Goal: Ask a question: Seek information or help from site administrators or community

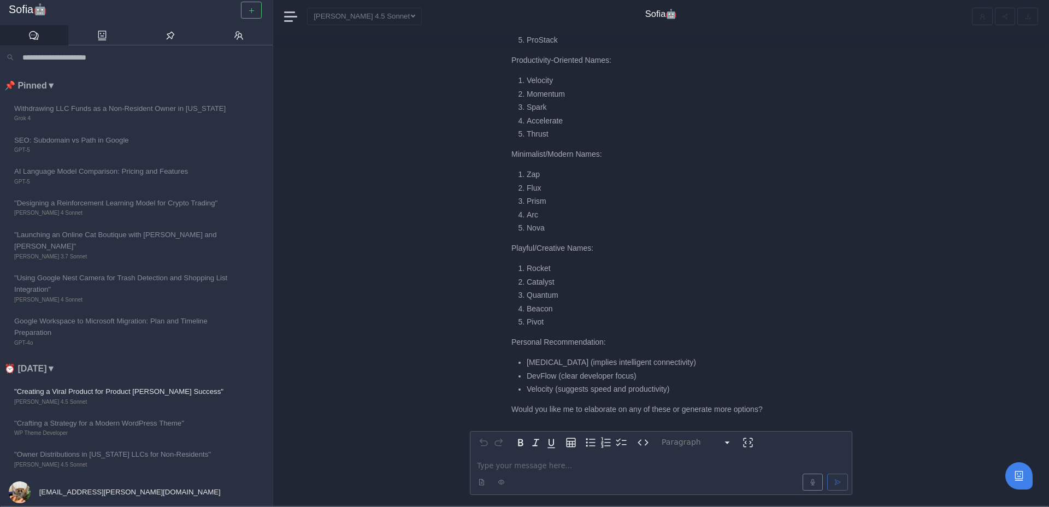
scroll to position [-198, 0]
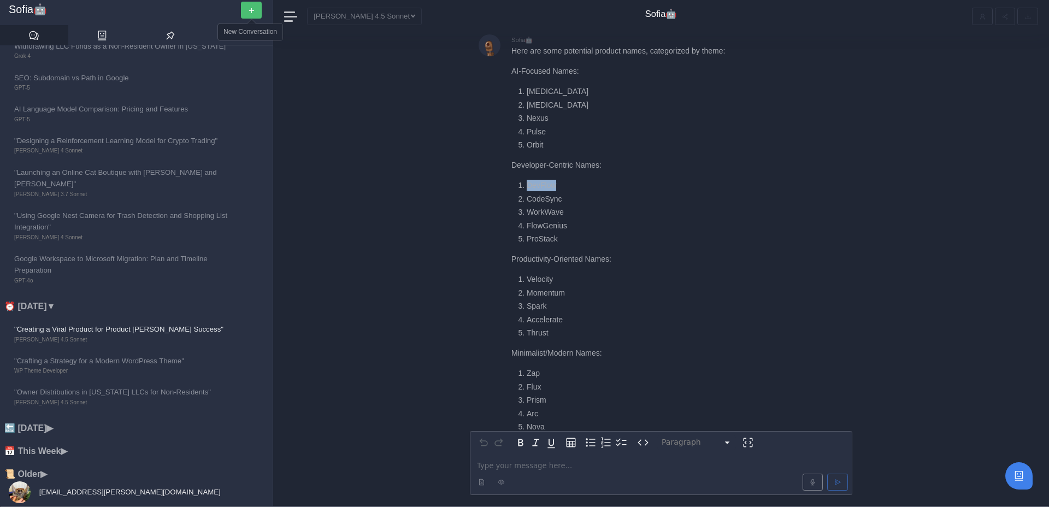
click at [257, 8] on button "button" at bounding box center [251, 10] width 21 height 17
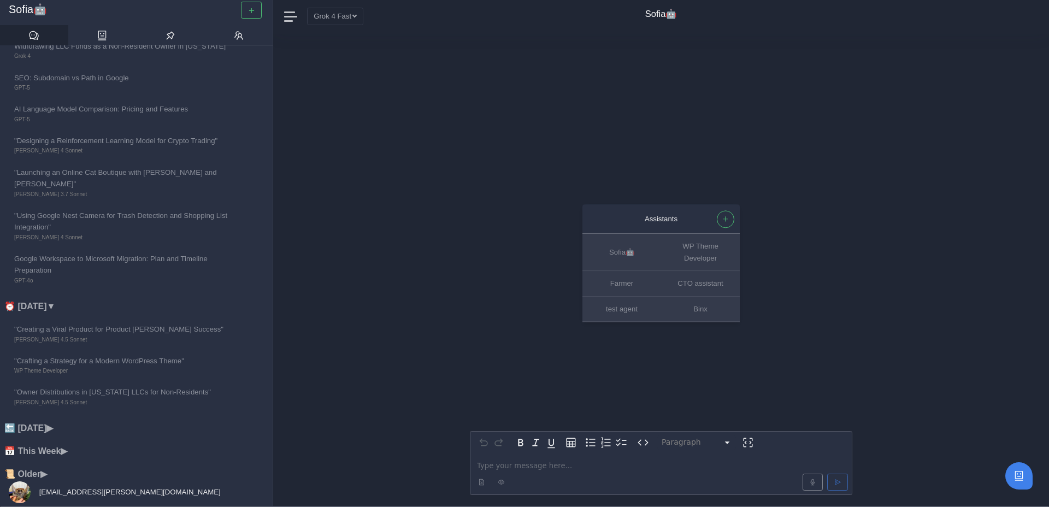
click at [493, 466] on p "editable markdown" at bounding box center [661, 465] width 368 height 11
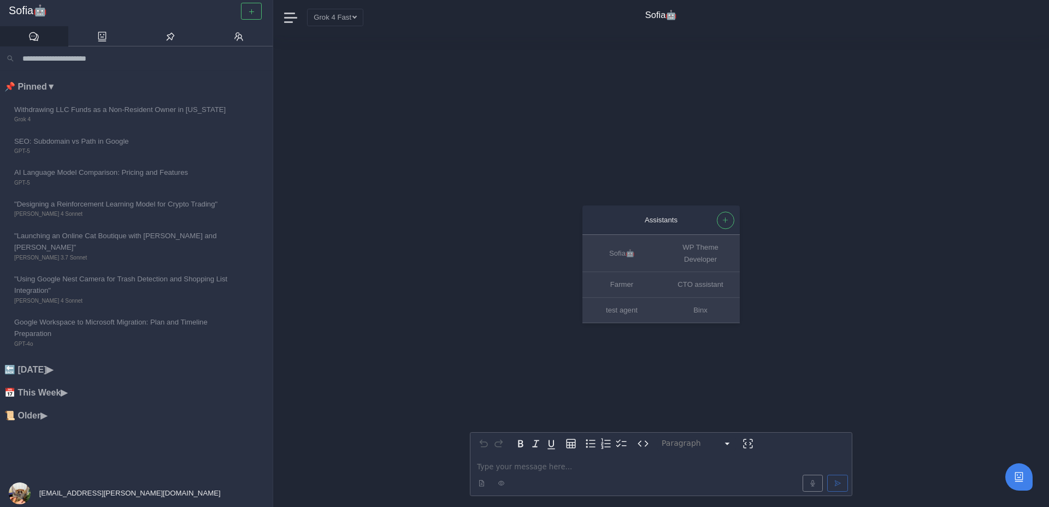
click at [527, 472] on p "editable markdown" at bounding box center [661, 466] width 368 height 11
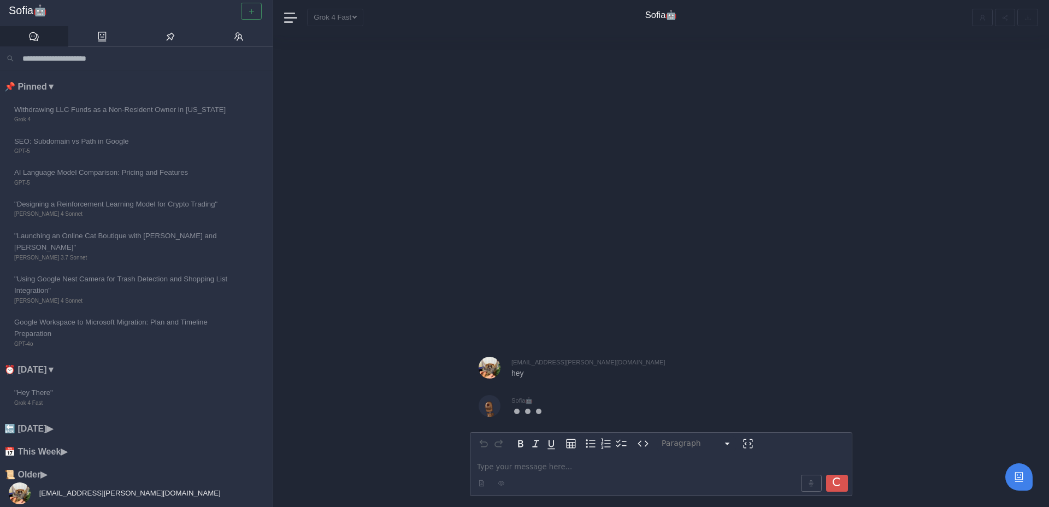
click at [496, 467] on p "editable markdown" at bounding box center [661, 466] width 368 height 11
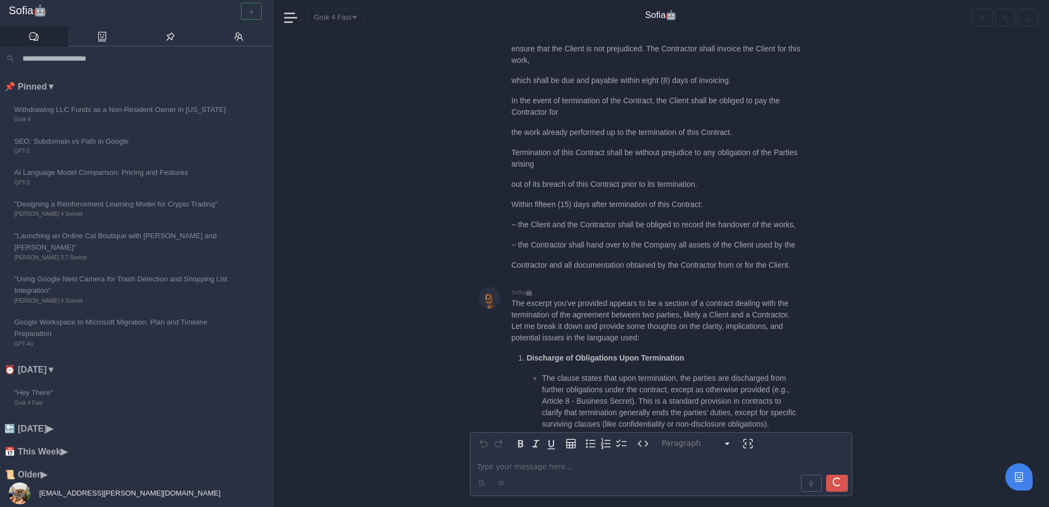
scroll to position [-341, 0]
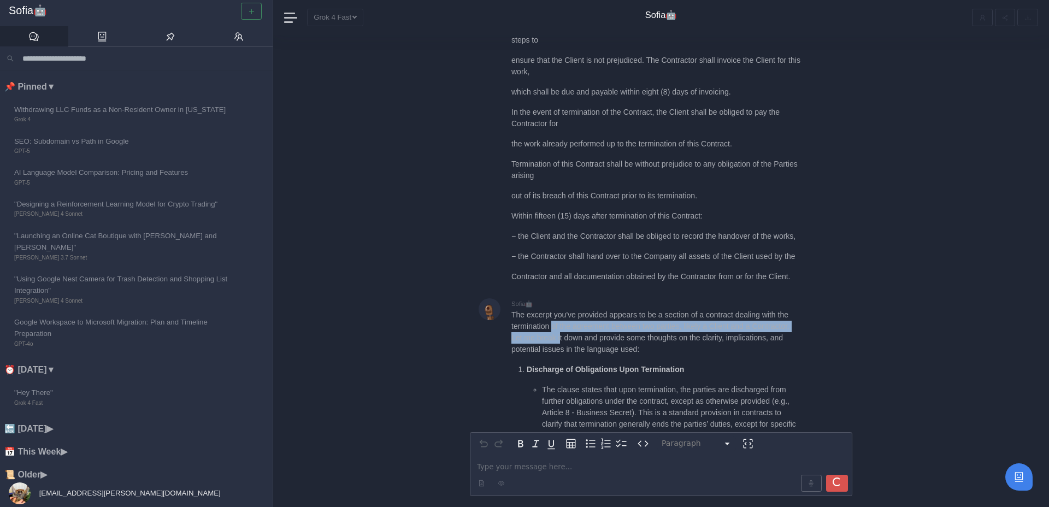
drag, startPoint x: 567, startPoint y: 313, endPoint x: 610, endPoint y: 328, distance: 45.6
click at [609, 328] on p "The excerpt you've provided appears to be a section of a contract dealing with …" at bounding box center [656, 332] width 290 height 46
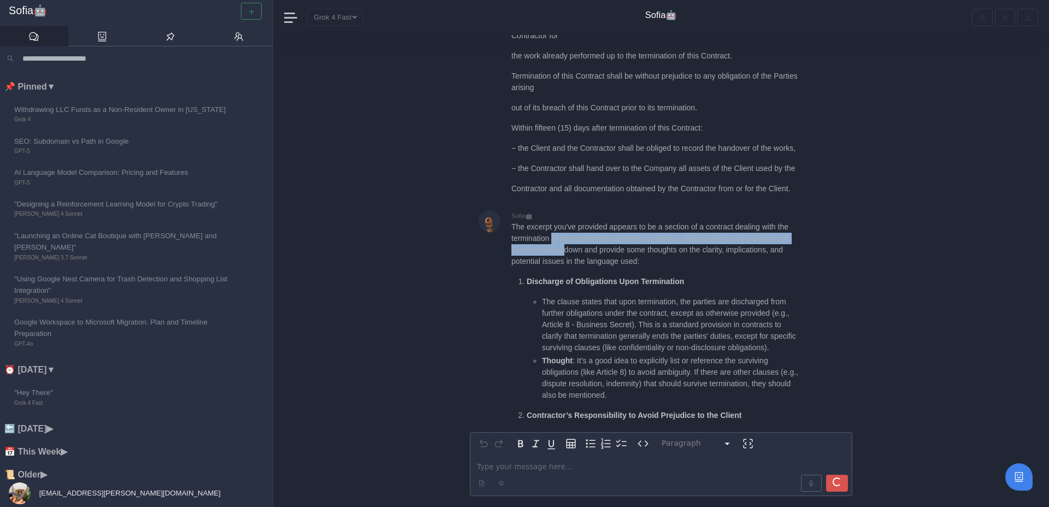
scroll to position [-255, 0]
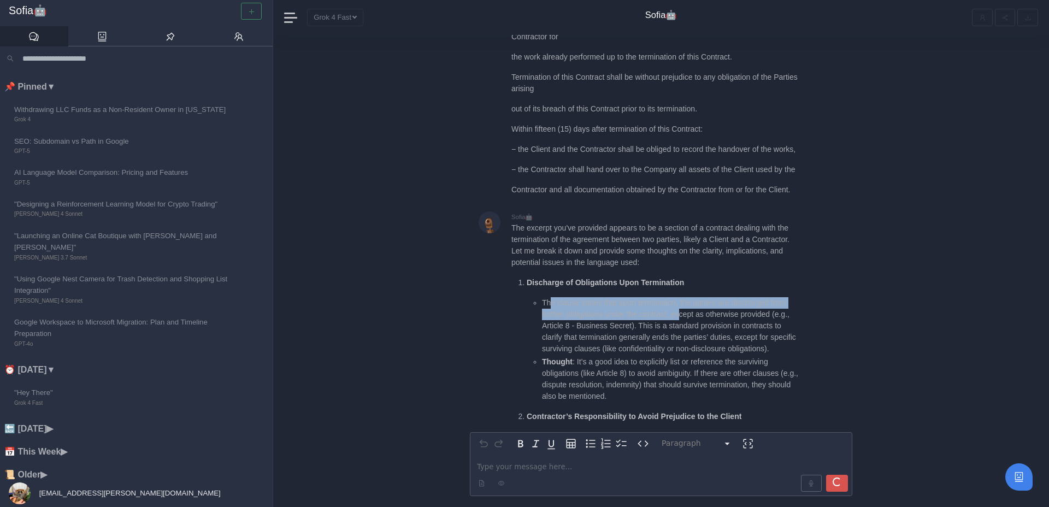
drag, startPoint x: 552, startPoint y: 291, endPoint x: 686, endPoint y: 298, distance: 133.5
click at [686, 299] on li "The clause states that upon termination, the parties are discharged from furthe…" at bounding box center [671, 325] width 259 height 57
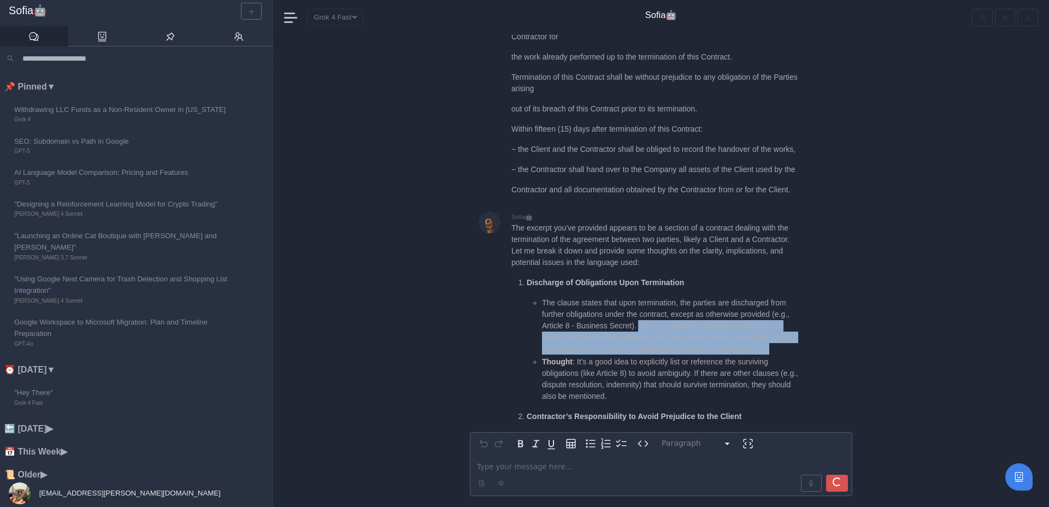
drag, startPoint x: 664, startPoint y: 315, endPoint x: 686, endPoint y: 351, distance: 42.4
click at [686, 352] on li "The clause states that upon termination, the parties are discharged from furthe…" at bounding box center [671, 325] width 259 height 57
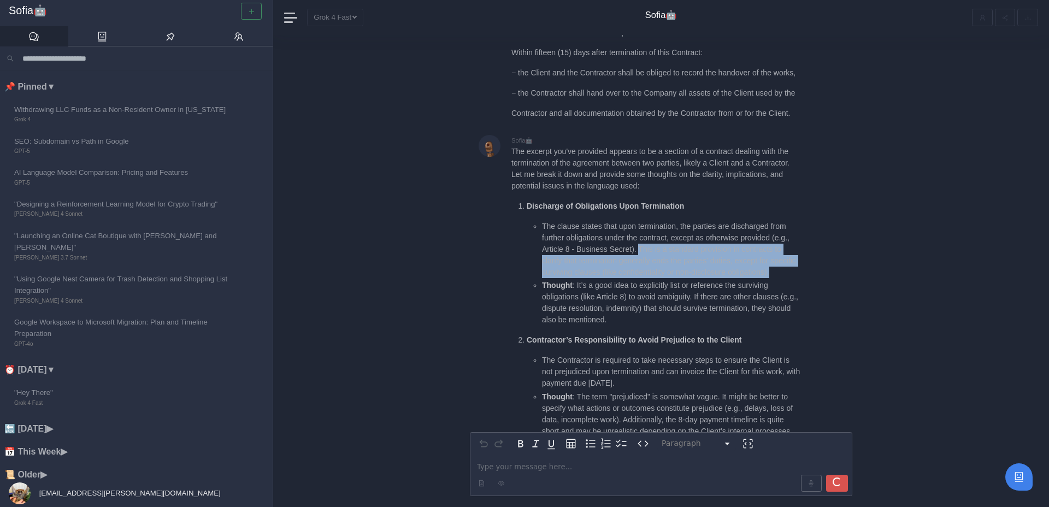
scroll to position [-179, 0]
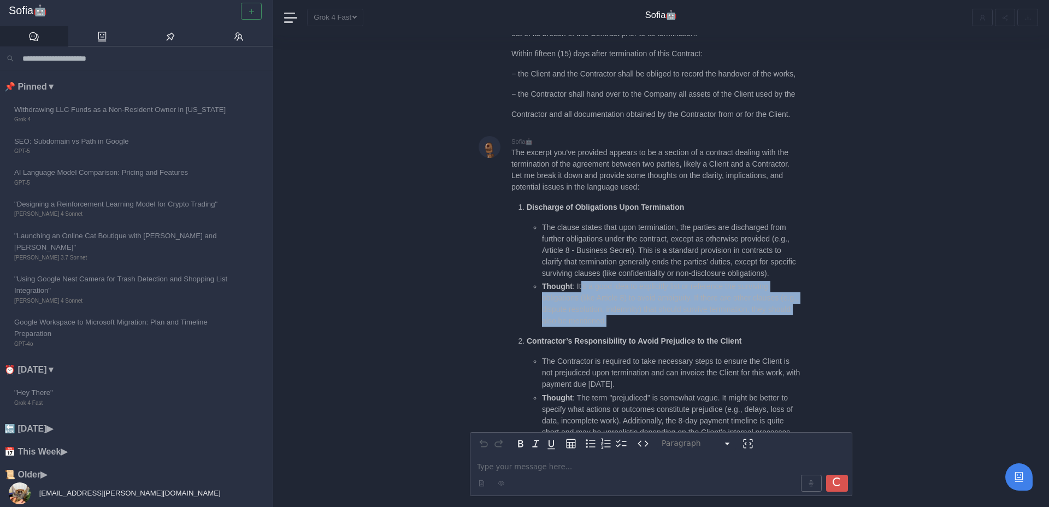
drag, startPoint x: 581, startPoint y: 288, endPoint x: 655, endPoint y: 320, distance: 80.8
click at [655, 320] on li "Thought : It’s a good idea to explicitly list or reference the surviving obliga…" at bounding box center [671, 304] width 259 height 46
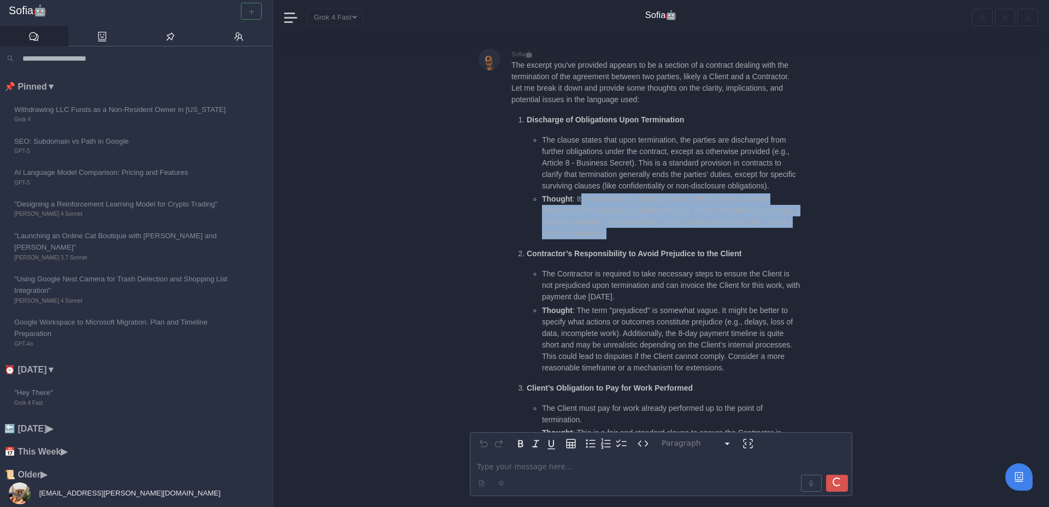
scroll to position [-90, 0]
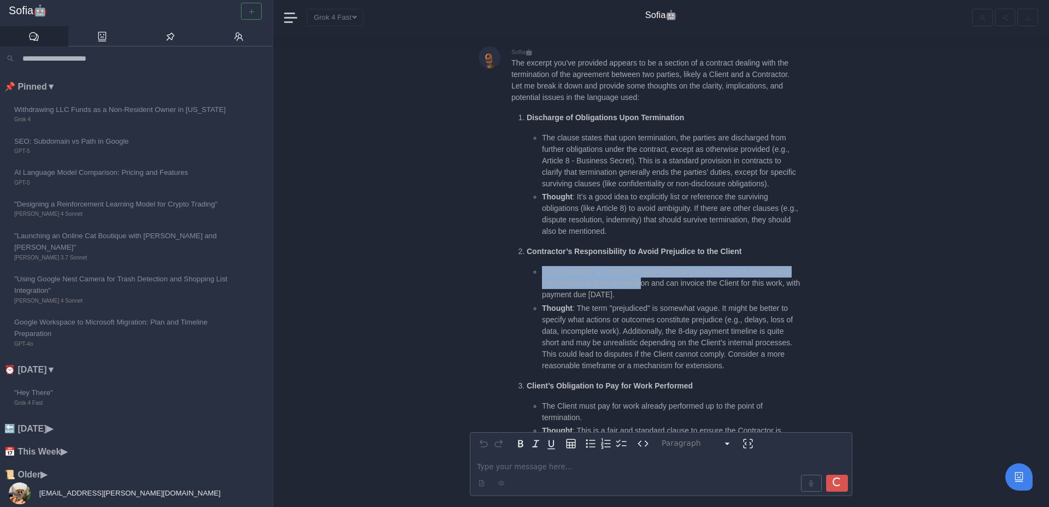
drag, startPoint x: 539, startPoint y: 274, endPoint x: 641, endPoint y: 279, distance: 101.8
click at [644, 280] on ul "The Contractor is required to take necessary steps to ensure the Client is not …" at bounding box center [664, 318] width 274 height 105
click at [640, 279] on li "The Contractor is required to take necessary steps to ensure the Client is not …" at bounding box center [671, 283] width 259 height 34
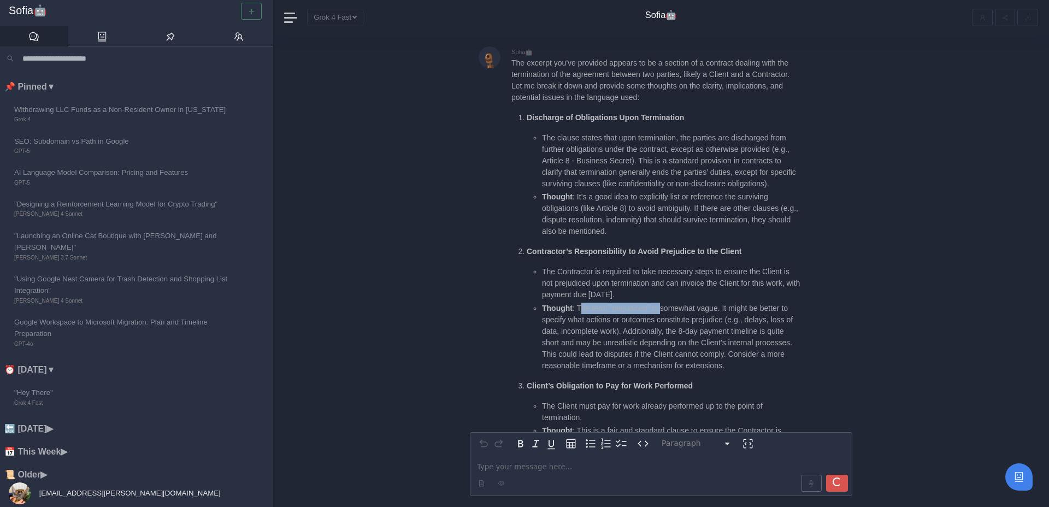
drag, startPoint x: 581, startPoint y: 310, endPoint x: 666, endPoint y: 310, distance: 85.2
click at [666, 311] on li "Thought : The term "prejudiced" is somewhat vague. It might be better to specif…" at bounding box center [671, 337] width 259 height 69
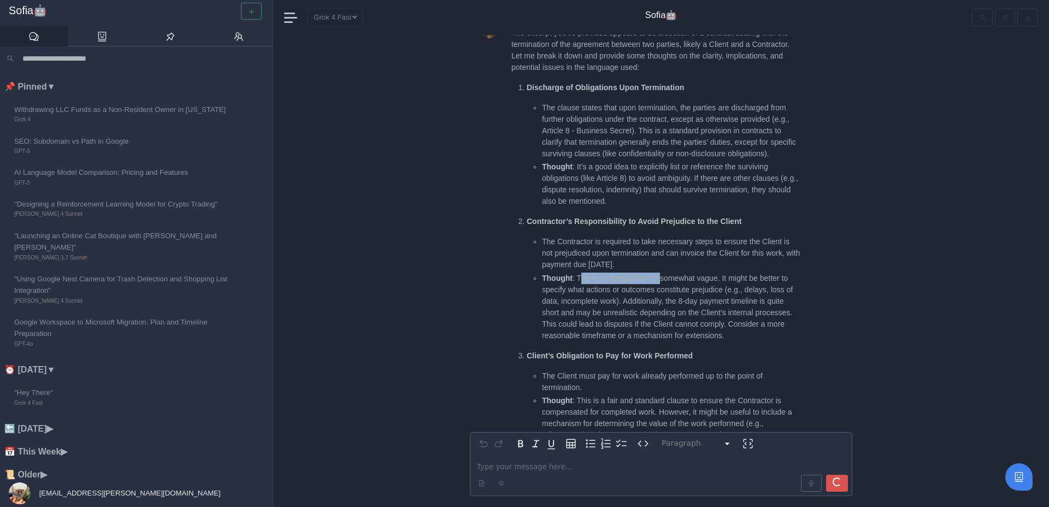
scroll to position [-58, 0]
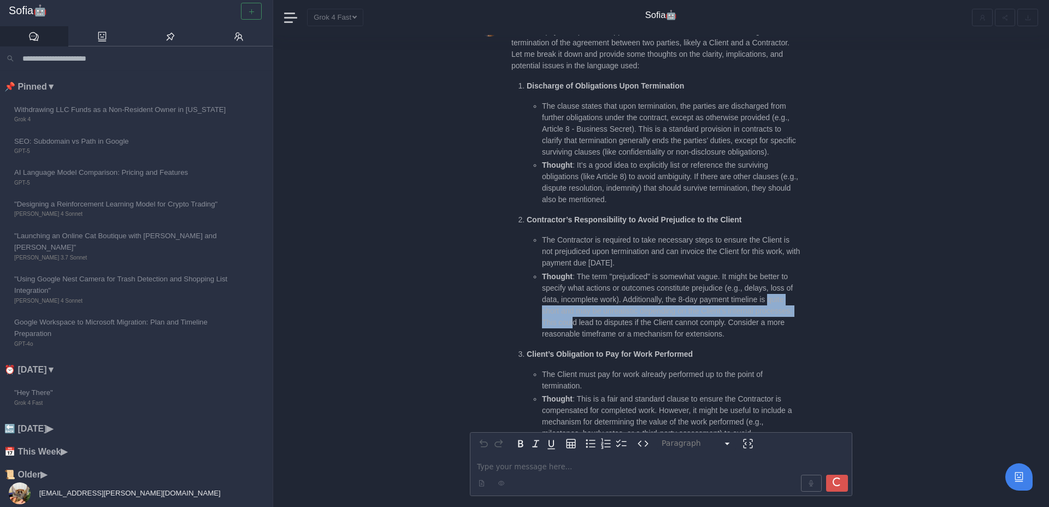
drag, startPoint x: 544, startPoint y: 313, endPoint x: 615, endPoint y: 322, distance: 71.7
click at [615, 322] on li "Thought : The term "prejudiced" is somewhat vague. It might be better to specif…" at bounding box center [671, 305] width 259 height 69
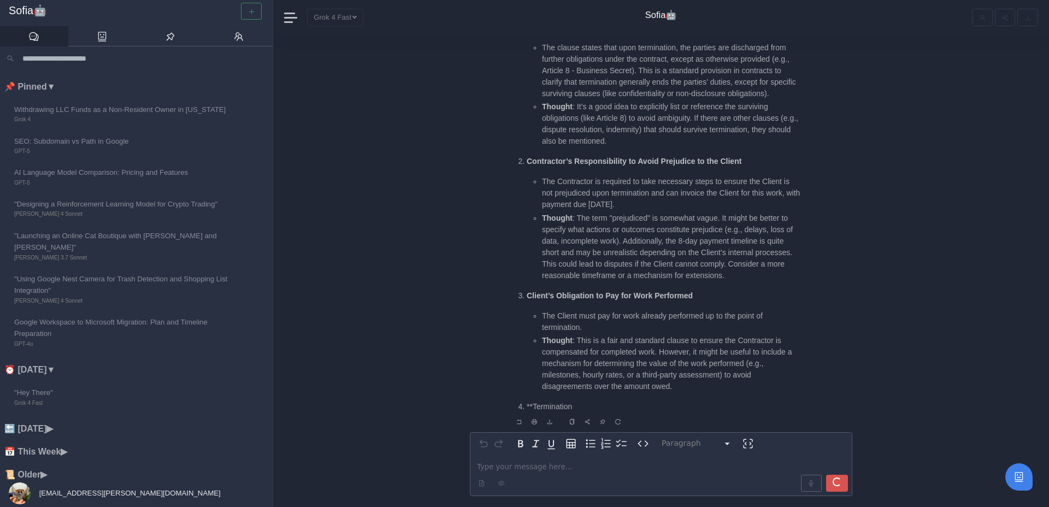
scroll to position [1, 0]
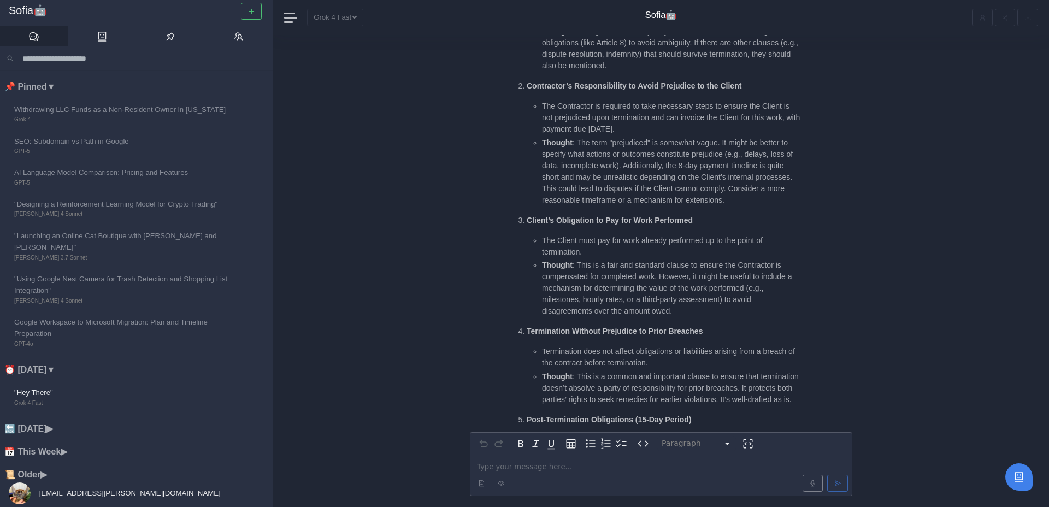
scroll to position [-347, 0]
drag, startPoint x: 544, startPoint y: 222, endPoint x: 639, endPoint y: 222, distance: 95.1
click at [639, 237] on li "The Client must pay for work already performed up to the point of termination." at bounding box center [671, 248] width 259 height 23
drag, startPoint x: 639, startPoint y: 222, endPoint x: 614, endPoint y: 221, distance: 24.6
click at [614, 237] on li "The Client must pay for work already performed up to the point of termination." at bounding box center [671, 248] width 259 height 23
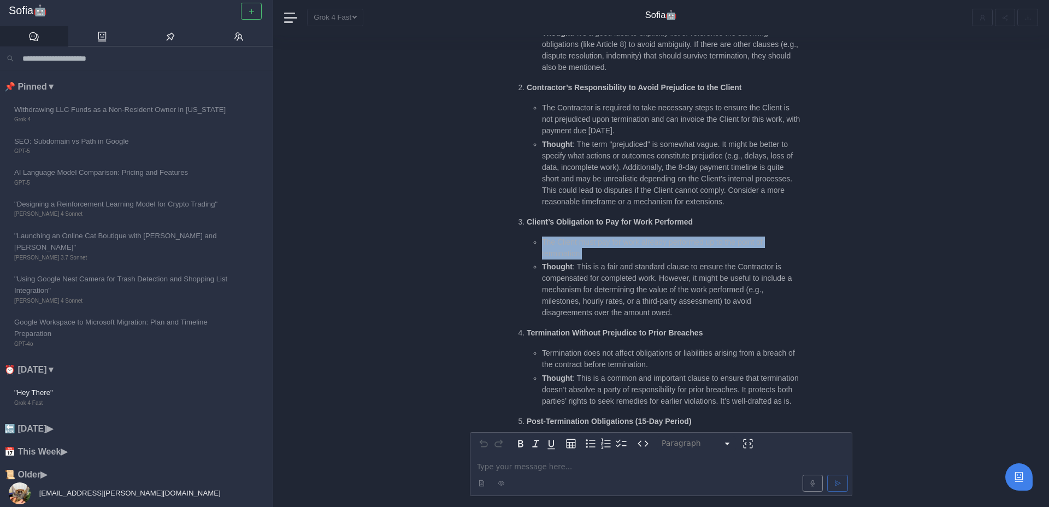
drag, startPoint x: 543, startPoint y: 221, endPoint x: 602, endPoint y: 229, distance: 59.6
click at [602, 237] on li "The Client must pay for work already performed up to the point of termination." at bounding box center [671, 248] width 259 height 23
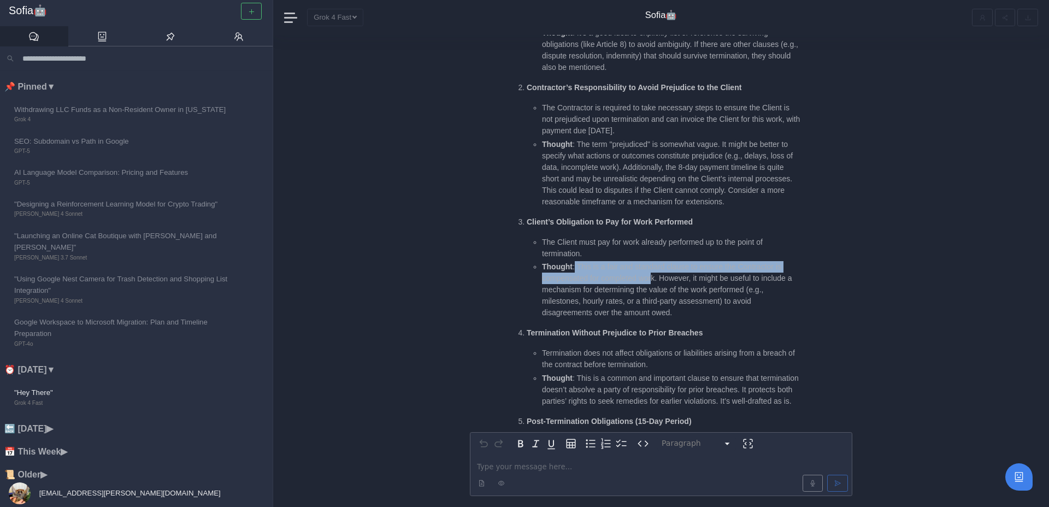
drag, startPoint x: 574, startPoint y: 245, endPoint x: 656, endPoint y: 256, distance: 82.8
click at [656, 261] on li "Thought : This is a fair and standard clause to ensure the Contractor is compen…" at bounding box center [671, 289] width 259 height 57
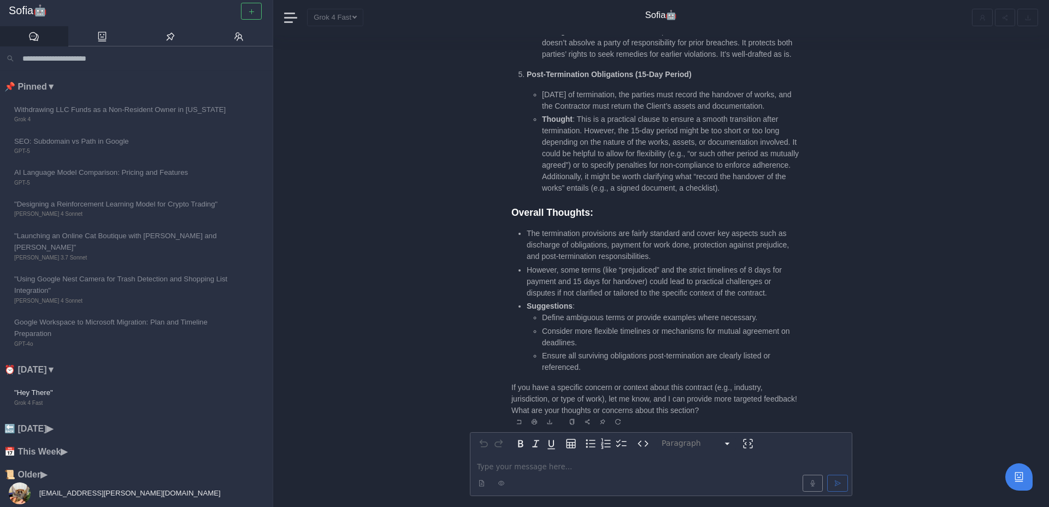
scroll to position [1, 0]
click at [503, 467] on p "editable markdown" at bounding box center [661, 465] width 368 height 11
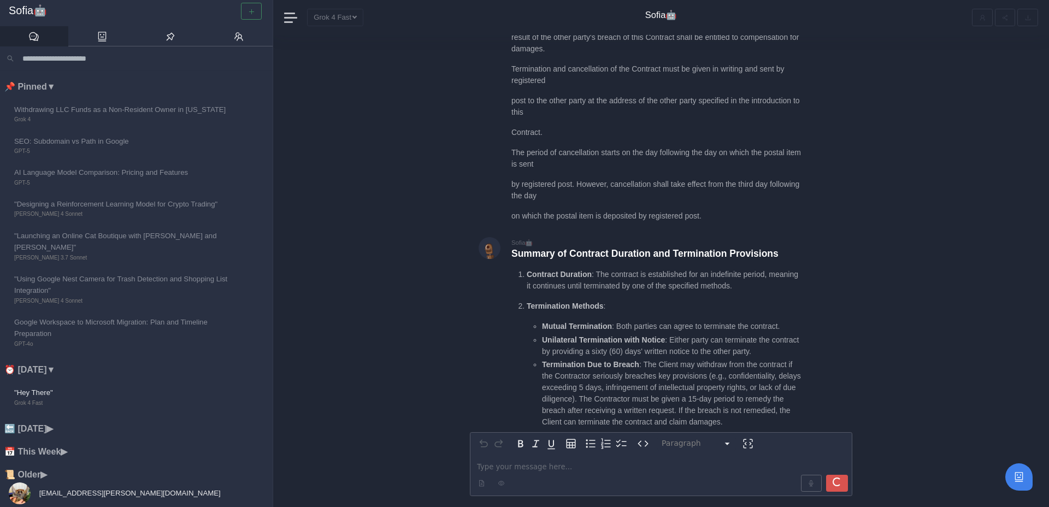
scroll to position [0, 0]
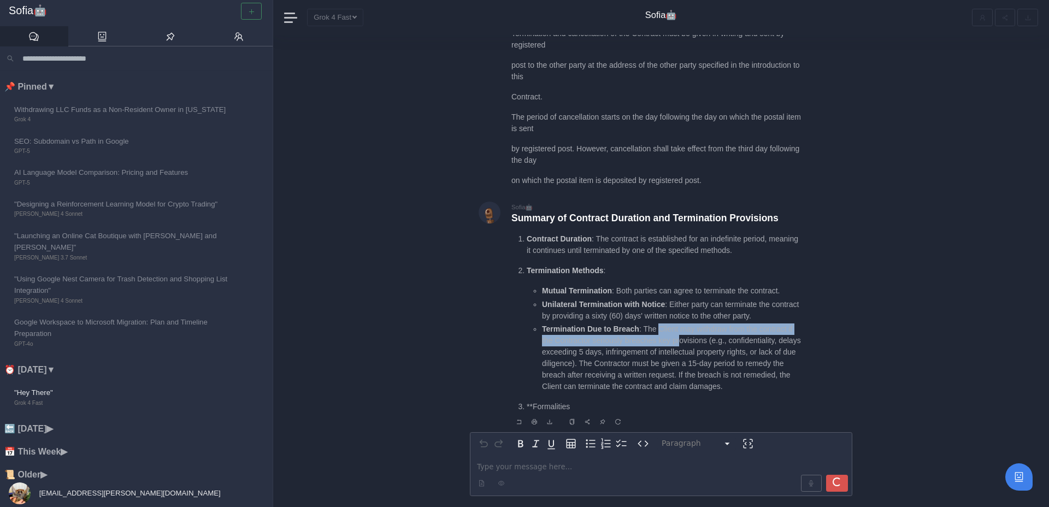
drag, startPoint x: 659, startPoint y: 331, endPoint x: 684, endPoint y: 342, distance: 27.6
click at [684, 342] on li "Termination Due to Breach : The Client may withdraw from the contract if the Co…" at bounding box center [671, 357] width 259 height 69
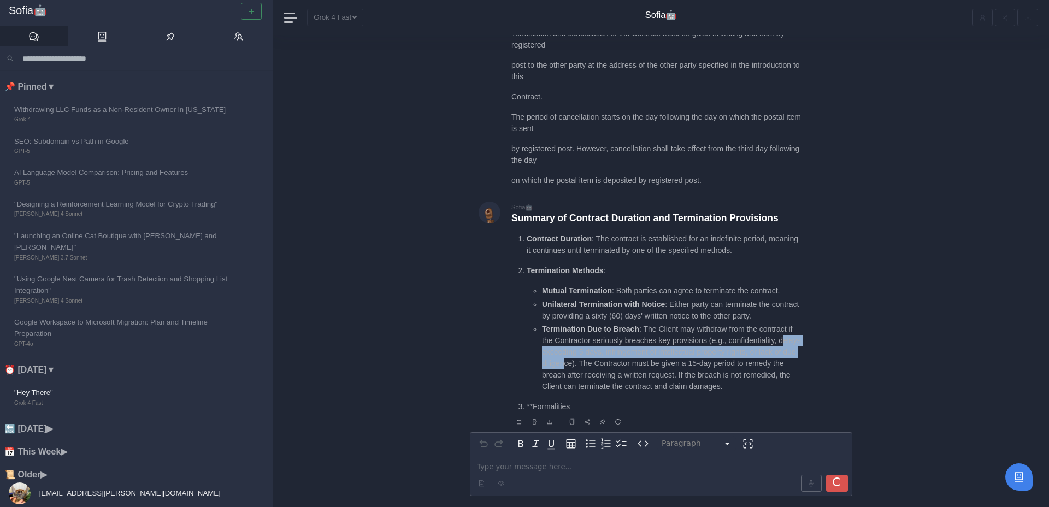
drag, startPoint x: 545, startPoint y: 352, endPoint x: 607, endPoint y: 363, distance: 63.1
click at [607, 363] on li "Termination Due to Breach : The Client may withdraw from the contract if the Co…" at bounding box center [671, 357] width 259 height 69
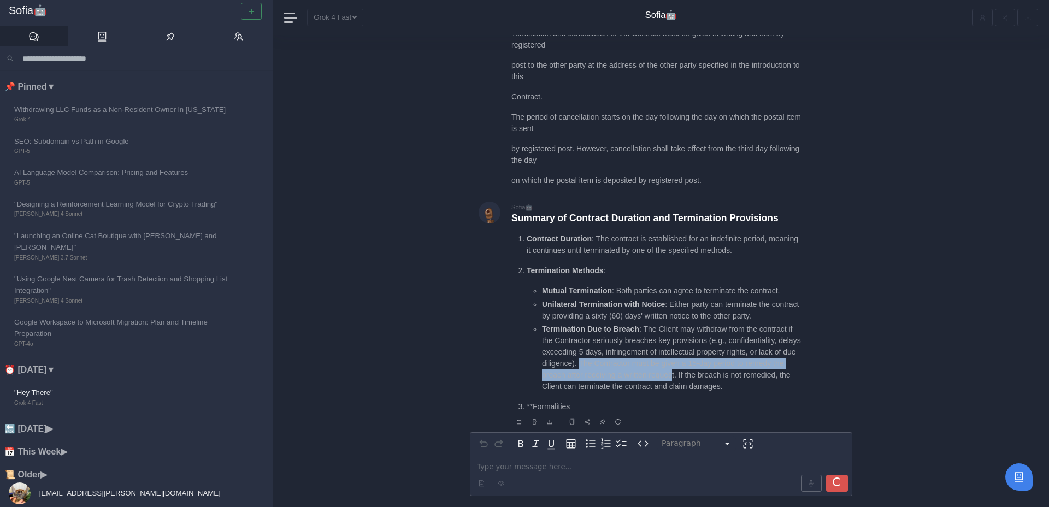
drag, startPoint x: 621, startPoint y: 364, endPoint x: 720, endPoint y: 374, distance: 99.9
click at [720, 374] on li "Termination Due to Breach : The Client may withdraw from the contract if the Co…" at bounding box center [671, 357] width 259 height 69
click at [715, 344] on li "Termination Due to Breach : The Client may withdraw from the contract if the Co…" at bounding box center [671, 357] width 259 height 69
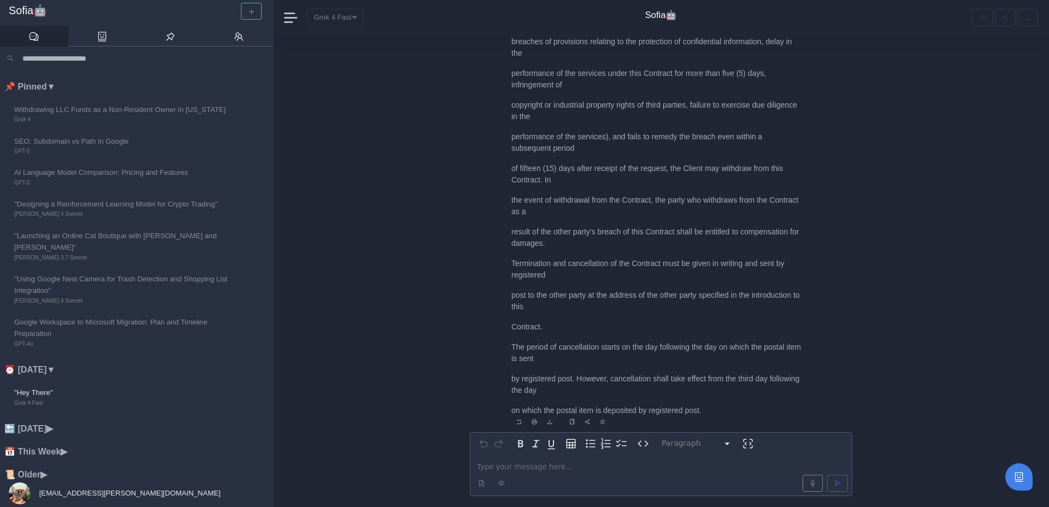
scroll to position [1, 0]
click at [521, 422] on icon "Reply" at bounding box center [519, 420] width 7 height 7
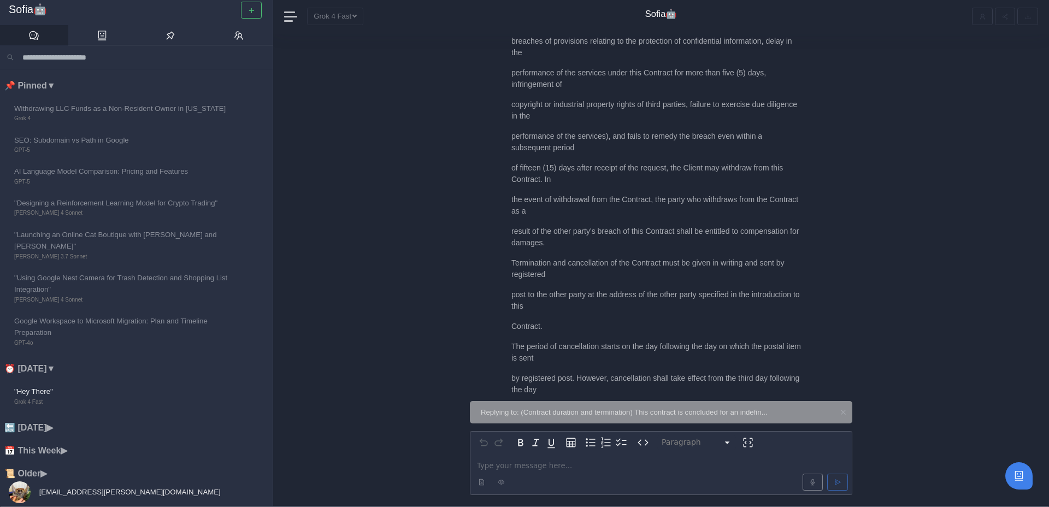
click at [842, 410] on icon at bounding box center [843, 412] width 7 height 7
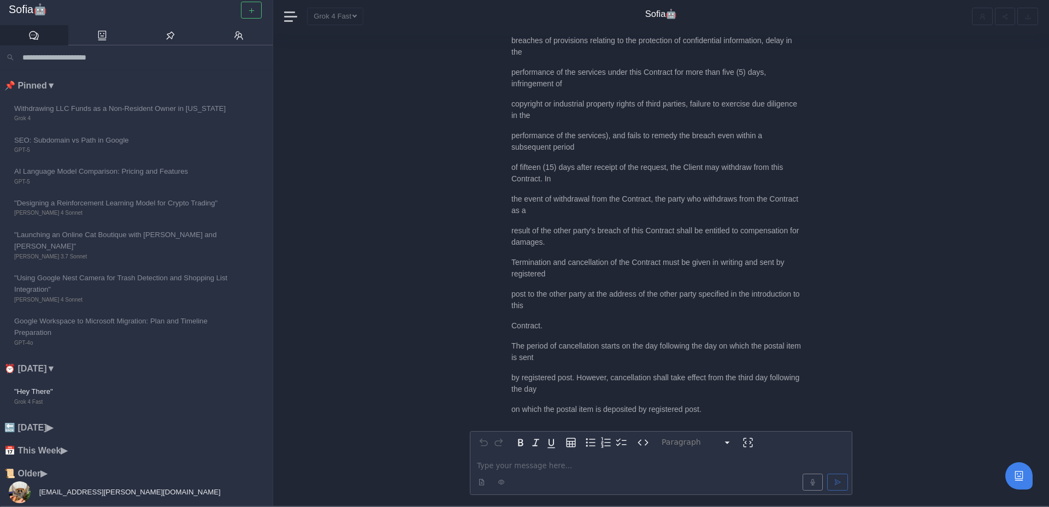
click at [596, 467] on p "editable markdown" at bounding box center [661, 465] width 368 height 11
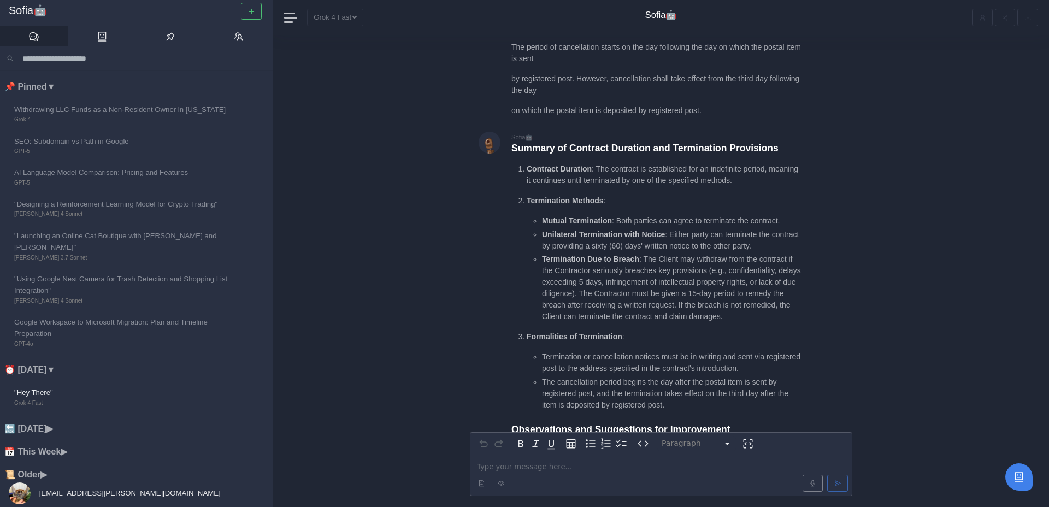
scroll to position [-1367, 0]
drag, startPoint x: 548, startPoint y: 263, endPoint x: 598, endPoint y: 278, distance: 52.5
click at [598, 350] on li "Termination or cancellation notices must be in writing and sent via registered …" at bounding box center [671, 361] width 259 height 23
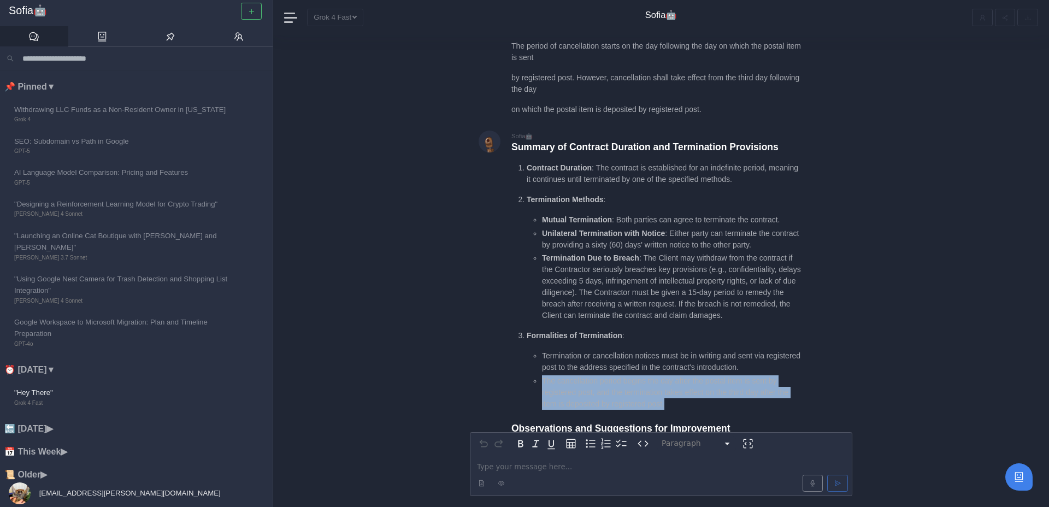
drag, startPoint x: 543, startPoint y: 290, endPoint x: 710, endPoint y: 311, distance: 168.0
click at [710, 375] on li "The cancellation period begins the day after the postal item is sent by registe…" at bounding box center [671, 392] width 259 height 34
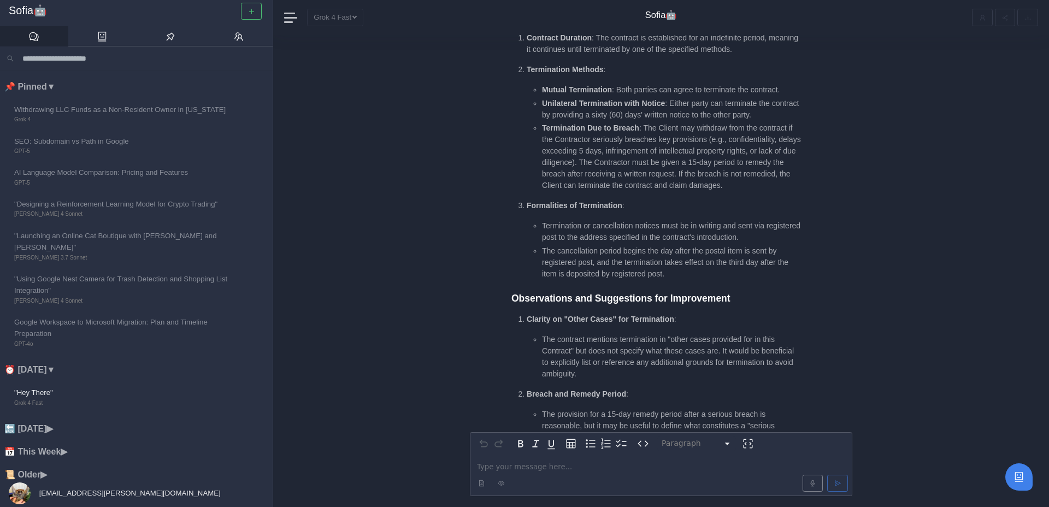
scroll to position [-1235, 0]
drag, startPoint x: 547, startPoint y: 245, endPoint x: 647, endPoint y: 246, distance: 100.0
click at [647, 332] on li "The contract mentions termination in "other cases provided for in this Contract…" at bounding box center [671, 355] width 259 height 46
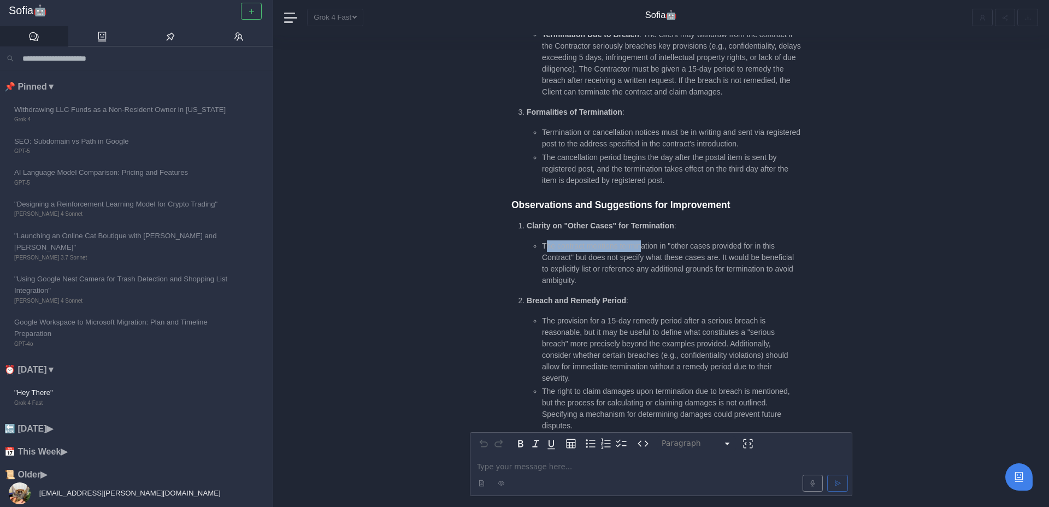
scroll to position [-1143, 0]
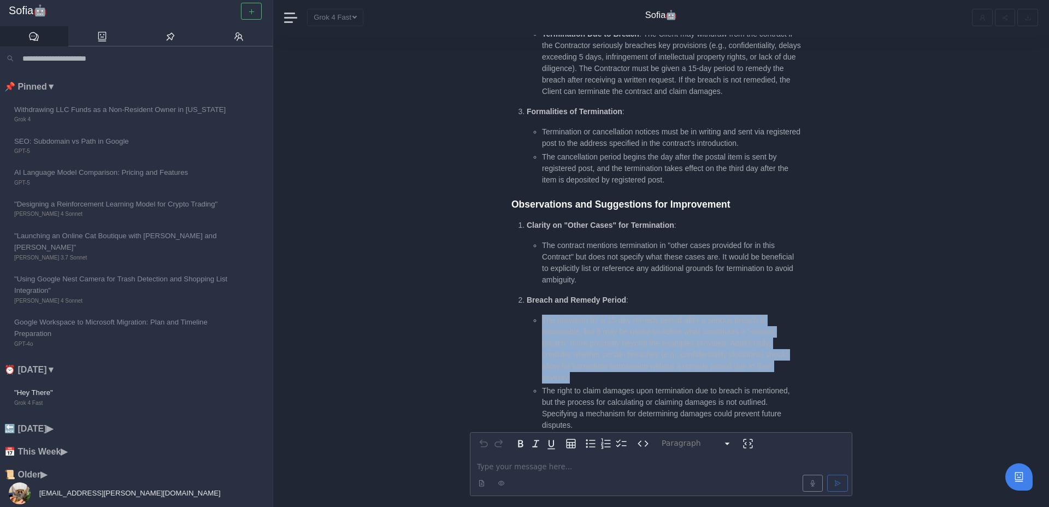
drag, startPoint x: 543, startPoint y: 230, endPoint x: 624, endPoint y: 280, distance: 95.4
click at [624, 315] on li "The provision for a 15-day remedy period after a serious breach is reasonable, …" at bounding box center [671, 349] width 259 height 69
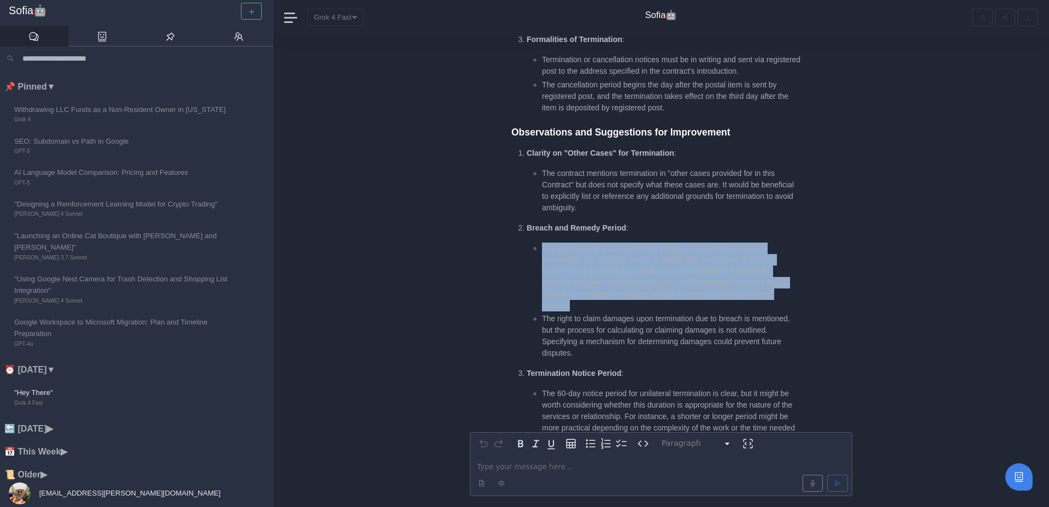
scroll to position [-1070, 0]
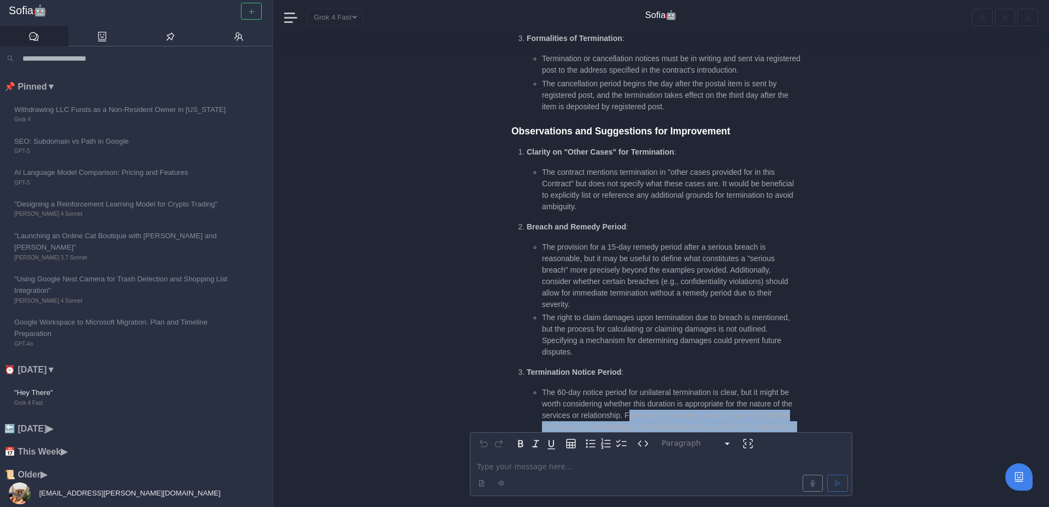
drag, startPoint x: 654, startPoint y: 324, endPoint x: 710, endPoint y: 343, distance: 59.4
click at [710, 387] on li "The 60-day notice period for unilateral termination is clear, but it might be w…" at bounding box center [671, 415] width 259 height 57
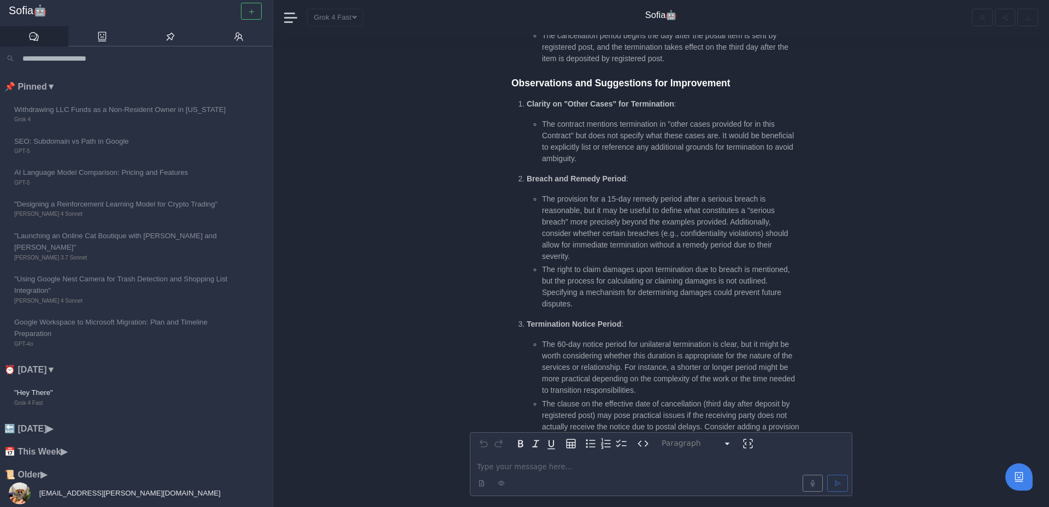
scroll to position [-1014, 0]
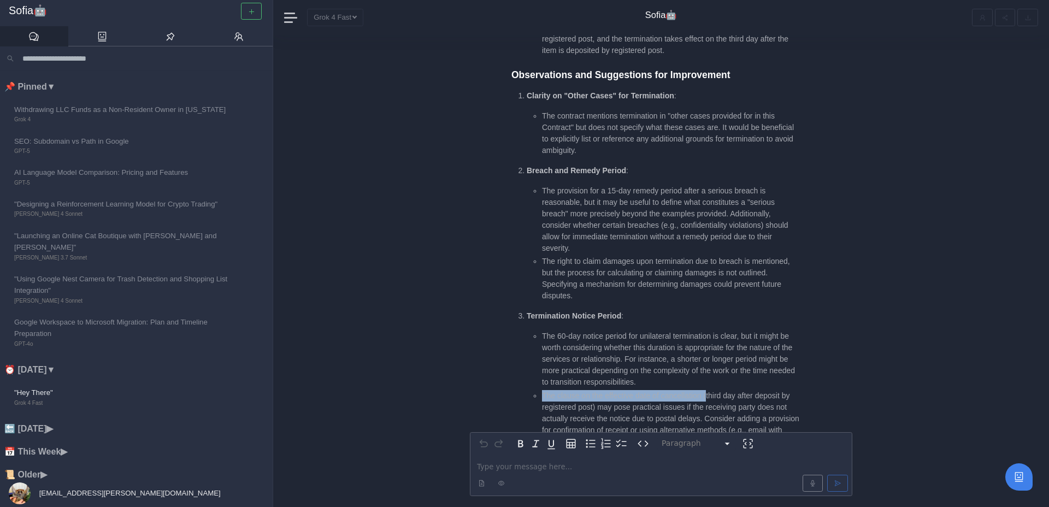
drag, startPoint x: 544, startPoint y: 303, endPoint x: 712, endPoint y: 306, distance: 168.9
click at [712, 390] on li "The clause on the effective date of cancellation (third day after deposit by re…" at bounding box center [671, 418] width 259 height 57
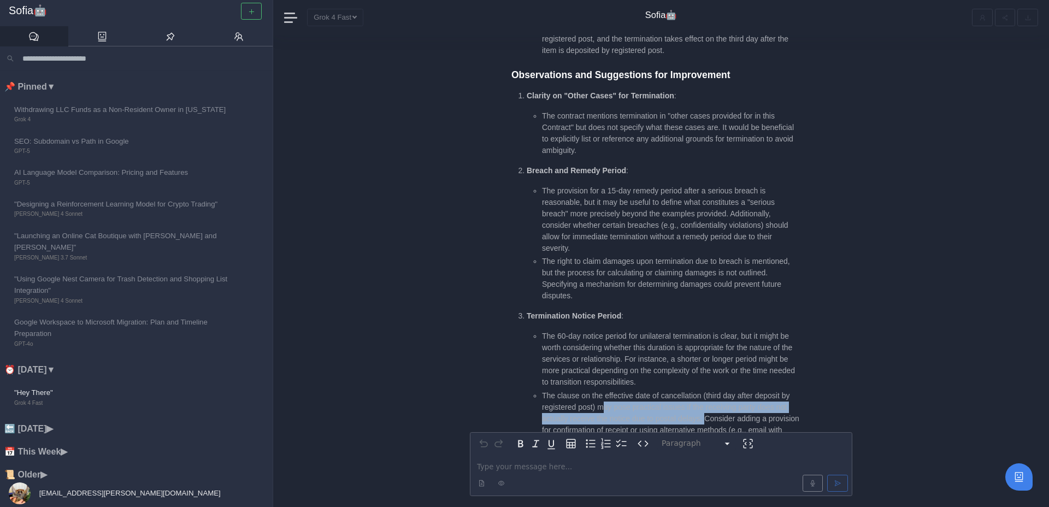
drag, startPoint x: 614, startPoint y: 319, endPoint x: 724, endPoint y: 331, distance: 110.5
click at [724, 390] on li "The clause on the effective date of cancellation (third day after deposit by re…" at bounding box center [671, 418] width 259 height 57
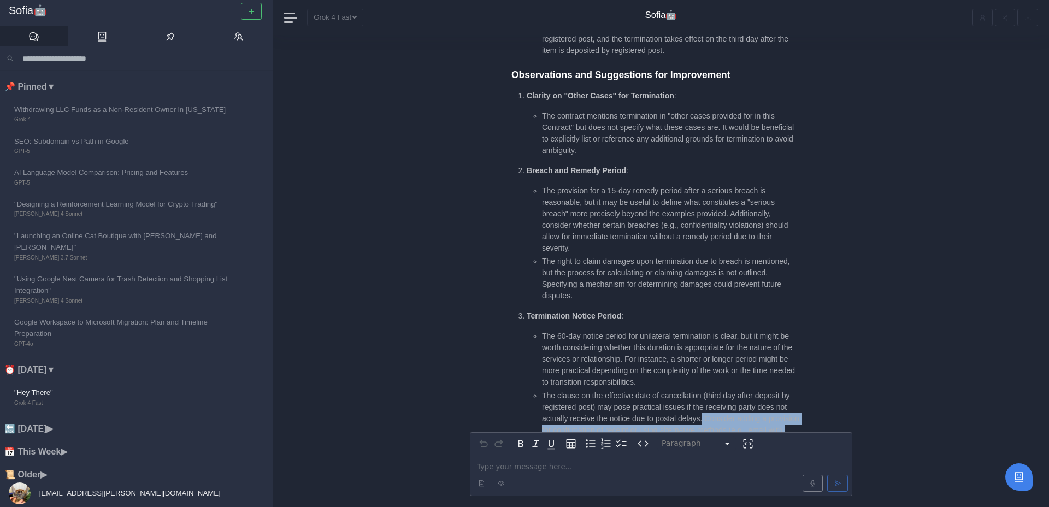
drag, startPoint x: 723, startPoint y: 329, endPoint x: 644, endPoint y: 357, distance: 83.7
click at [644, 390] on li "The clause on the effective date of cancellation (third day after deposit by re…" at bounding box center [671, 418] width 259 height 57
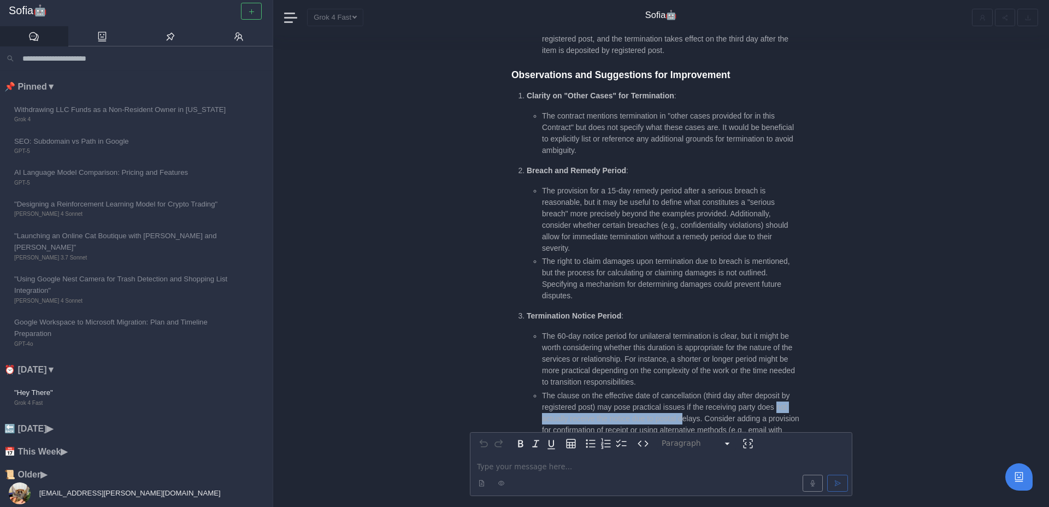
drag, startPoint x: 542, startPoint y: 331, endPoint x: 700, endPoint y: 325, distance: 158.5
click at [702, 390] on li "The clause on the effective date of cancellation (third day after deposit by re…" at bounding box center [671, 418] width 259 height 57
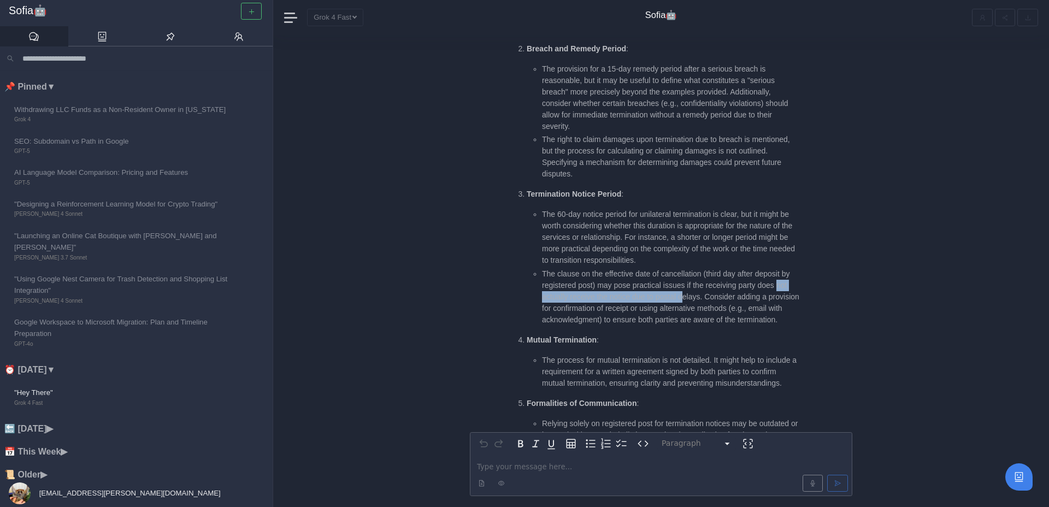
scroll to position [-886, 0]
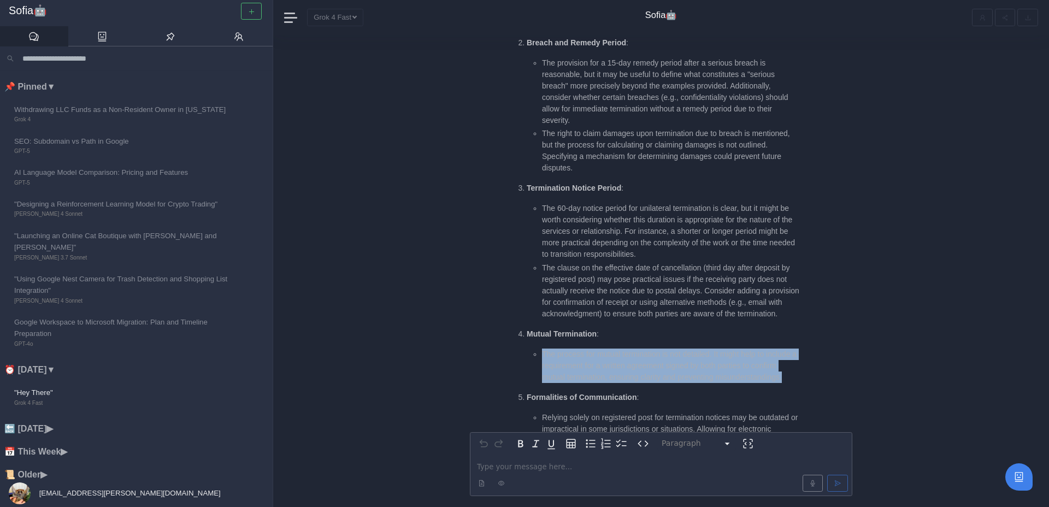
drag, startPoint x: 538, startPoint y: 276, endPoint x: 637, endPoint y: 312, distance: 105.6
click at [637, 349] on ul "The process for mutual termination is not detailed. It might help to include a …" at bounding box center [664, 366] width 274 height 34
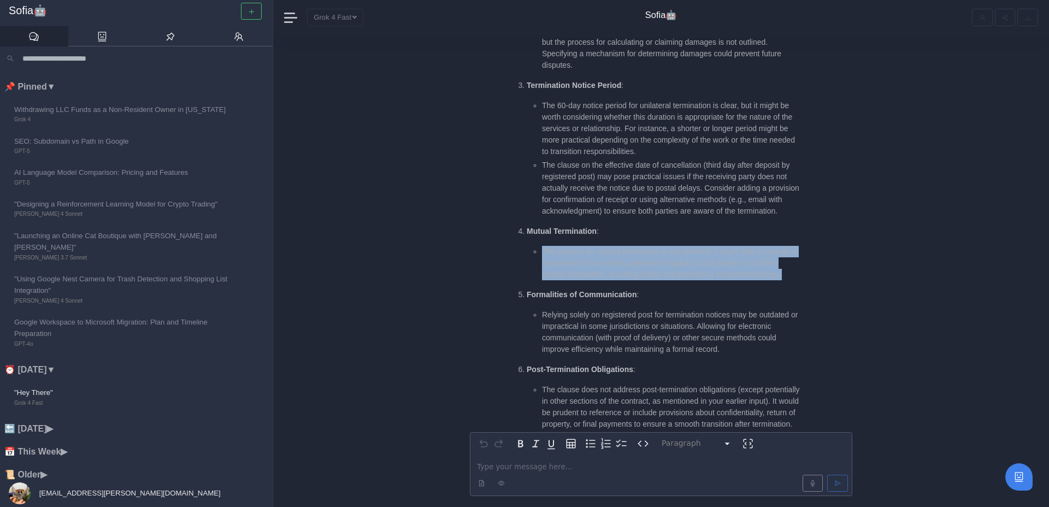
scroll to position [-781, 0]
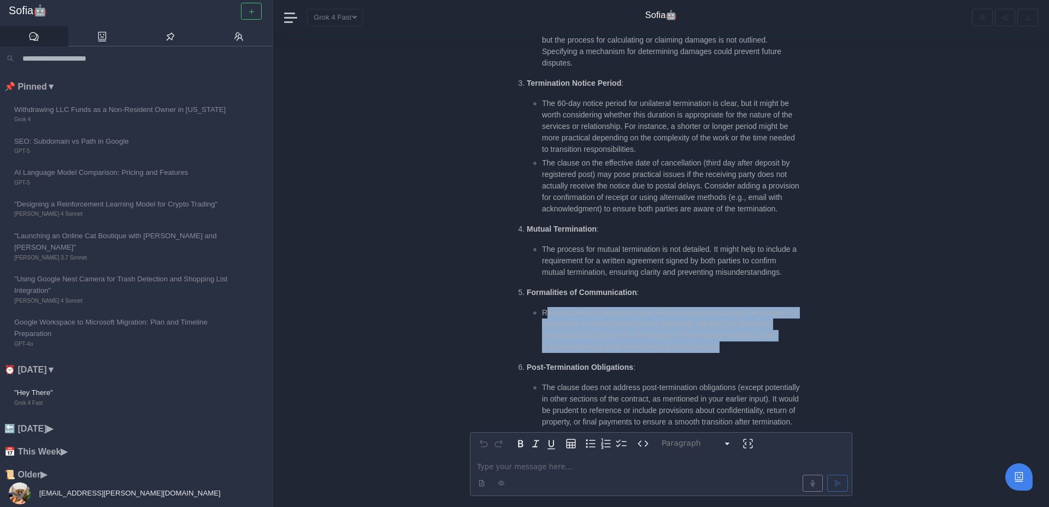
drag, startPoint x: 547, startPoint y: 243, endPoint x: 743, endPoint y: 280, distance: 199.1
click at [743, 307] on li "Relying solely on registered post for termination notices may be outdated or im…" at bounding box center [671, 330] width 259 height 46
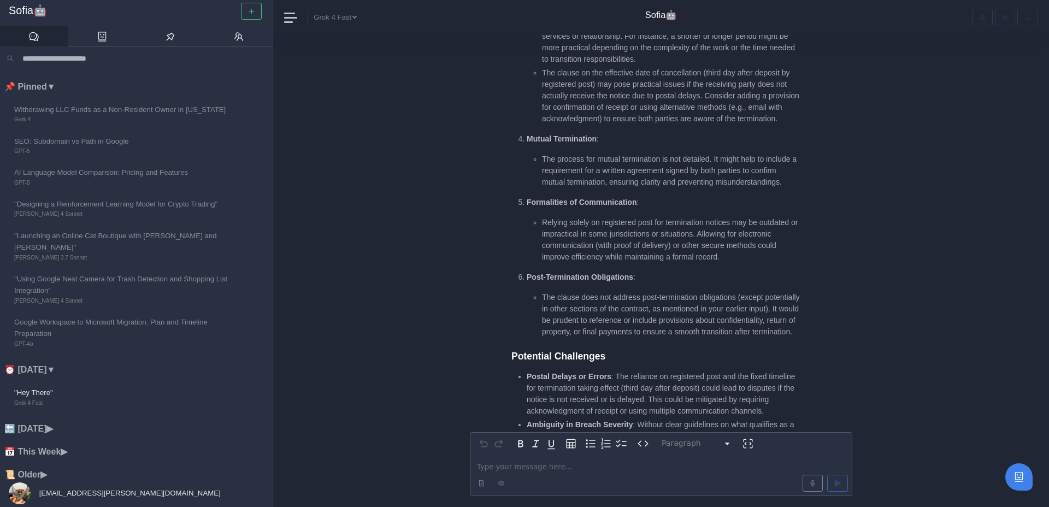
scroll to position [-689, 0]
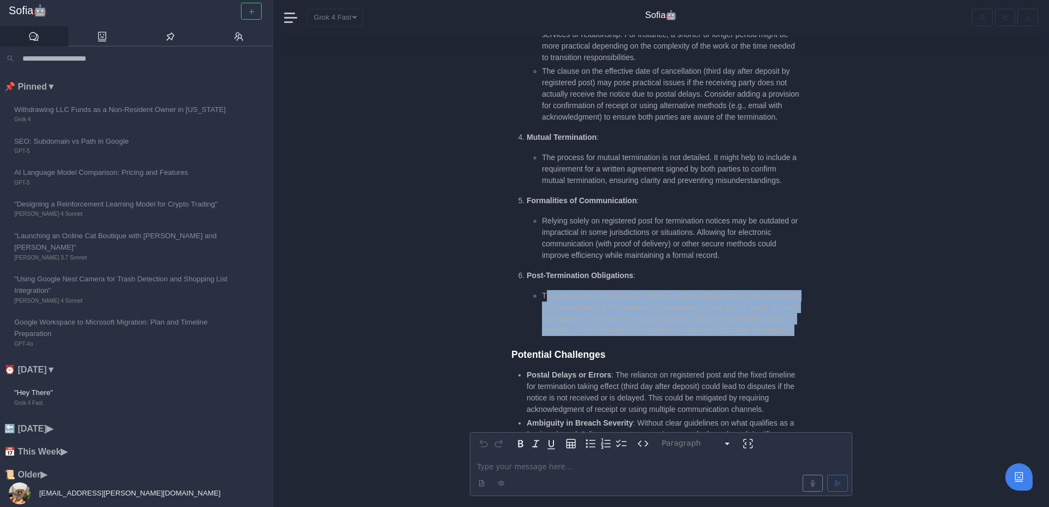
drag, startPoint x: 546, startPoint y: 227, endPoint x: 674, endPoint y: 282, distance: 140.0
click at [674, 282] on div "Summary of Contract Duration and Termination Provisions Contract Duration : The…" at bounding box center [656, 284] width 290 height 1642
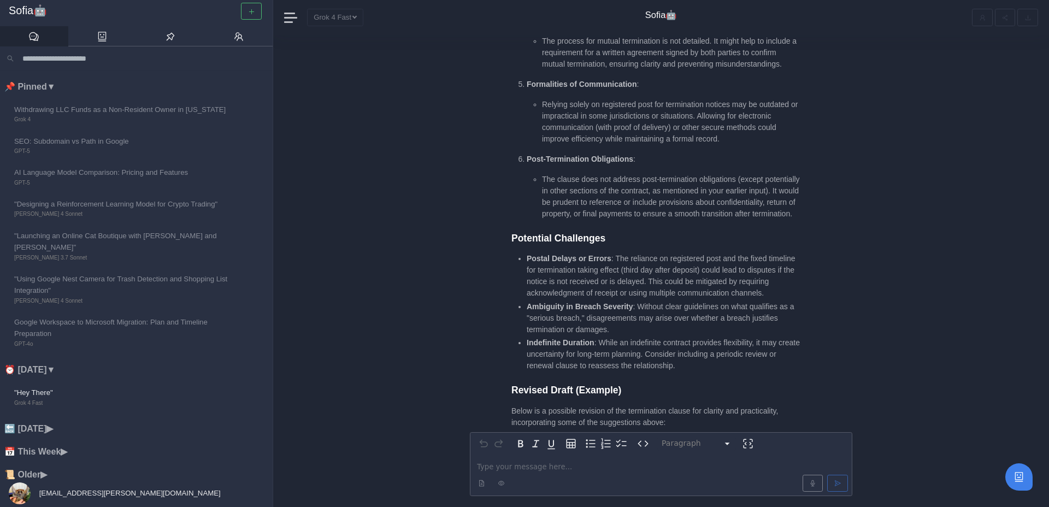
scroll to position [-570, 0]
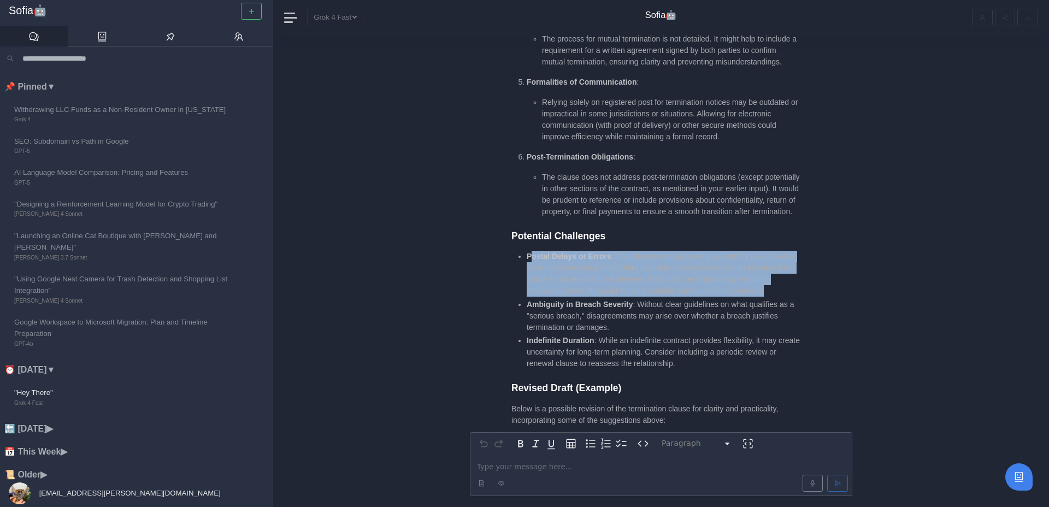
drag, startPoint x: 578, startPoint y: 250, endPoint x: 530, endPoint y: 201, distance: 68.4
click at [530, 251] on li "Postal Delays or Errors : The reliance on registered post and the fixed timelin…" at bounding box center [664, 274] width 274 height 46
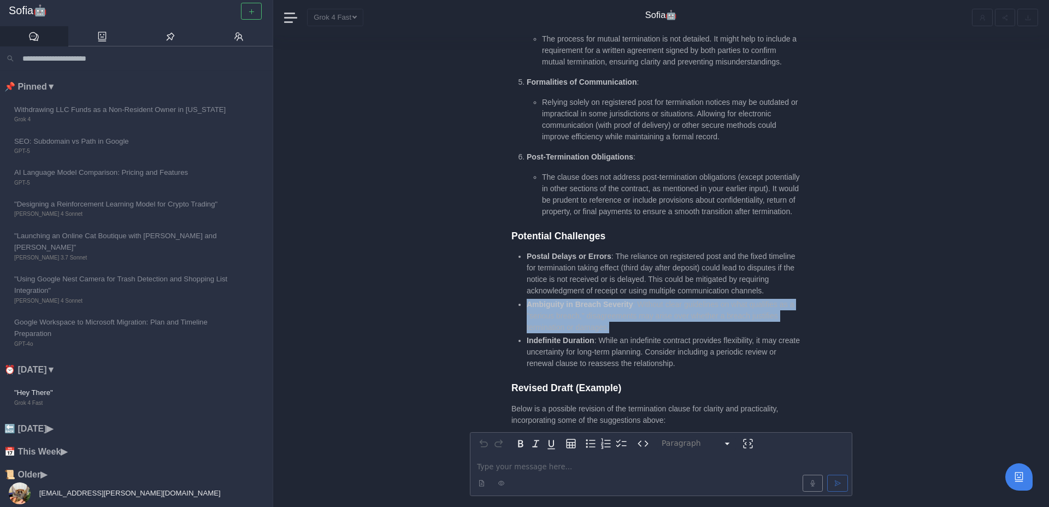
drag, startPoint x: 528, startPoint y: 261, endPoint x: 637, endPoint y: 284, distance: 110.5
click at [637, 299] on li "Ambiguity in Breach Severity : Without clear guidelines on what qualifies as a …" at bounding box center [664, 316] width 274 height 34
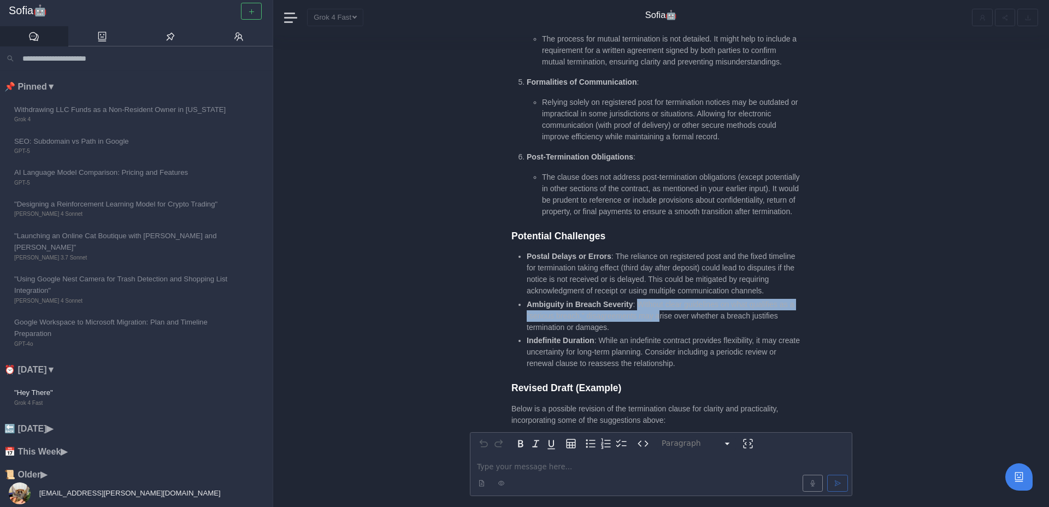
drag, startPoint x: 638, startPoint y: 261, endPoint x: 663, endPoint y: 274, distance: 28.6
click at [663, 299] on li "Ambiguity in Breach Severity : Without clear guidelines on what qualifies as a …" at bounding box center [664, 316] width 274 height 34
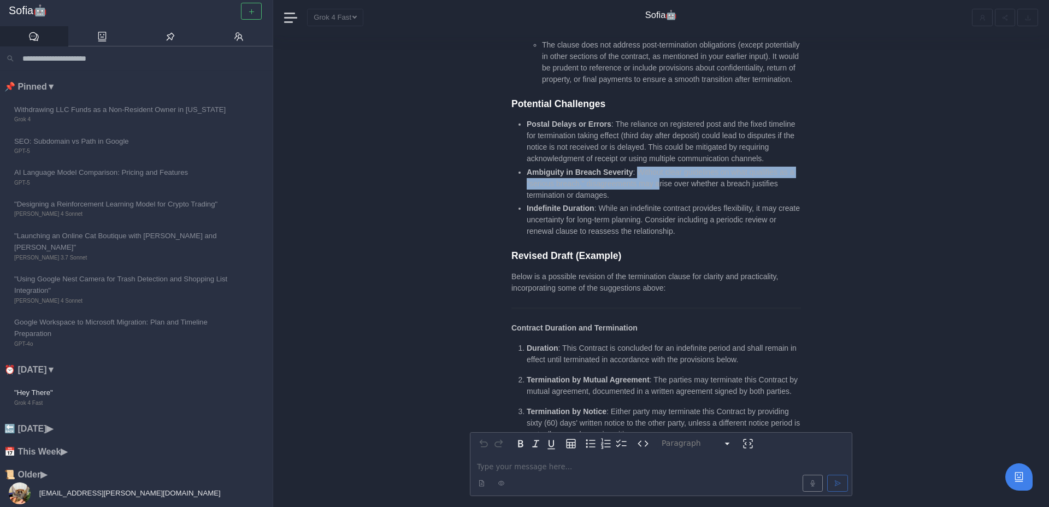
scroll to position [-439, 0]
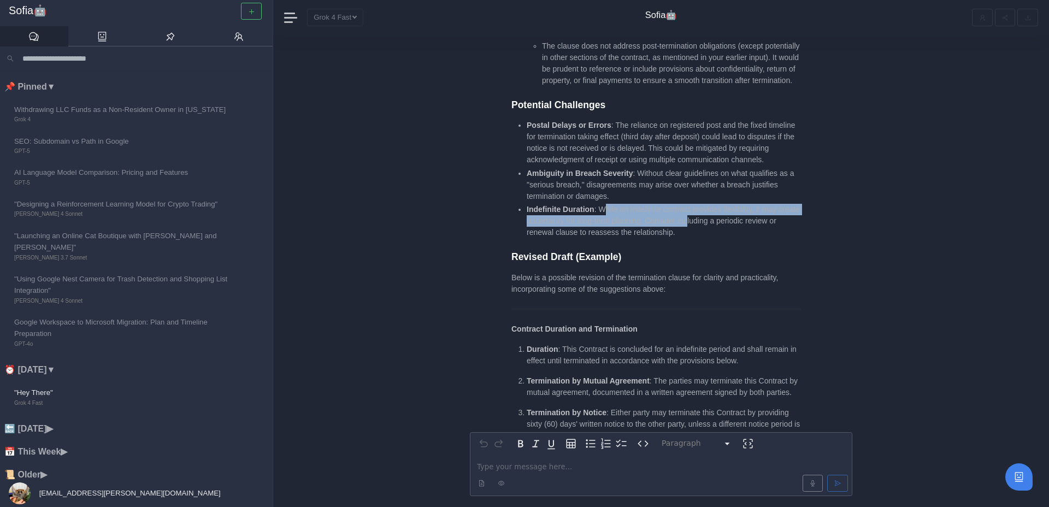
drag, startPoint x: 605, startPoint y: 168, endPoint x: 720, endPoint y: 180, distance: 115.4
click at [720, 204] on li "Indefinite Duration : While an indefinite contract provides flexibility, it may…" at bounding box center [664, 221] width 274 height 34
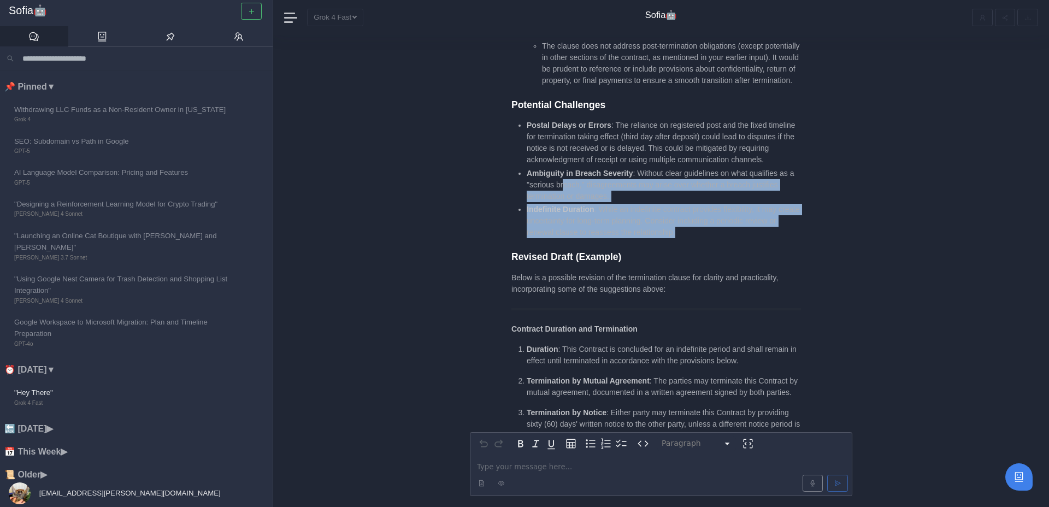
drag, startPoint x: 722, startPoint y: 186, endPoint x: 566, endPoint y: 138, distance: 163.7
click at [566, 138] on ul "Postal Delays or Errors : The reliance on registered post and the fixed timelin…" at bounding box center [656, 179] width 290 height 119
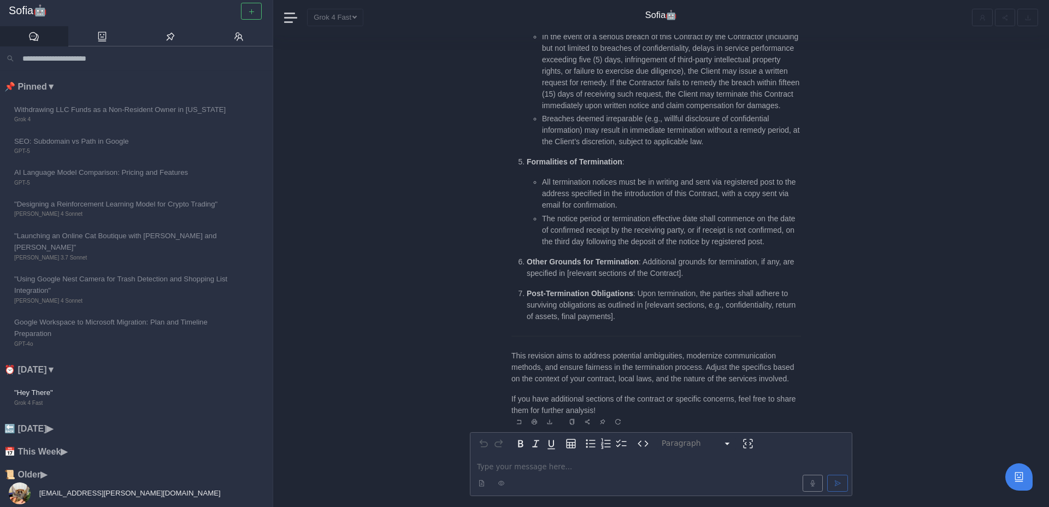
scroll to position [1, 0]
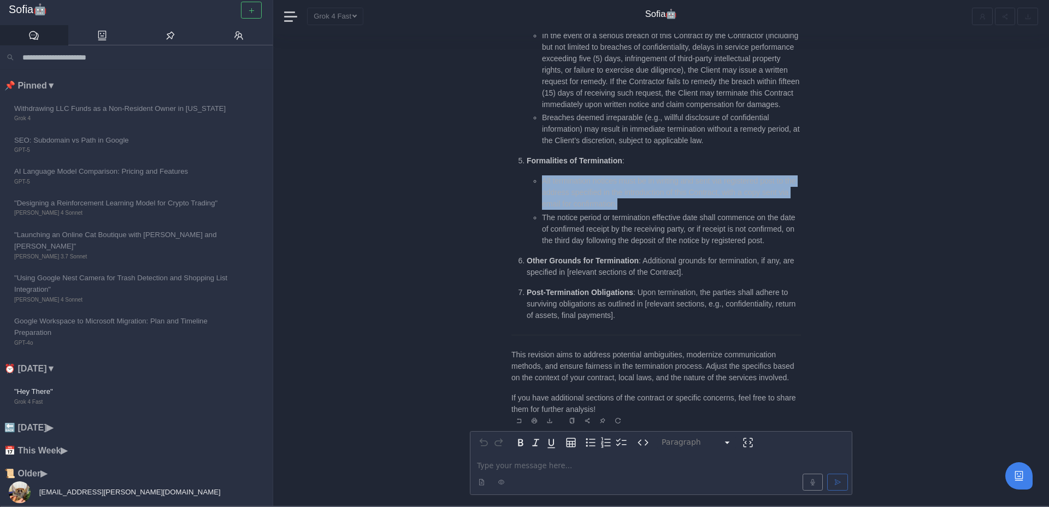
drag, startPoint x: 543, startPoint y: 161, endPoint x: 681, endPoint y: 186, distance: 140.0
click at [681, 186] on li "All termination notices must be in writing and sent via registered post to the …" at bounding box center [671, 192] width 259 height 34
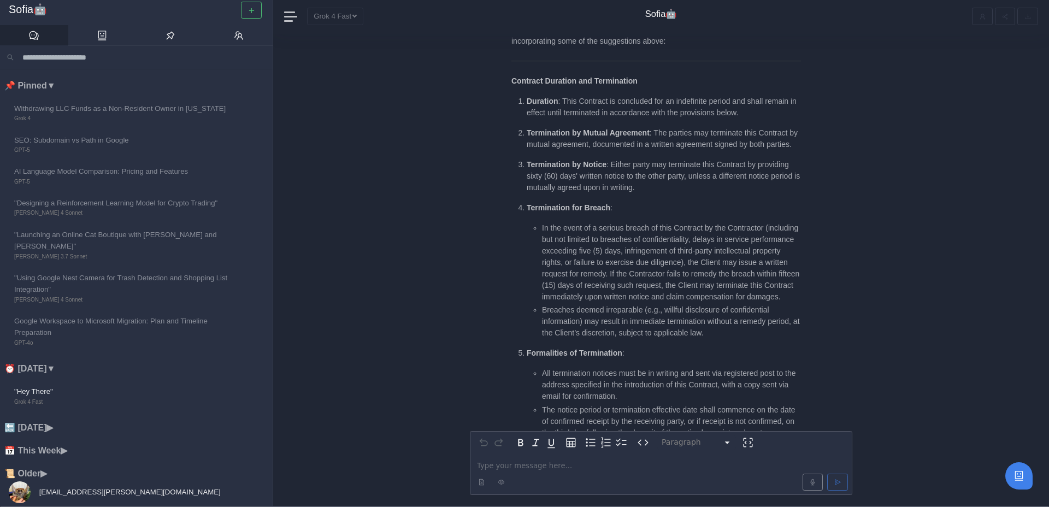
scroll to position [0, 0]
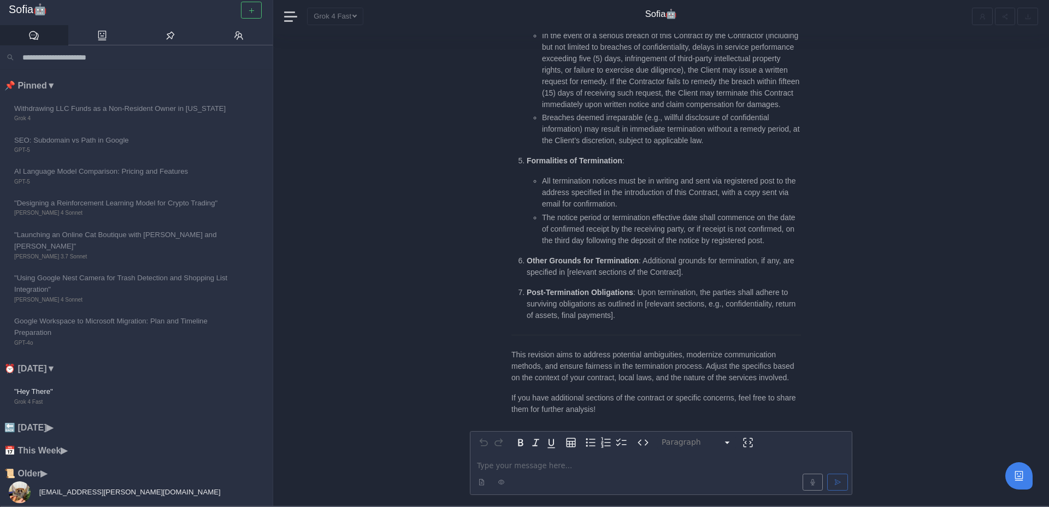
click at [553, 468] on p "editable markdown" at bounding box center [661, 465] width 368 height 11
click at [432, 270] on div "**********" at bounding box center [661, 270] width 776 height 472
click at [621, 476] on div at bounding box center [661, 482] width 378 height 21
click at [617, 468] on p "**********" at bounding box center [661, 465] width 368 height 11
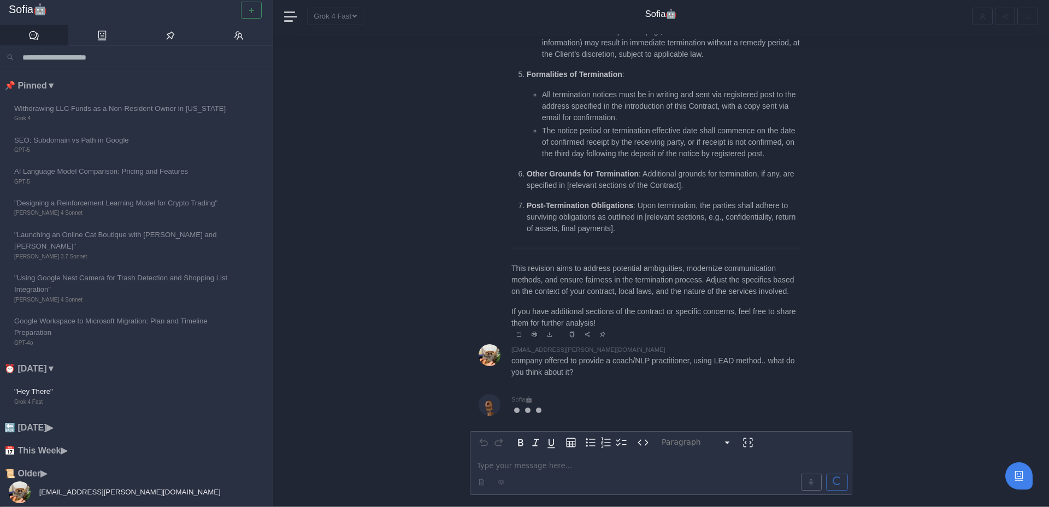
click at [629, 331] on div "Reply message_item.print message_item.download message_item.copy message_item.s…" at bounding box center [681, 335] width 341 height 13
drag, startPoint x: 509, startPoint y: 361, endPoint x: 606, endPoint y: 373, distance: 98.0
click at [606, 373] on div "matjaz@grosek.si company offered to provide a coach/NLP practitioner, using LEA…" at bounding box center [661, 367] width 382 height 47
copy p "company offered to provide a coach/NLP practitioner, using LEAD method.. what d…"
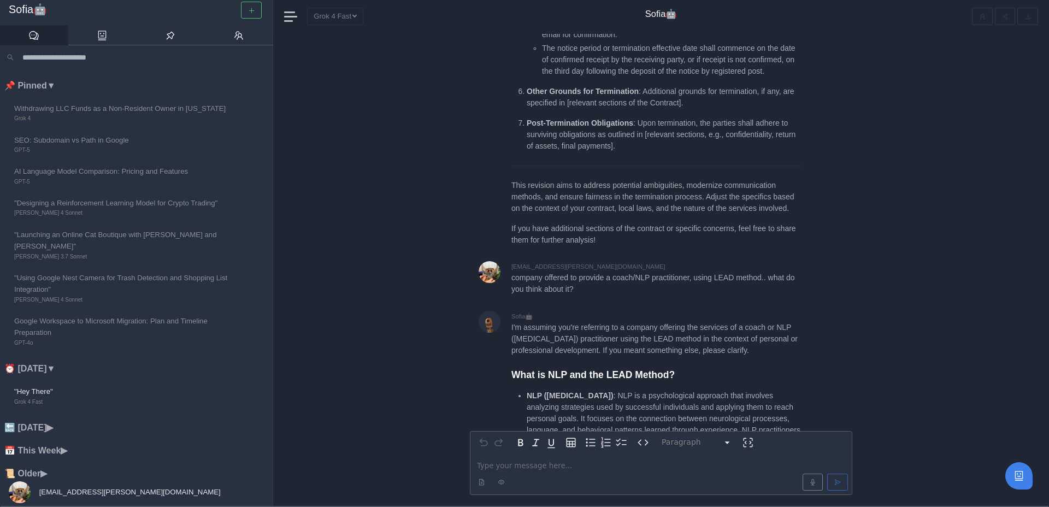
scroll to position [-1091, 0]
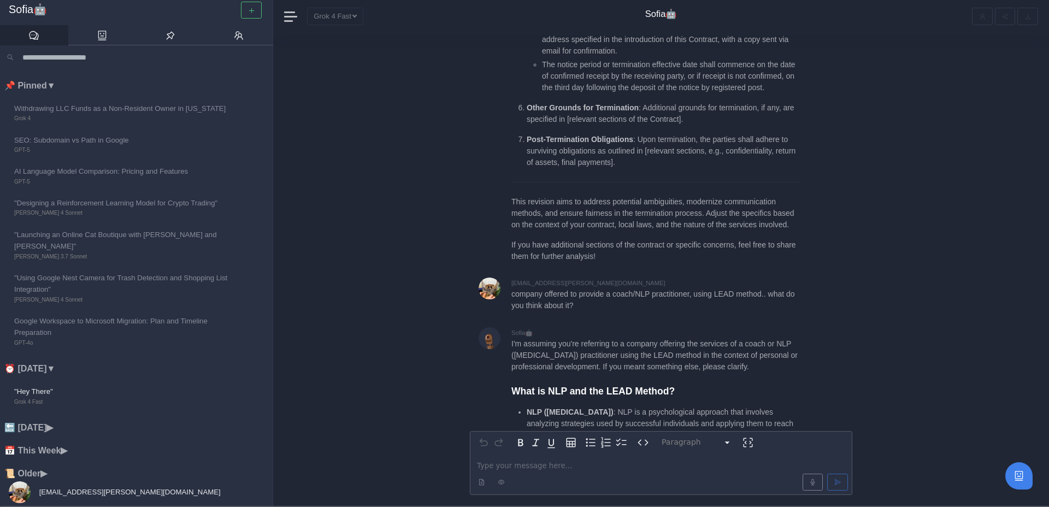
click at [610, 338] on p "I'm assuming you're referring to a company offering the services of a coach or …" at bounding box center [656, 355] width 290 height 34
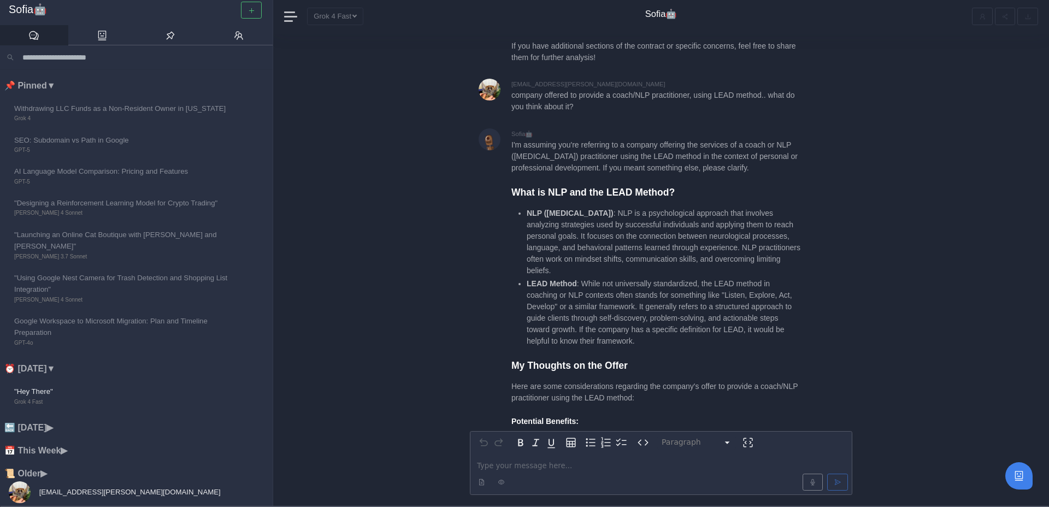
scroll to position [-890, 0]
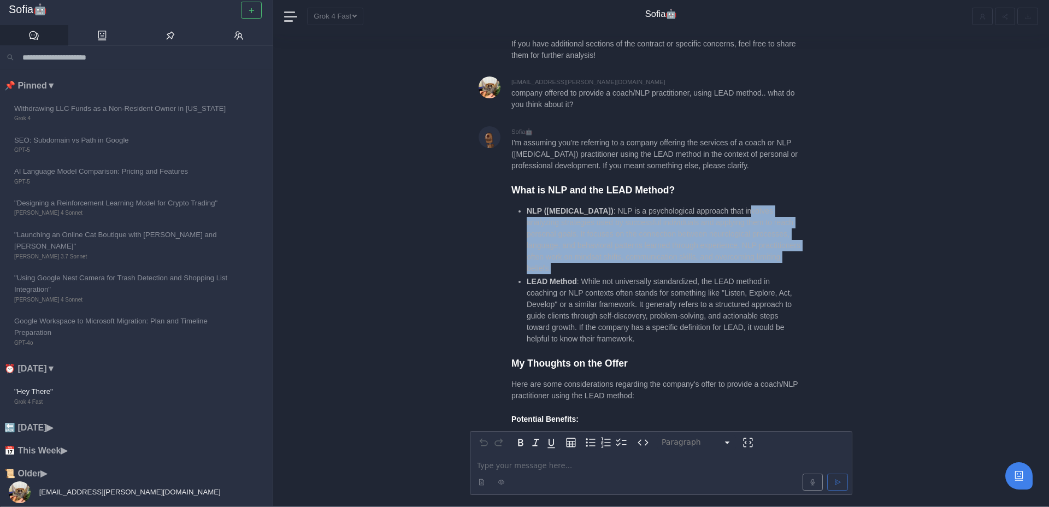
drag, startPoint x: 531, startPoint y: 211, endPoint x: 661, endPoint y: 258, distance: 137.8
click at [661, 258] on li "NLP ([MEDICAL_DATA]) : NLP is a psychological approach that involves analyzing …" at bounding box center [664, 239] width 274 height 69
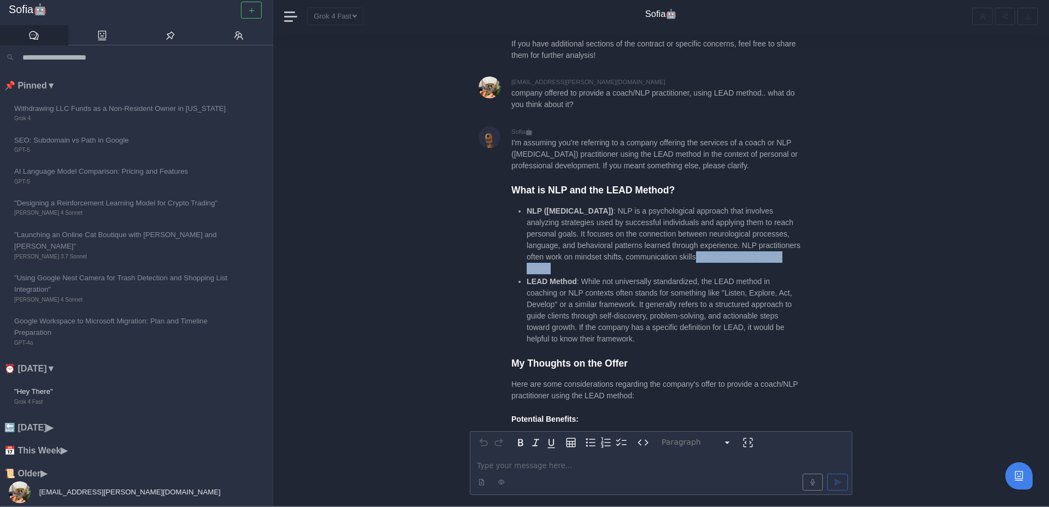
drag, startPoint x: 665, startPoint y: 258, endPoint x: 543, endPoint y: 256, distance: 122.4
click at [543, 256] on li "NLP ([MEDICAL_DATA]) : NLP is a psychological approach that involves analyzing …" at bounding box center [664, 239] width 274 height 69
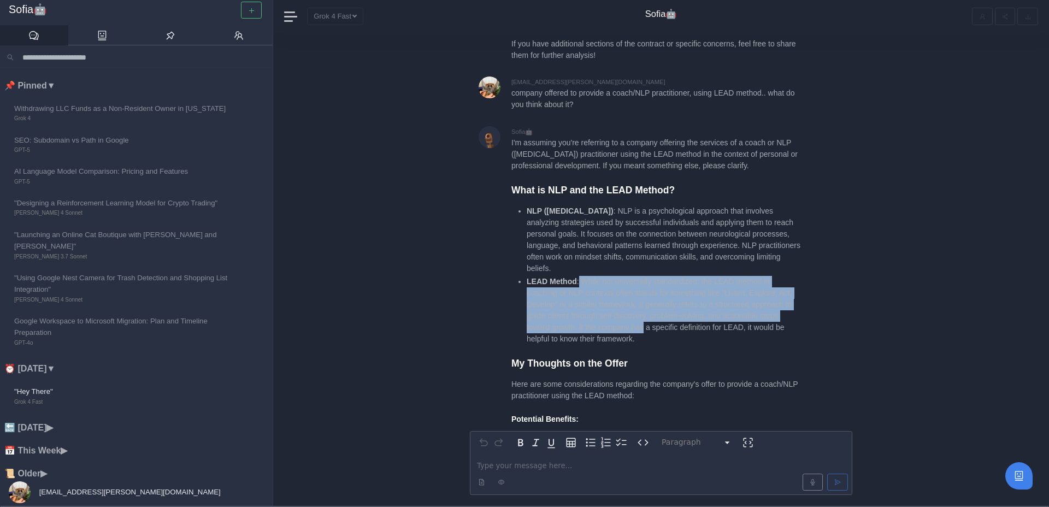
drag, startPoint x: 578, startPoint y: 269, endPoint x: 708, endPoint y: 313, distance: 136.8
click at [708, 313] on li "LEAD Method : While not universally standardized, the LEAD method in coaching o…" at bounding box center [664, 310] width 274 height 69
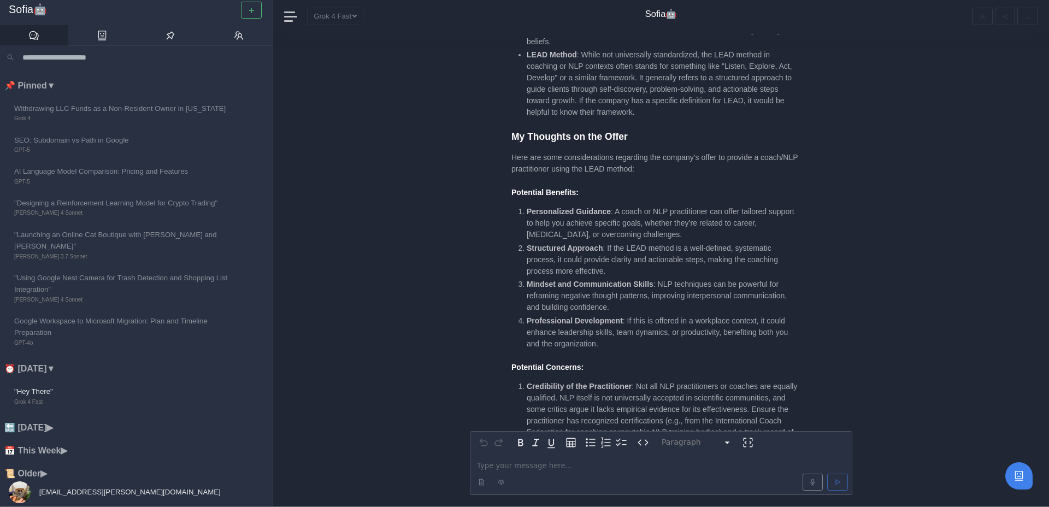
scroll to position [-661, 0]
drag, startPoint x: 525, startPoint y: 212, endPoint x: 664, endPoint y: 207, distance: 139.4
click at [664, 207] on ol "Personalized Guidance : A coach or NLP practitioner can offer tailored support …" at bounding box center [656, 276] width 290 height 144
click at [689, 213] on li "Personalized Guidance : A coach or NLP practitioner can offer tailored support …" at bounding box center [664, 221] width 274 height 34
drag, startPoint x: 688, startPoint y: 221, endPoint x: 528, endPoint y: 201, distance: 162.0
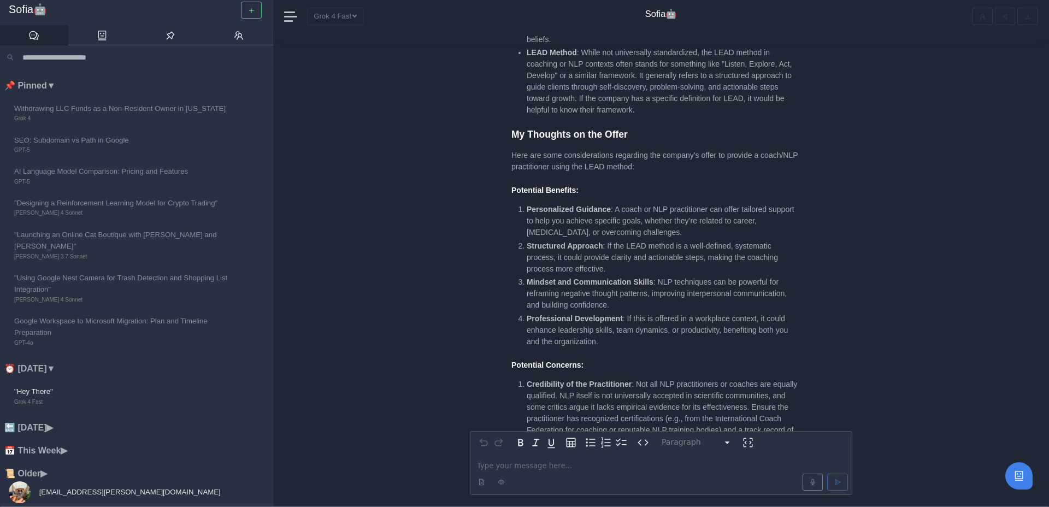
click at [528, 204] on li "Personalized Guidance : A coach or NLP practitioner can offer tailored support …" at bounding box center [664, 221] width 274 height 34
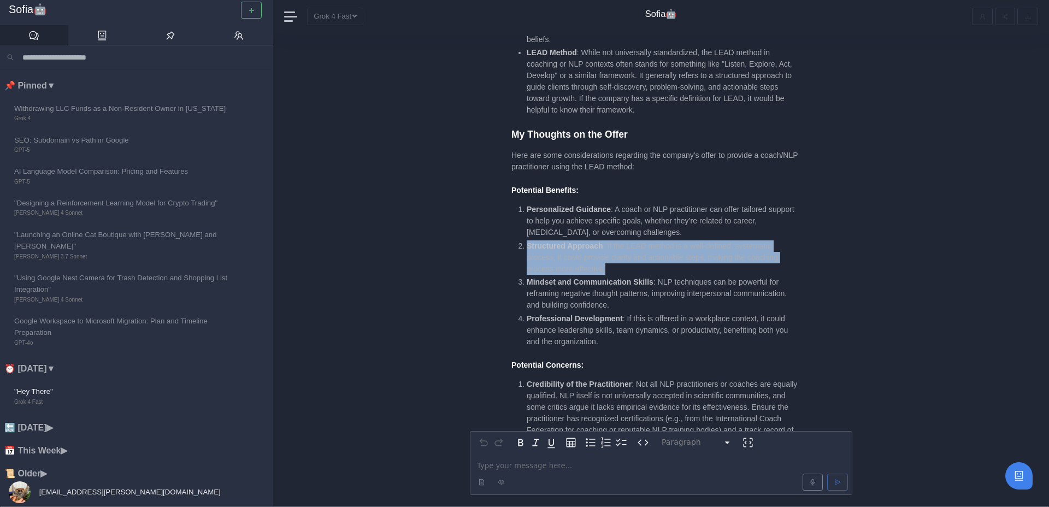
drag, startPoint x: 527, startPoint y: 238, endPoint x: 626, endPoint y: 254, distance: 100.2
click at [626, 255] on li "Structured Approach : If the LEAD method is a well-defined, systematic process,…" at bounding box center [664, 257] width 274 height 34
click at [626, 254] on li "Structured Approach : If the LEAD method is a well-defined, systematic process,…" at bounding box center [664, 257] width 274 height 34
drag, startPoint x: 626, startPoint y: 255, endPoint x: 526, endPoint y: 234, distance: 102.2
click at [527, 240] on li "Structured Approach : If the LEAD method is a well-defined, systematic process,…" at bounding box center [664, 257] width 274 height 34
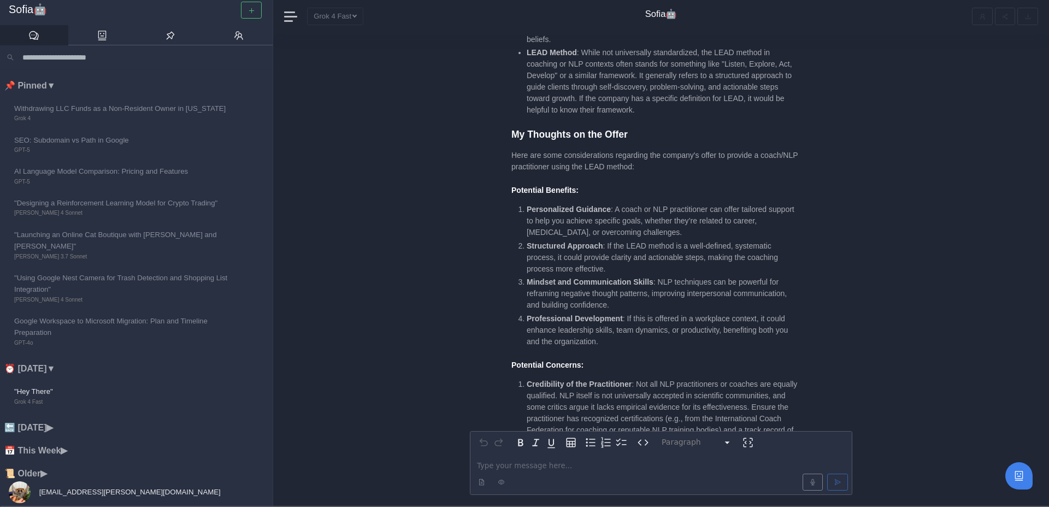
click at [527, 240] on li "Structured Approach : If the LEAD method is a well-defined, systematic process,…" at bounding box center [664, 257] width 274 height 34
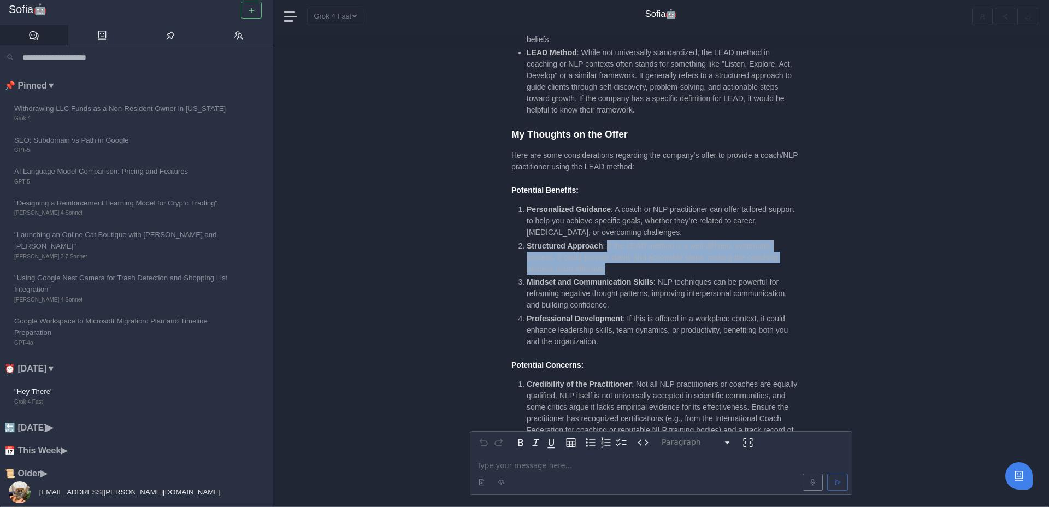
drag, startPoint x: 609, startPoint y: 233, endPoint x: 627, endPoint y: 252, distance: 26.7
click at [626, 254] on li "Structured Approach : If the LEAD method is a well-defined, systematic process,…" at bounding box center [664, 257] width 274 height 34
click at [627, 252] on li "Structured Approach : If the LEAD method is a well-defined, systematic process,…" at bounding box center [664, 257] width 274 height 34
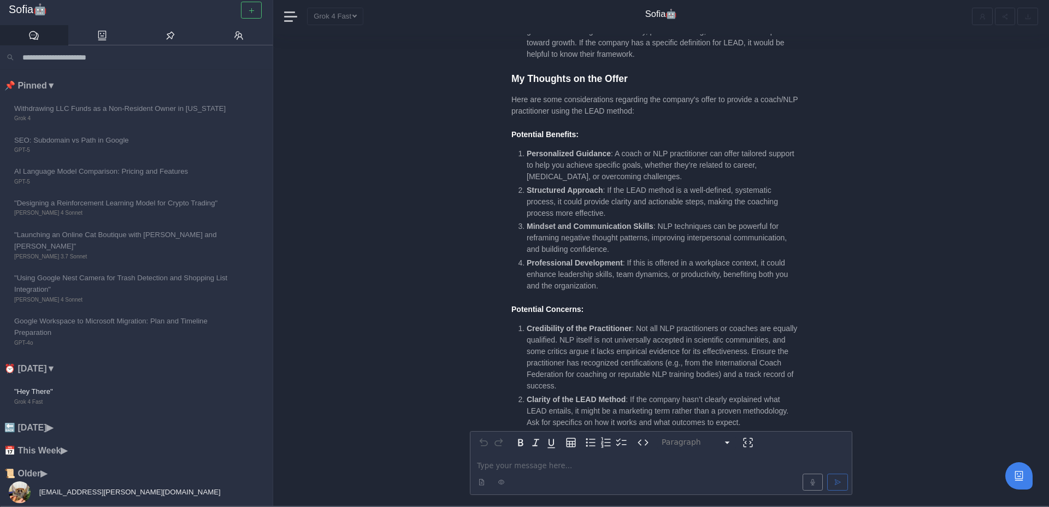
scroll to position [-603, 0]
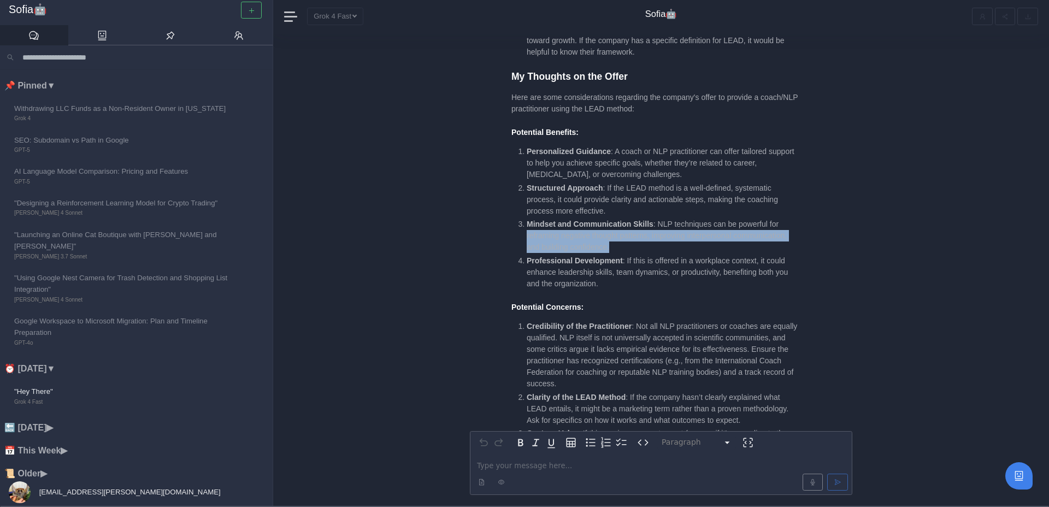
drag, startPoint x: 523, startPoint y: 228, endPoint x: 634, endPoint y: 236, distance: 110.7
click at [634, 236] on ol "Personalized Guidance : A coach or NLP practitioner can offer tailored support …" at bounding box center [656, 218] width 290 height 144
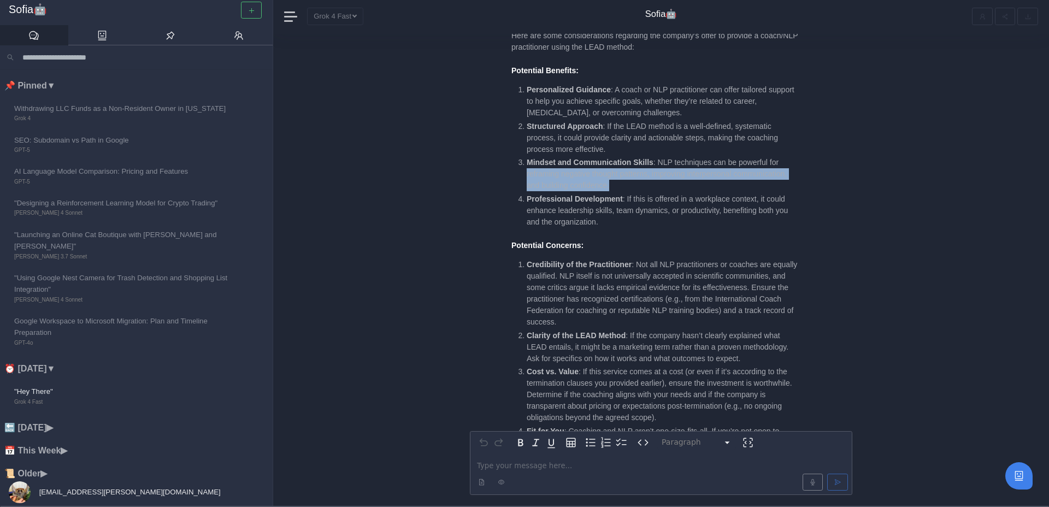
scroll to position [-540, 0]
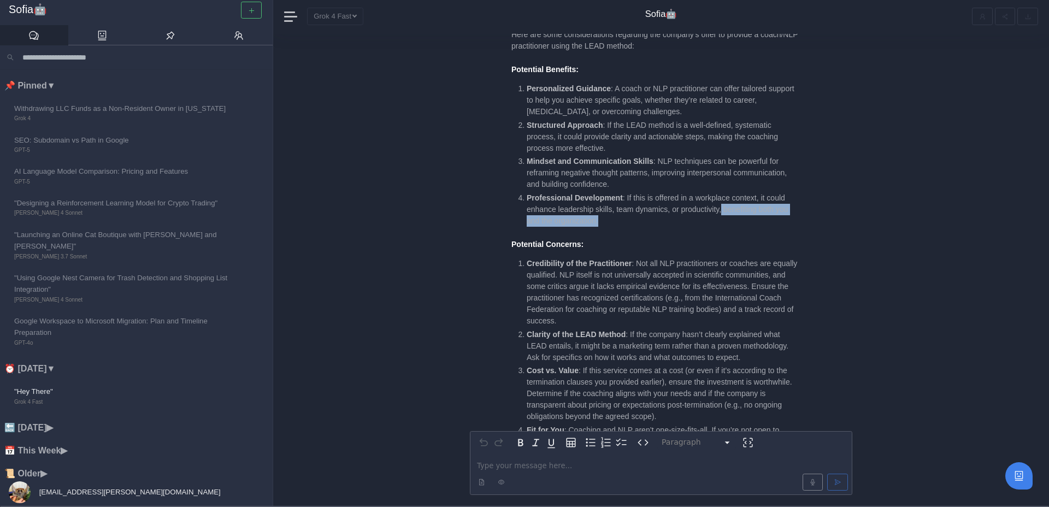
drag, startPoint x: 729, startPoint y: 196, endPoint x: 623, endPoint y: 211, distance: 107.6
click at [623, 211] on li "Professional Development : If this is offered in a workplace context, it could …" at bounding box center [664, 209] width 274 height 34
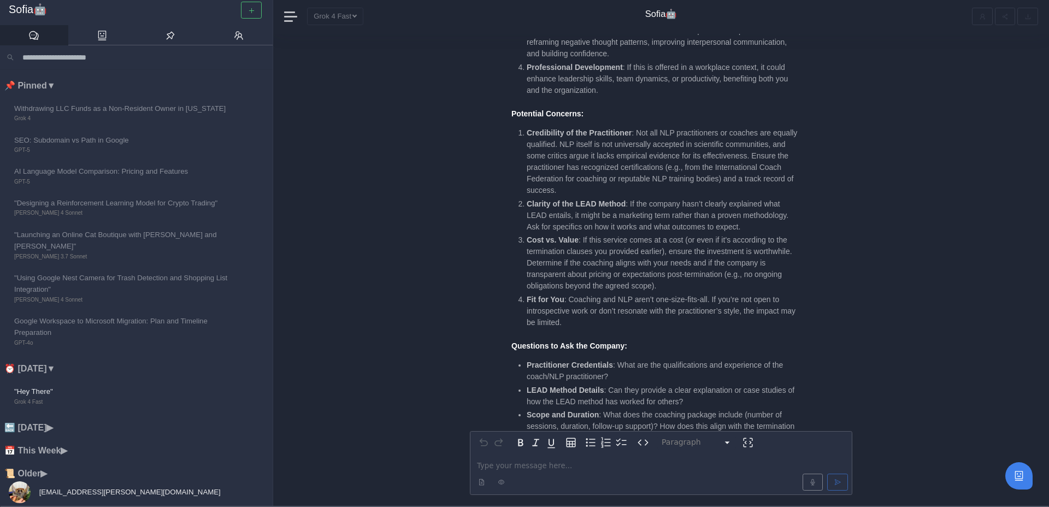
scroll to position [-407, 0]
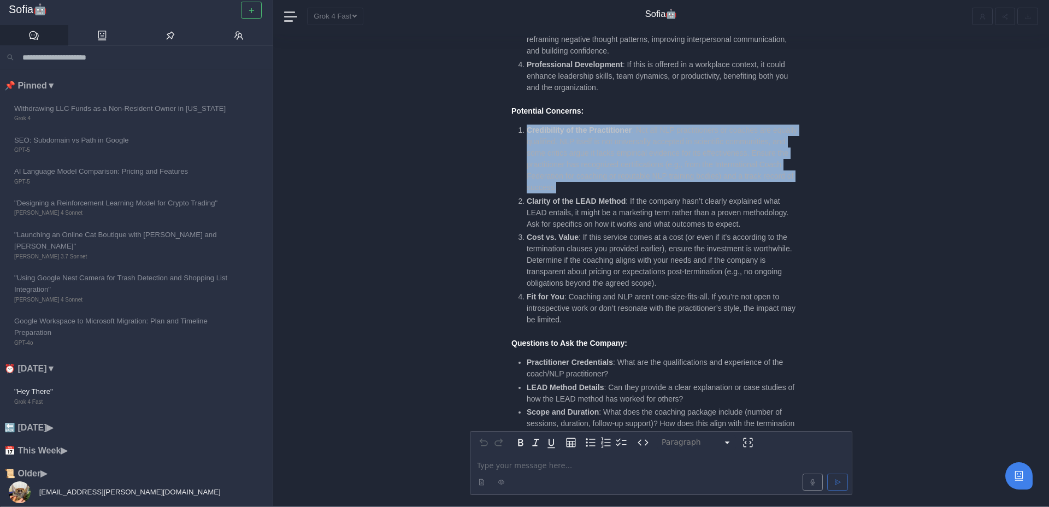
drag, startPoint x: 670, startPoint y: 174, endPoint x: 521, endPoint y: 114, distance: 160.5
click at [527, 125] on li "Credibility of the Practitioner : Not all NLP practitioners or coaches are equa…" at bounding box center [664, 159] width 274 height 69
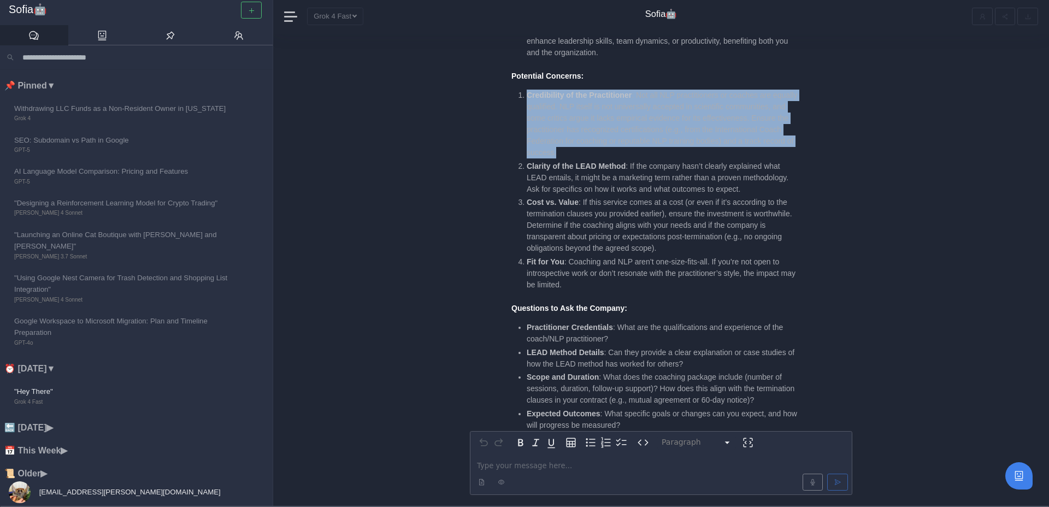
scroll to position [-371, 0]
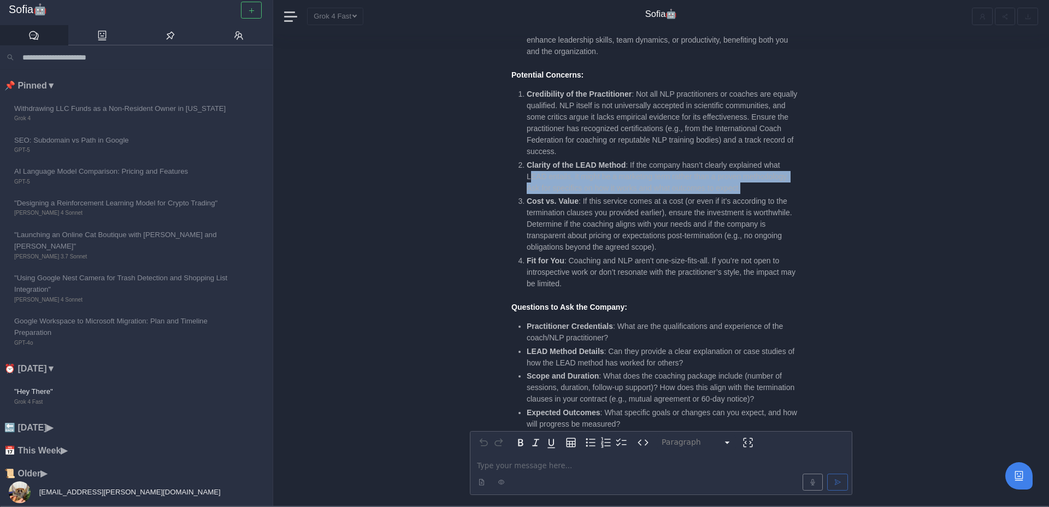
drag, startPoint x: 530, startPoint y: 166, endPoint x: 757, endPoint y: 175, distance: 226.9
click at [757, 175] on li "Clarity of the LEAD Method : If the company hasn’t clearly explained what LEAD …" at bounding box center [664, 177] width 274 height 34
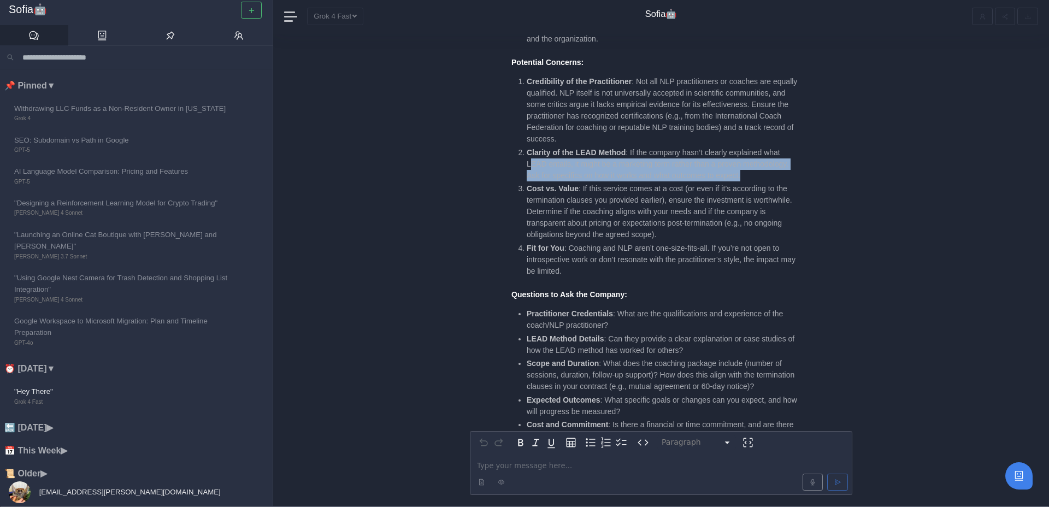
scroll to position [-358, 0]
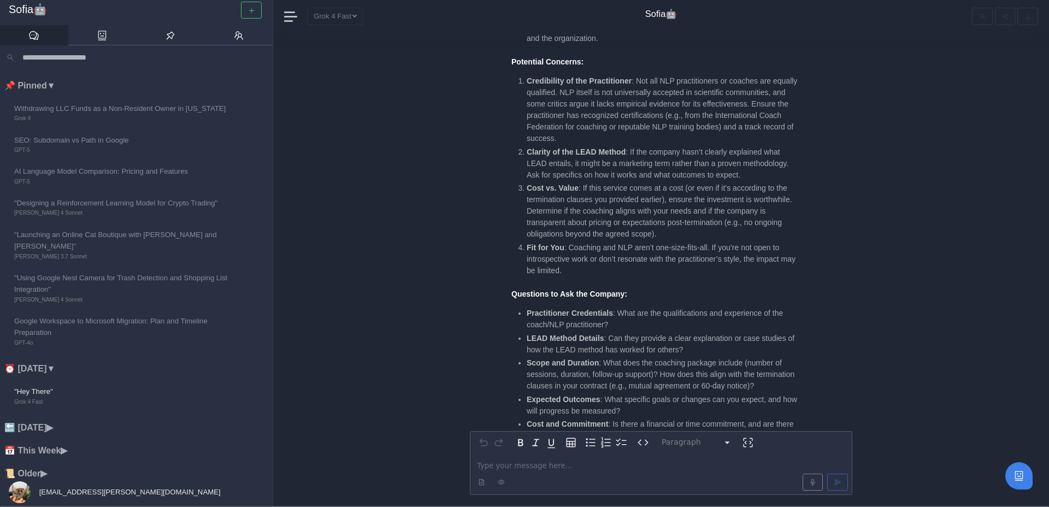
click at [758, 182] on li "Cost vs. Value : If this service comes at a cost (or even if it’s according to …" at bounding box center [664, 210] width 274 height 57
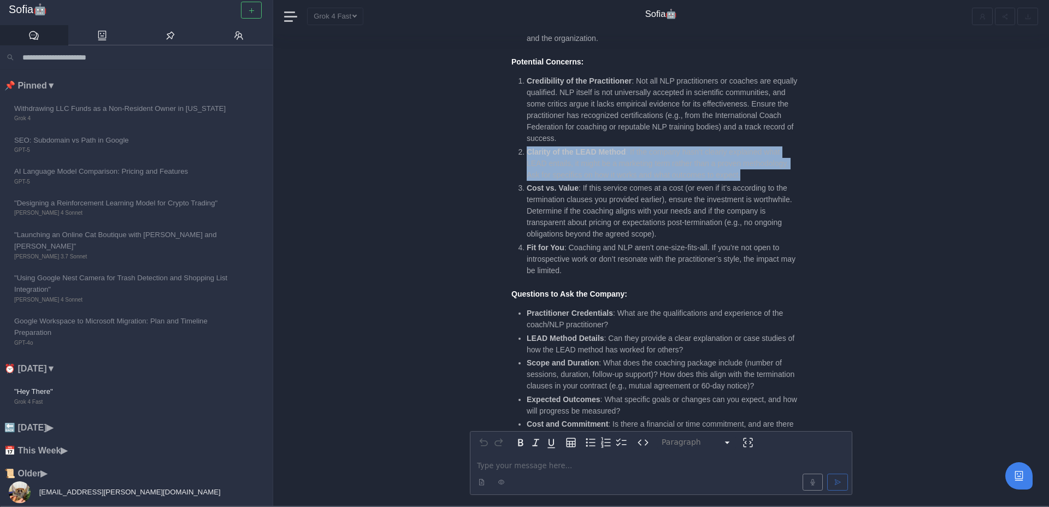
drag, startPoint x: 758, startPoint y: 163, endPoint x: 524, endPoint y: 140, distance: 235.0
click at [527, 146] on li "Clarity of the LEAD Method : If the company hasn’t clearly explained what LEAD …" at bounding box center [664, 163] width 274 height 34
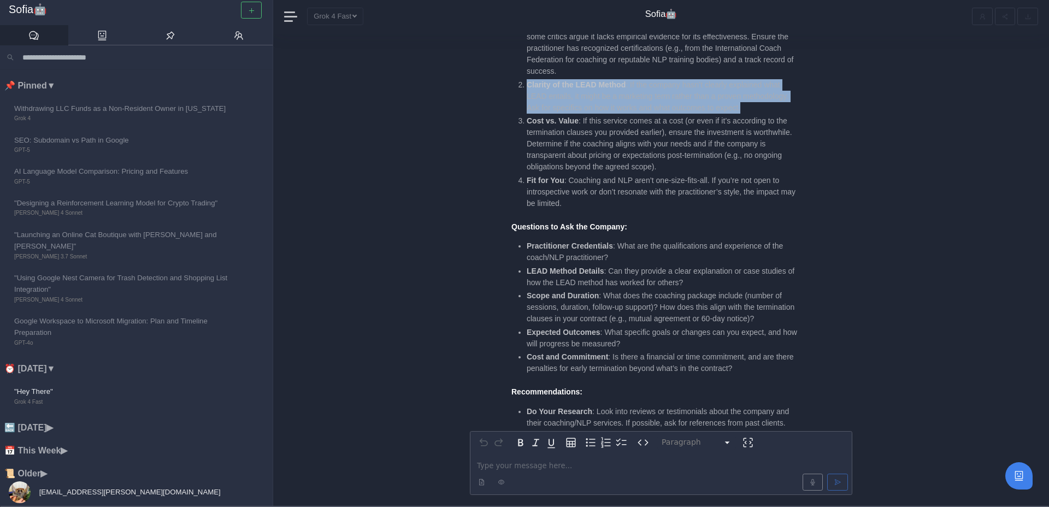
scroll to position [-278, 0]
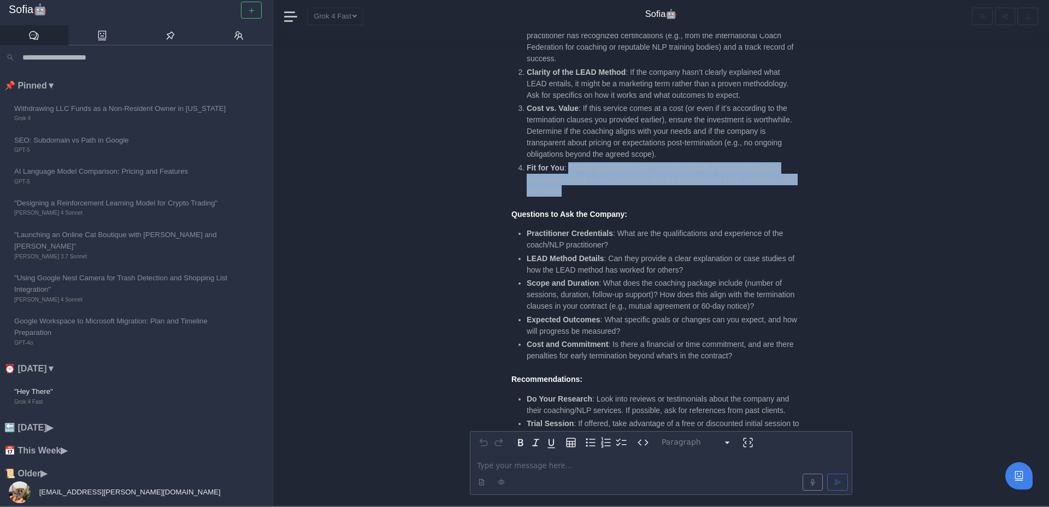
drag, startPoint x: 570, startPoint y: 151, endPoint x: 609, endPoint y: 180, distance: 48.1
click at [609, 180] on li "Fit for You : Coaching and NLP aren’t one-size-fits-all. If you’re not open to …" at bounding box center [664, 179] width 274 height 34
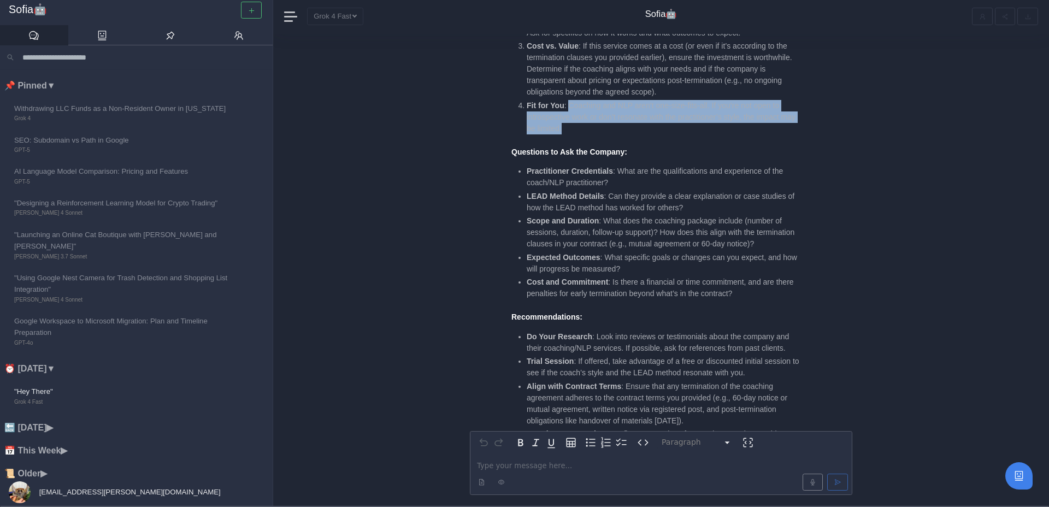
scroll to position [-212, 0]
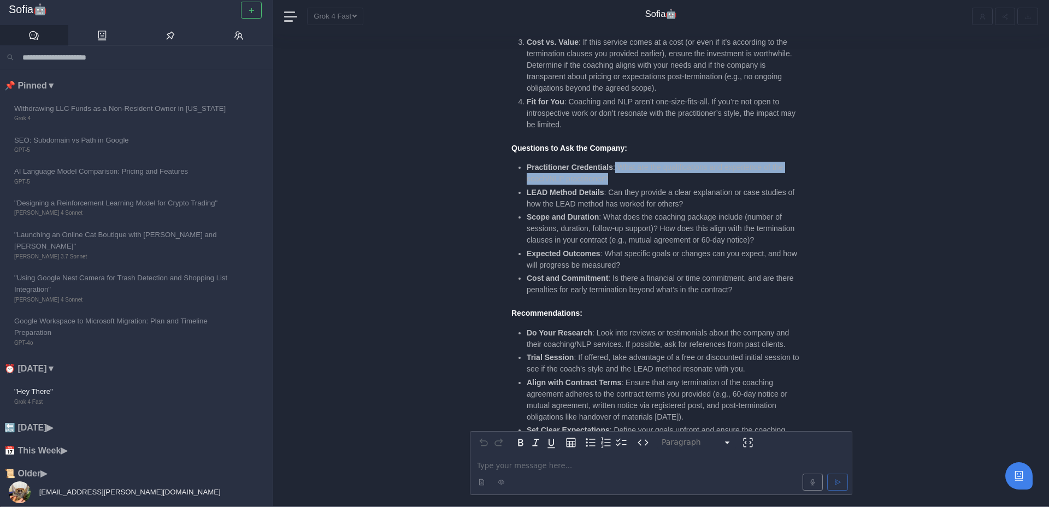
drag, startPoint x: 617, startPoint y: 153, endPoint x: 641, endPoint y: 168, distance: 28.2
click at [641, 168] on li "Practitioner Credentials : What are the qualifications and experience of the co…" at bounding box center [664, 173] width 274 height 23
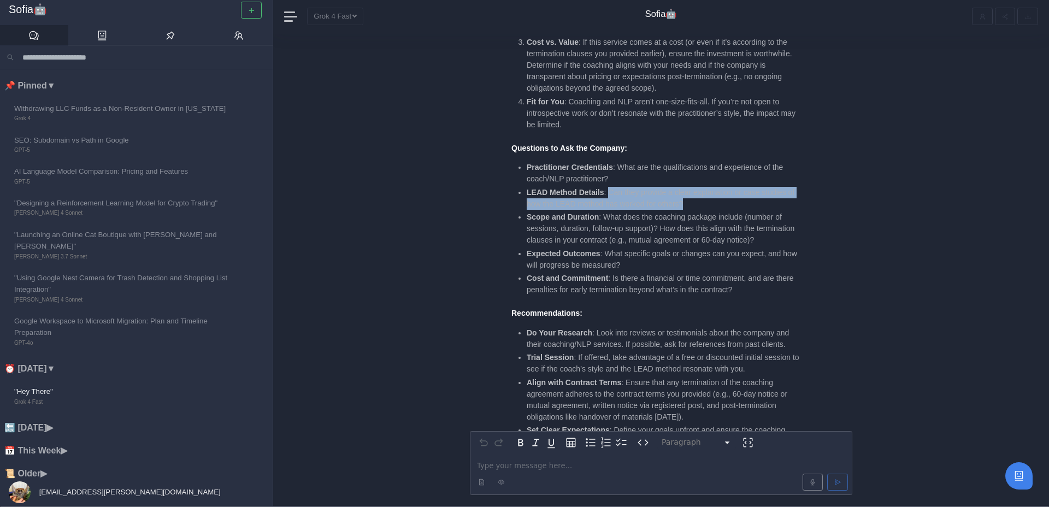
drag, startPoint x: 608, startPoint y: 183, endPoint x: 706, endPoint y: 194, distance: 98.4
click at [706, 194] on li "LEAD Method Details : Can they provide a clear explanation or case studies of h…" at bounding box center [664, 198] width 274 height 23
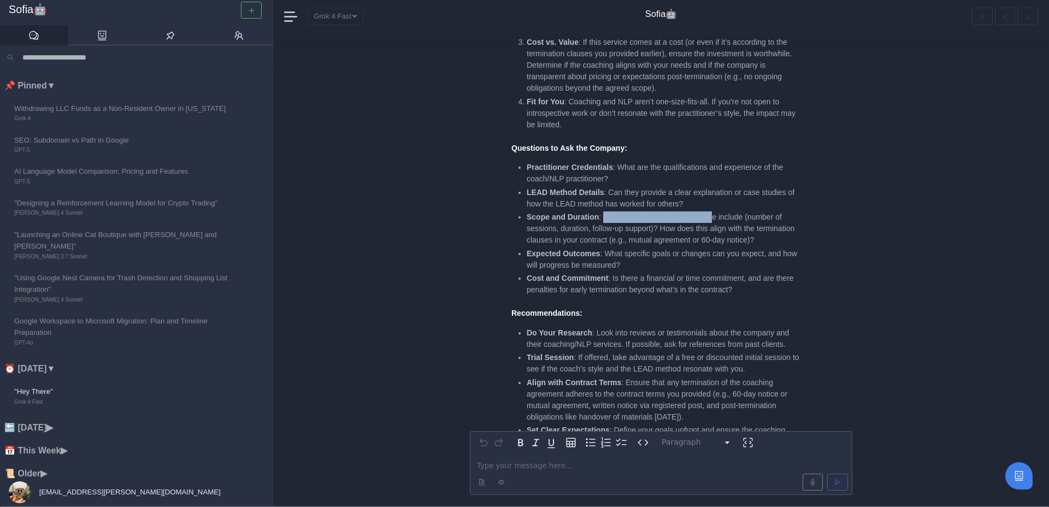
drag, startPoint x: 605, startPoint y: 205, endPoint x: 716, endPoint y: 210, distance: 110.5
click at [716, 211] on li "Scope and Duration : What does the coaching package include (number of sessions…" at bounding box center [664, 228] width 274 height 34
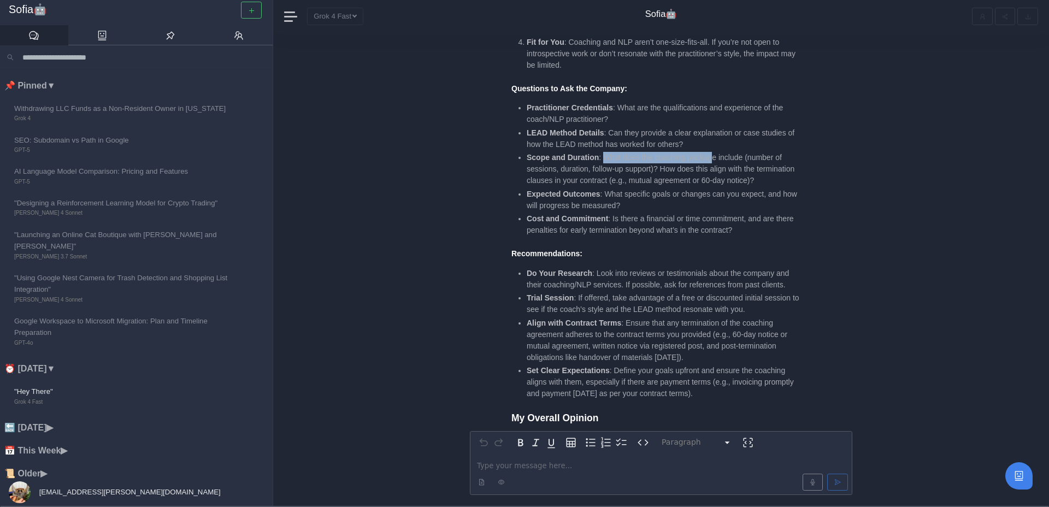
scroll to position [-146, 0]
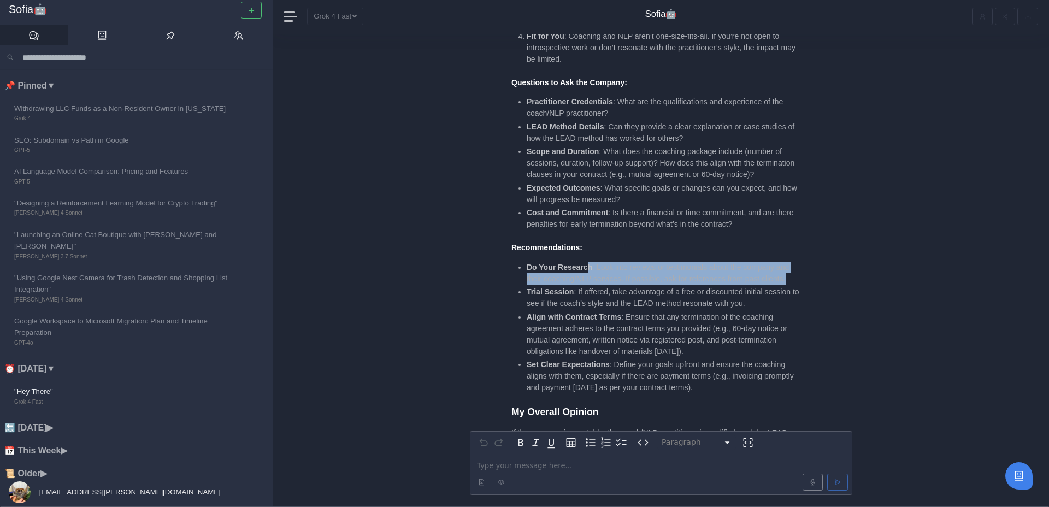
drag, startPoint x: 590, startPoint y: 269, endPoint x: 819, endPoint y: 282, distance: 229.9
drag, startPoint x: 791, startPoint y: 278, endPoint x: 614, endPoint y: 273, distance: 177.1
click at [614, 273] on li "Do Your Research : Look into reviews or testimonials about the company and thei…" at bounding box center [664, 273] width 274 height 23
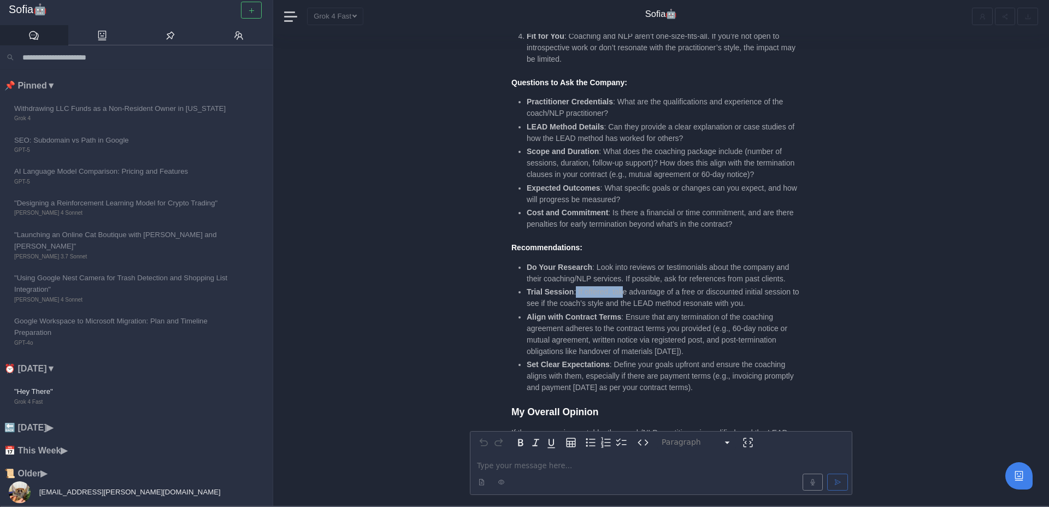
drag, startPoint x: 576, startPoint y: 293, endPoint x: 623, endPoint y: 293, distance: 47.0
click at [623, 293] on li "Trial Session : If offered, take advantage of a free or discounted initial sess…" at bounding box center [664, 297] width 274 height 23
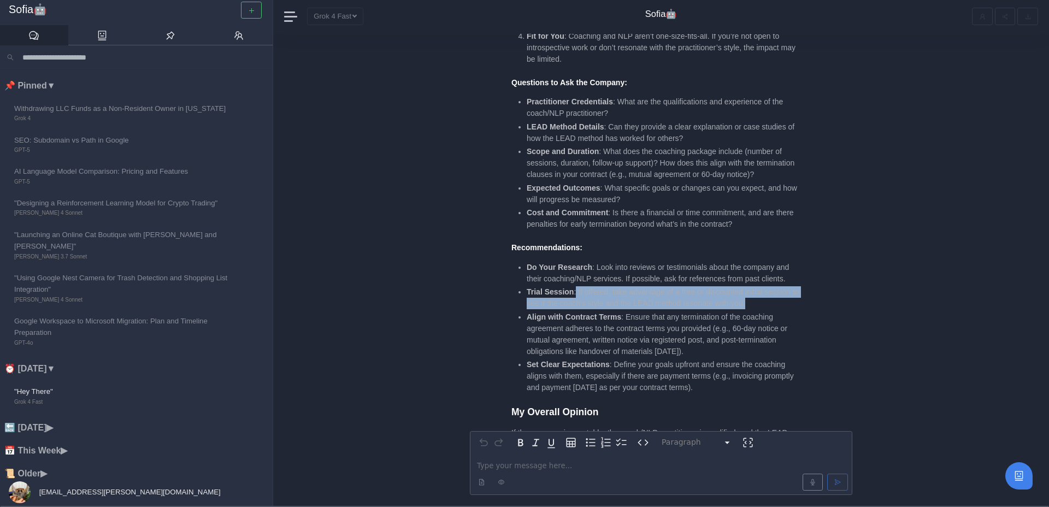
drag, startPoint x: 575, startPoint y: 291, endPoint x: 793, endPoint y: 300, distance: 218.2
click at [800, 301] on li "Trial Session : If offered, take advantage of a free or discounted initial sess…" at bounding box center [664, 297] width 274 height 23
click at [743, 288] on li "Trial Session : If offered, take advantage of a free or discounted initial sess…" at bounding box center [664, 297] width 274 height 23
drag, startPoint x: 523, startPoint y: 307, endPoint x: 808, endPoint y: 299, distance: 285.3
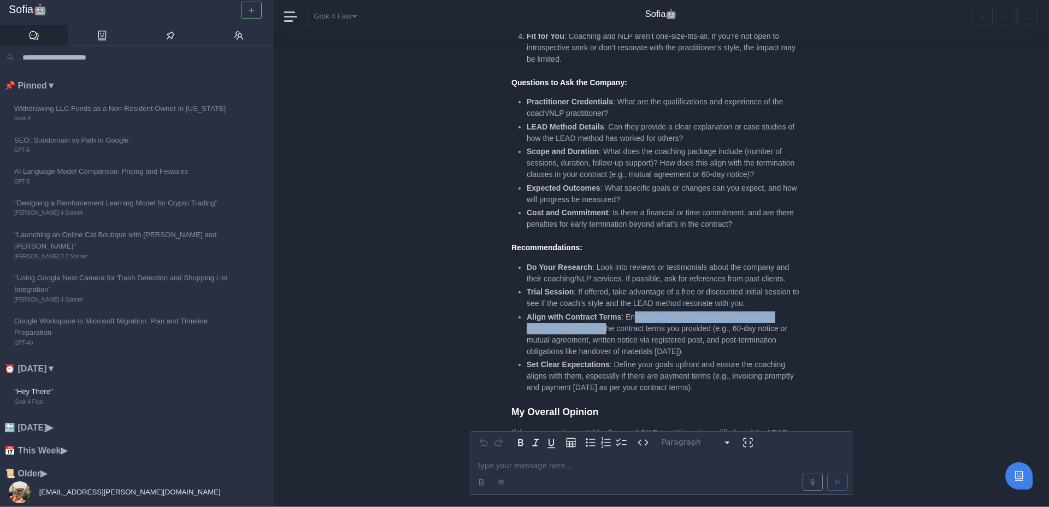
drag, startPoint x: 635, startPoint y: 316, endPoint x: 610, endPoint y: 325, distance: 26.8
click at [610, 325] on li "Align with Contract Terms : Ensure that any termination of the coaching agreeme…" at bounding box center [664, 334] width 274 height 46
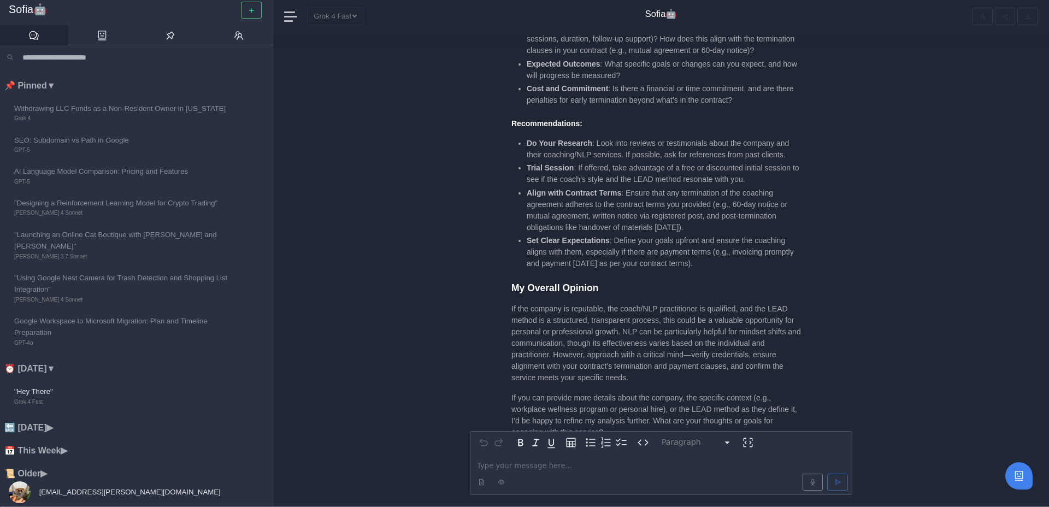
scroll to position [-23, 0]
drag, startPoint x: 588, startPoint y: 254, endPoint x: 724, endPoint y: 269, distance: 136.4
click at [724, 269] on li "Set Clear Expectations : Define your goals upfront and ensure the coaching alig…" at bounding box center [664, 252] width 274 height 34
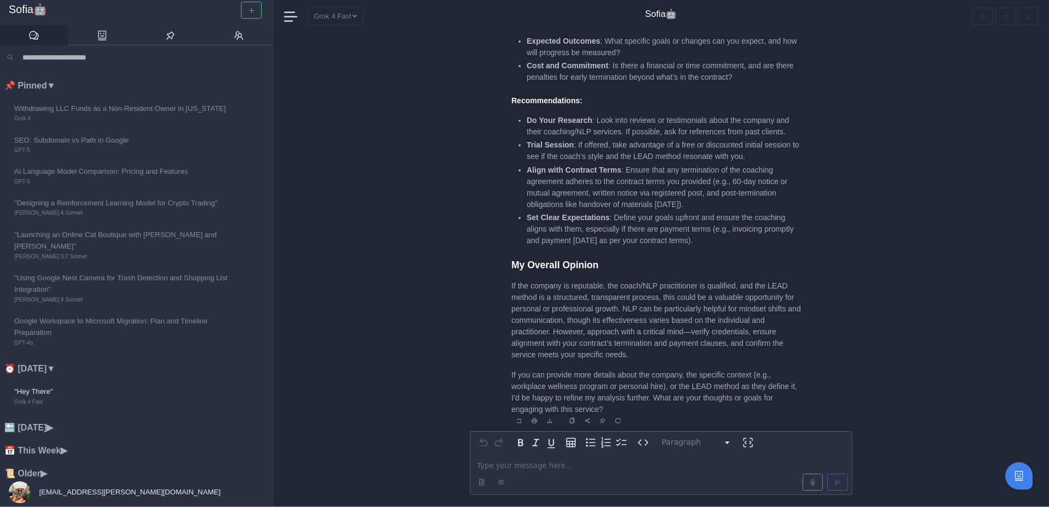
click at [690, 296] on p "If the company is reputable, the coach/NLP practitioner is qualified, and the L…" at bounding box center [656, 320] width 290 height 80
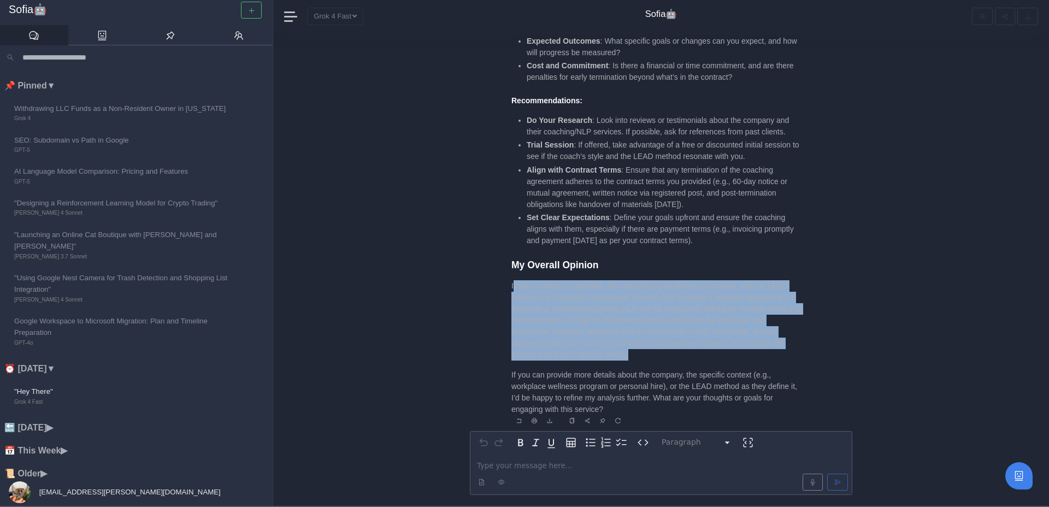
drag, startPoint x: 513, startPoint y: 287, endPoint x: 682, endPoint y: 356, distance: 182.8
click at [682, 356] on p "If the company is reputable, the coach/NLP practitioner is qualified, and the L…" at bounding box center [656, 320] width 290 height 80
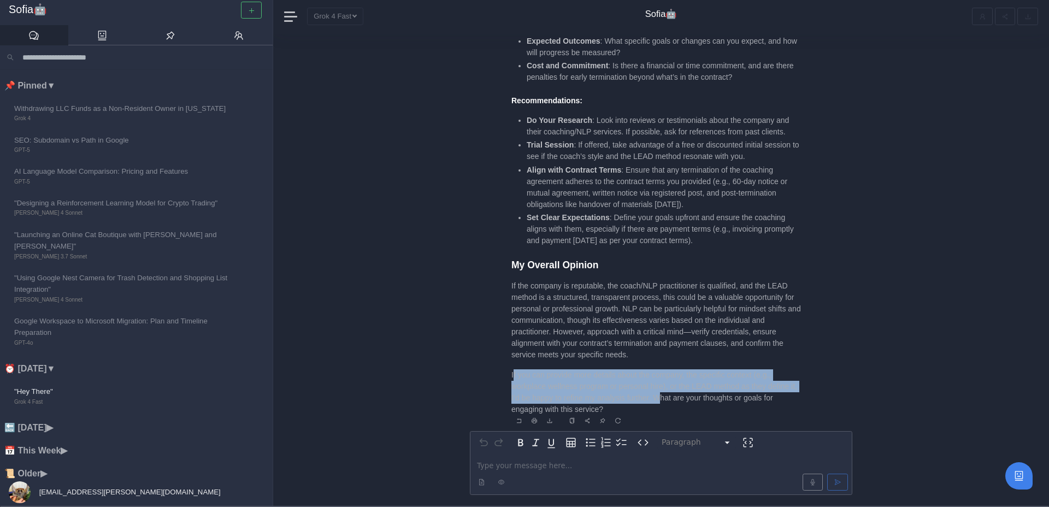
drag, startPoint x: 514, startPoint y: 375, endPoint x: 672, endPoint y: 399, distance: 159.7
click at [672, 399] on p "If you can provide more details about the company, the specific context (e.g., …" at bounding box center [656, 392] width 290 height 46
click at [667, 371] on p "If you can provide more details about the company, the specific context (e.g., …" at bounding box center [656, 392] width 290 height 46
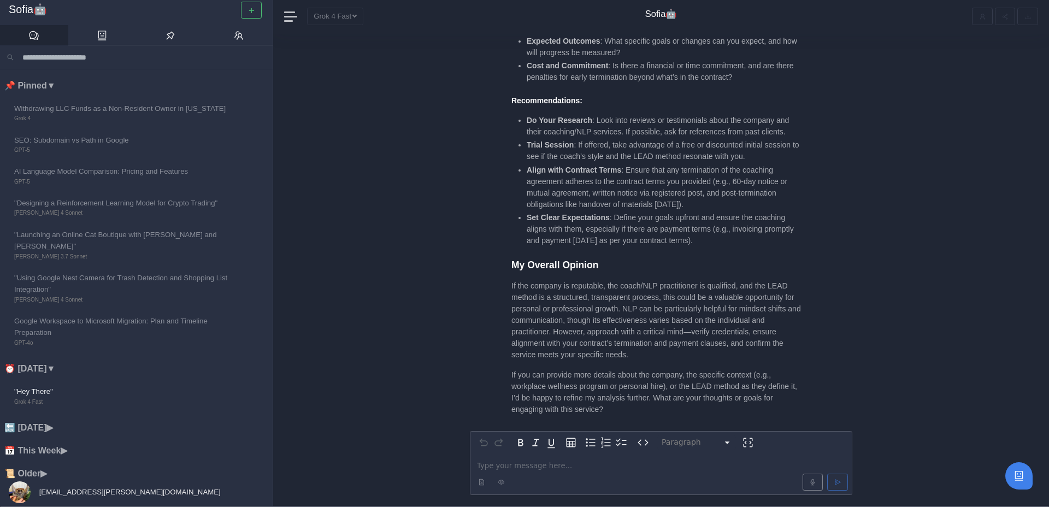
click at [533, 469] on p "editable markdown" at bounding box center [661, 465] width 368 height 11
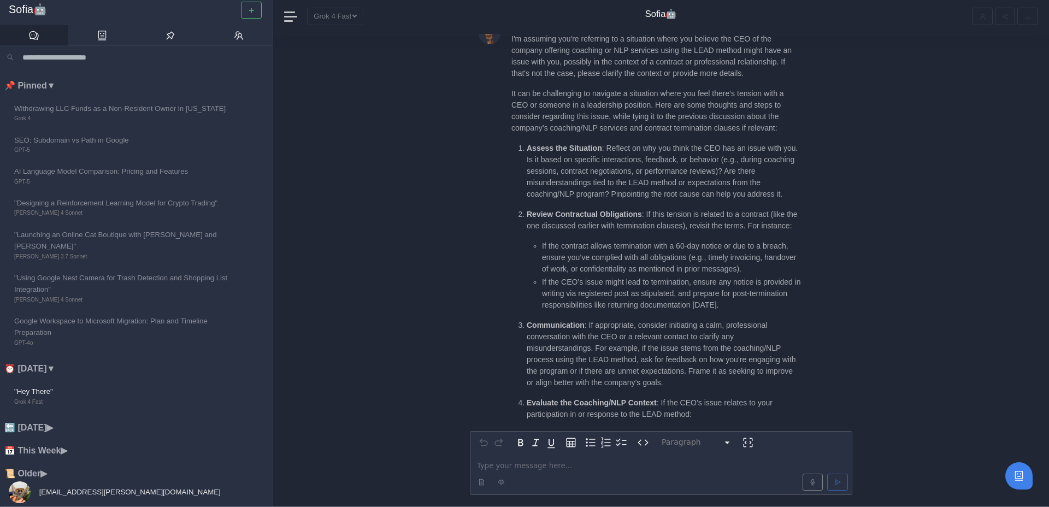
scroll to position [-583, 0]
click at [604, 243] on li "If the contract allows termination with a 60-day notice or due to a breach, ens…" at bounding box center [671, 260] width 259 height 34
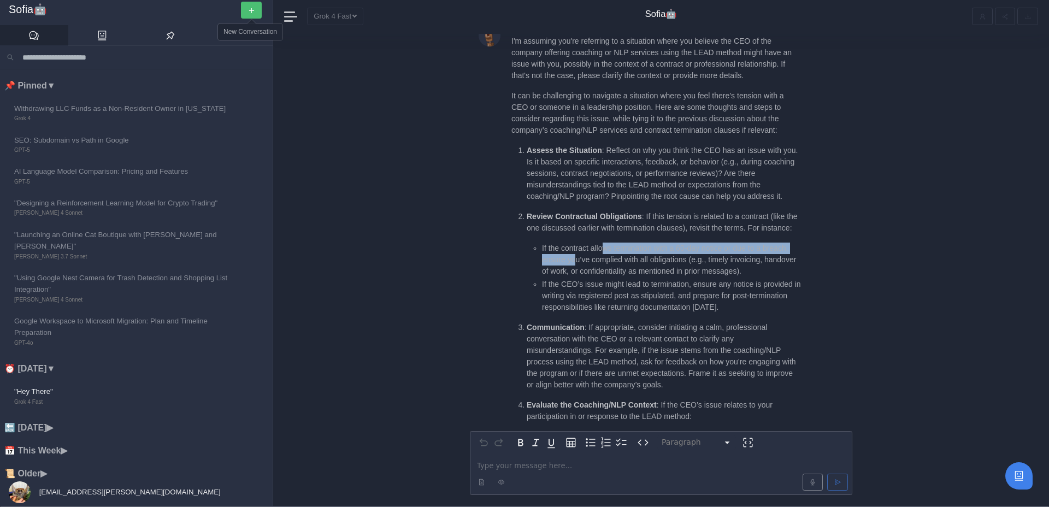
click at [252, 11] on icon "button" at bounding box center [251, 10] width 7 height 7
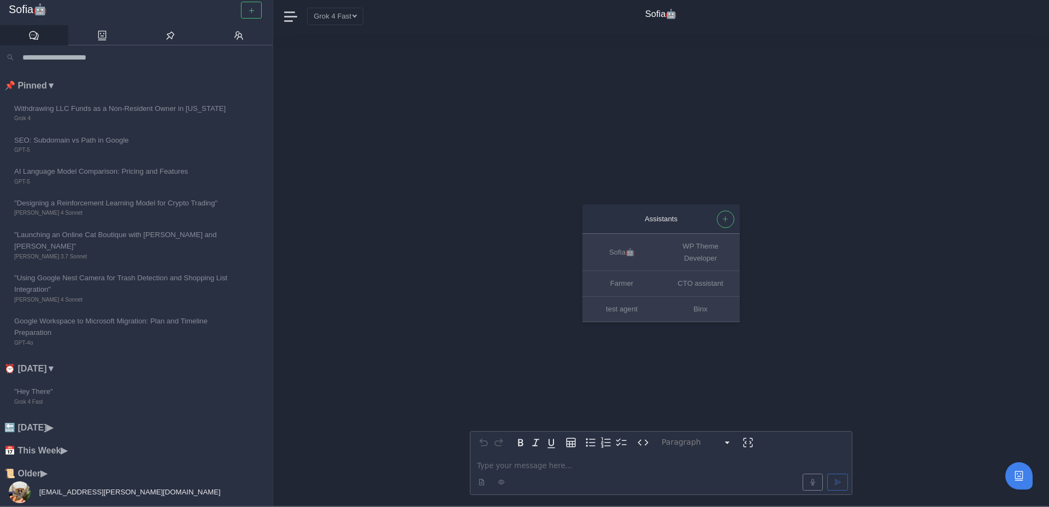
click at [535, 466] on p "editable markdown" at bounding box center [661, 465] width 368 height 11
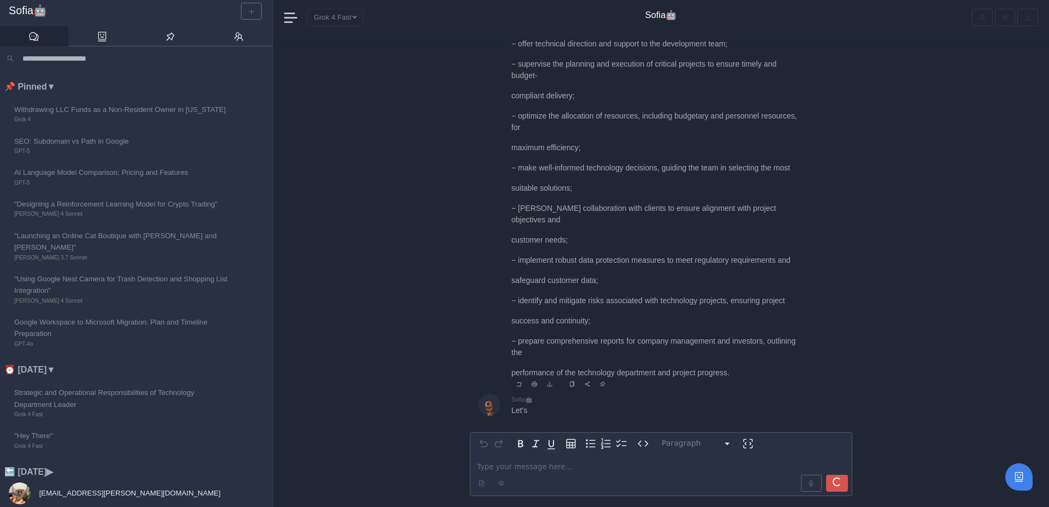
scroll to position [1, 0]
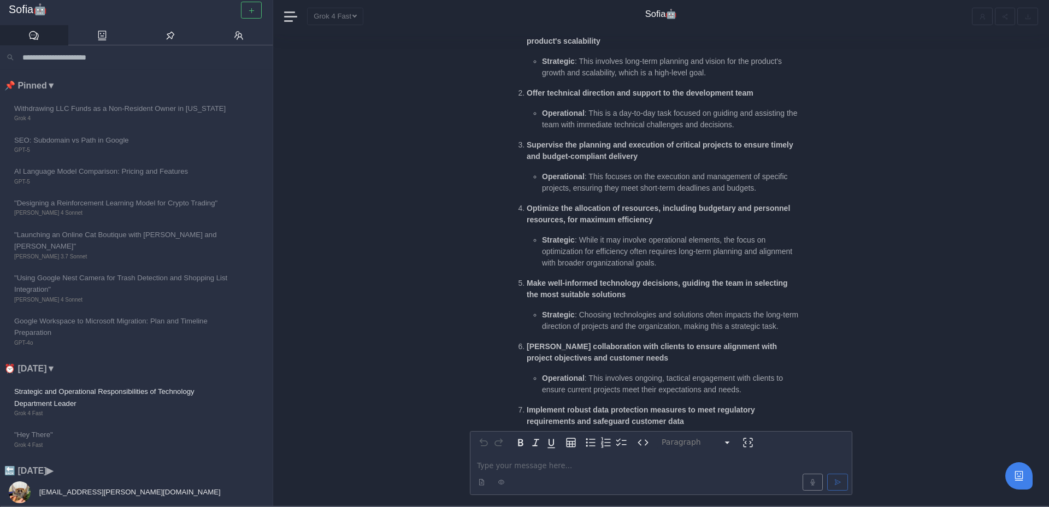
scroll to position [-447, 0]
drag, startPoint x: 531, startPoint y: 134, endPoint x: 648, endPoint y: 145, distance: 117.4
click at [648, 145] on p "Supervise the planning and execution of critical projects to ensure timely and …" at bounding box center [664, 151] width 274 height 23
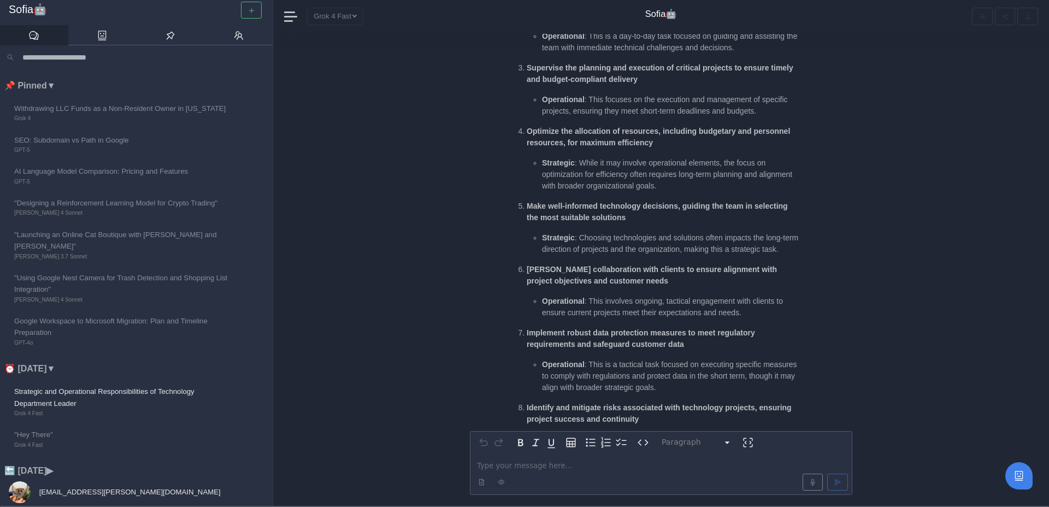
scroll to position [-373, 0]
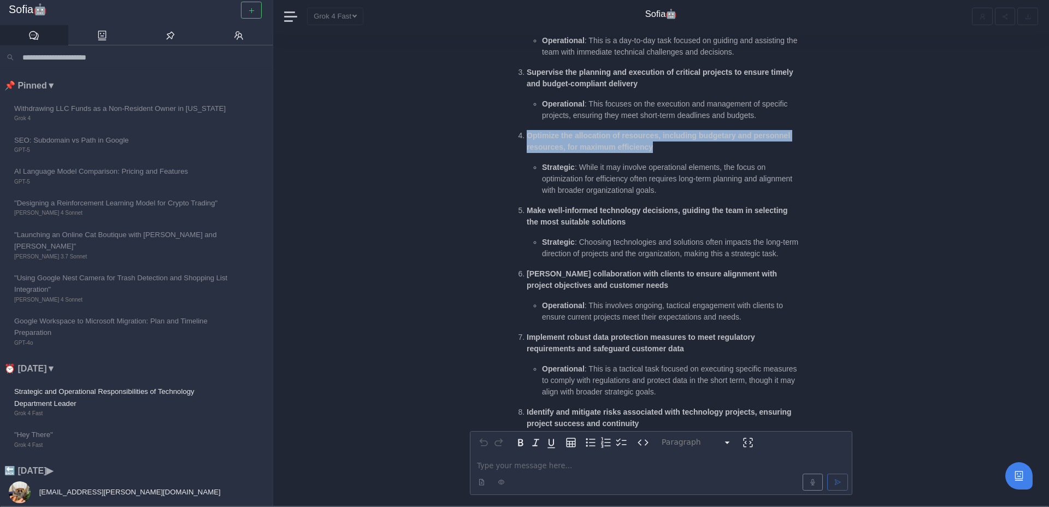
drag, startPoint x: 527, startPoint y: 129, endPoint x: 678, endPoint y: 133, distance: 150.3
click at [678, 133] on p "Optimize the allocation of resources, including budgetary and personnel resourc…" at bounding box center [664, 141] width 274 height 23
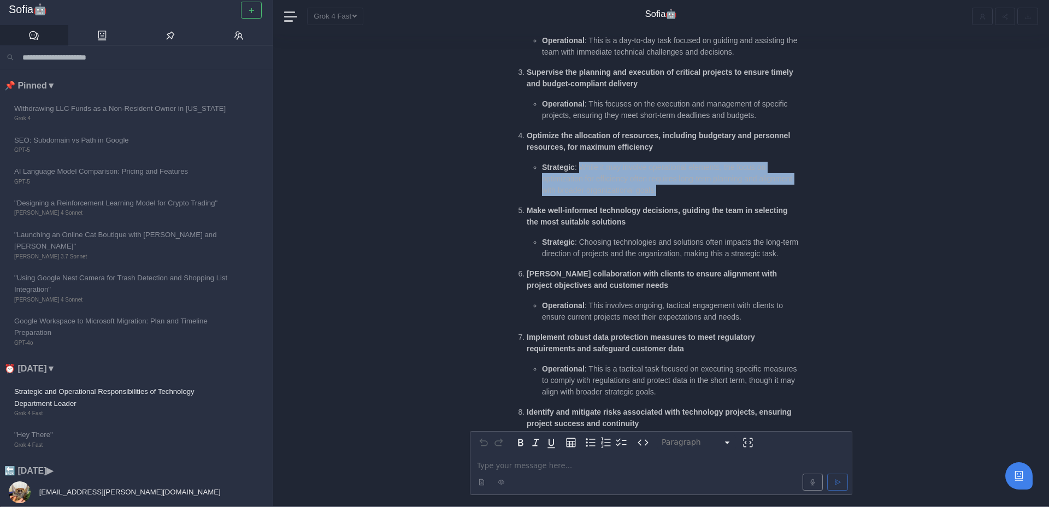
drag, startPoint x: 582, startPoint y: 154, endPoint x: 714, endPoint y: 177, distance: 133.1
click at [714, 177] on li "Strategic : While it may involve operational elements, the focus on optimizatio…" at bounding box center [671, 179] width 259 height 34
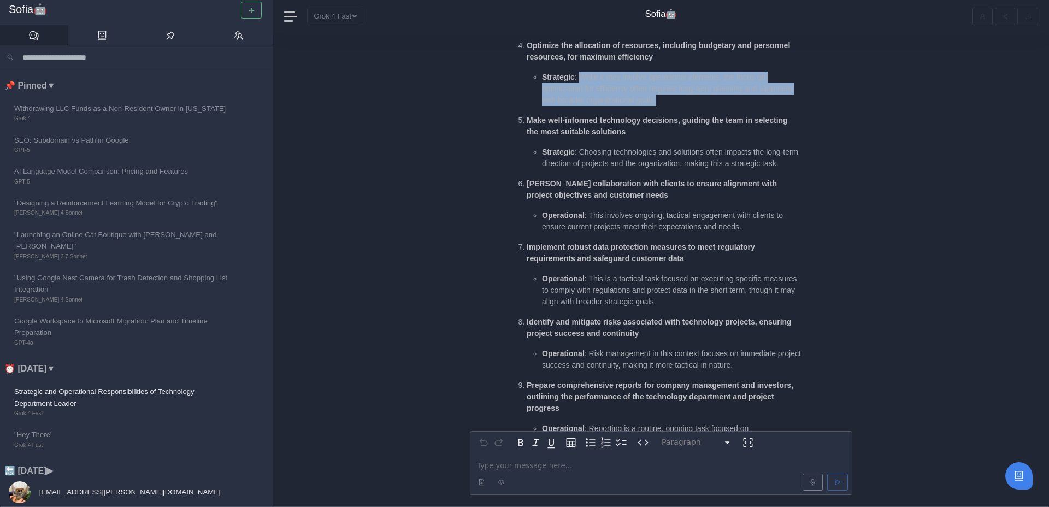
scroll to position [-280, 0]
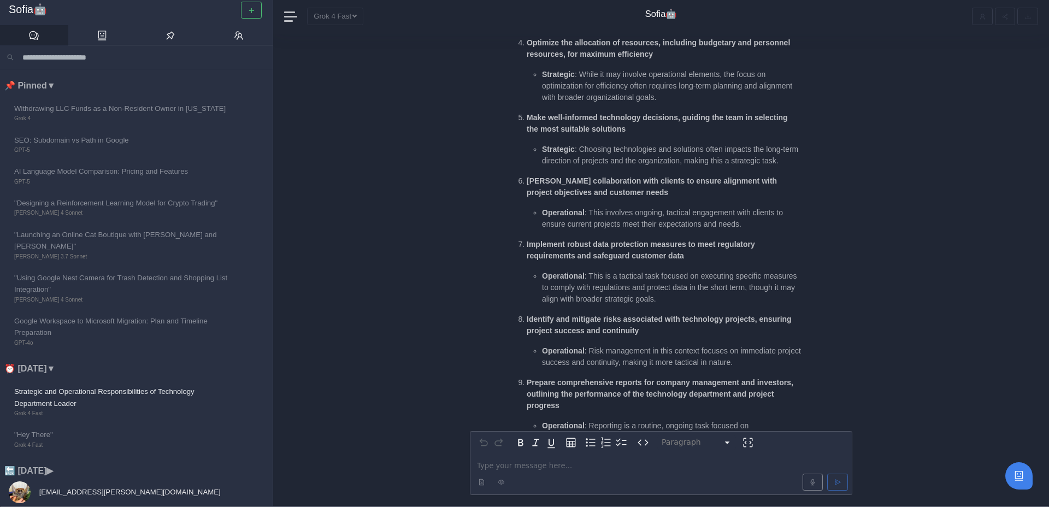
click at [714, 177] on strong "[PERSON_NAME] collaboration with clients to ensure alignment with project objec…" at bounding box center [652, 186] width 250 height 20
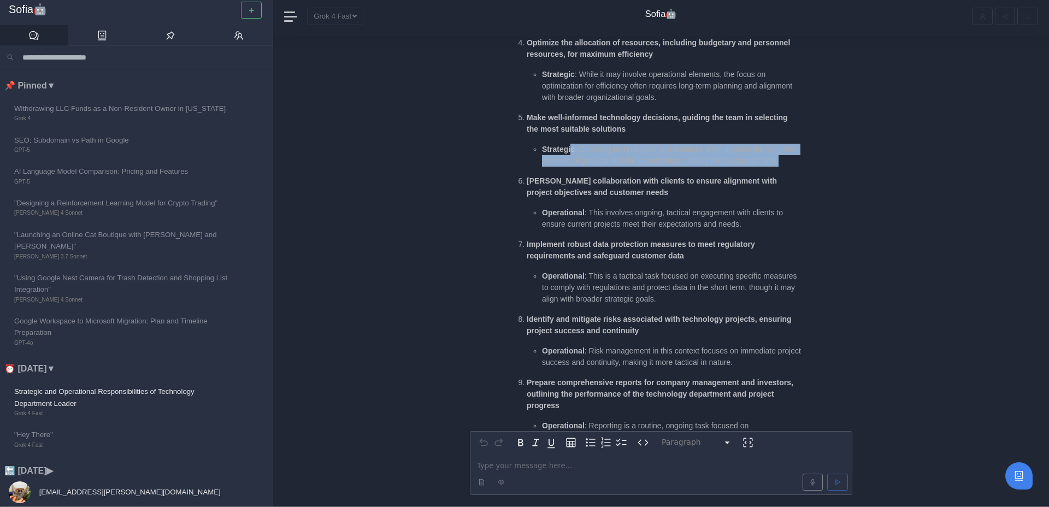
drag, startPoint x: 572, startPoint y: 137, endPoint x: 704, endPoint y: 162, distance: 134.5
click at [704, 162] on li "Strategic : Choosing technologies and solutions often impacts the long-term dir…" at bounding box center [671, 155] width 259 height 23
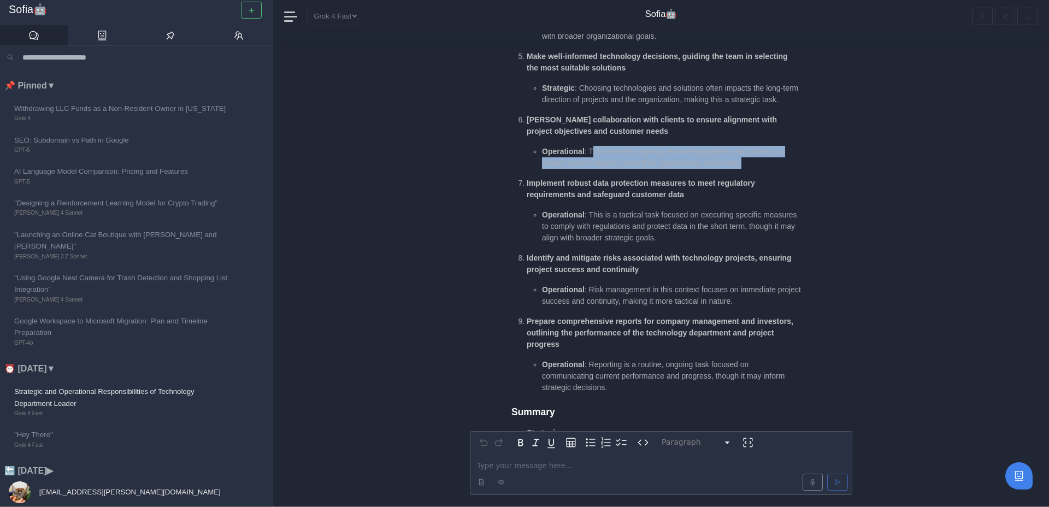
drag, startPoint x: 592, startPoint y: 154, endPoint x: 761, endPoint y: 167, distance: 169.4
click at [761, 167] on li "Operational : This involves ongoing, tactical engagement with clients to ensure…" at bounding box center [671, 157] width 259 height 23
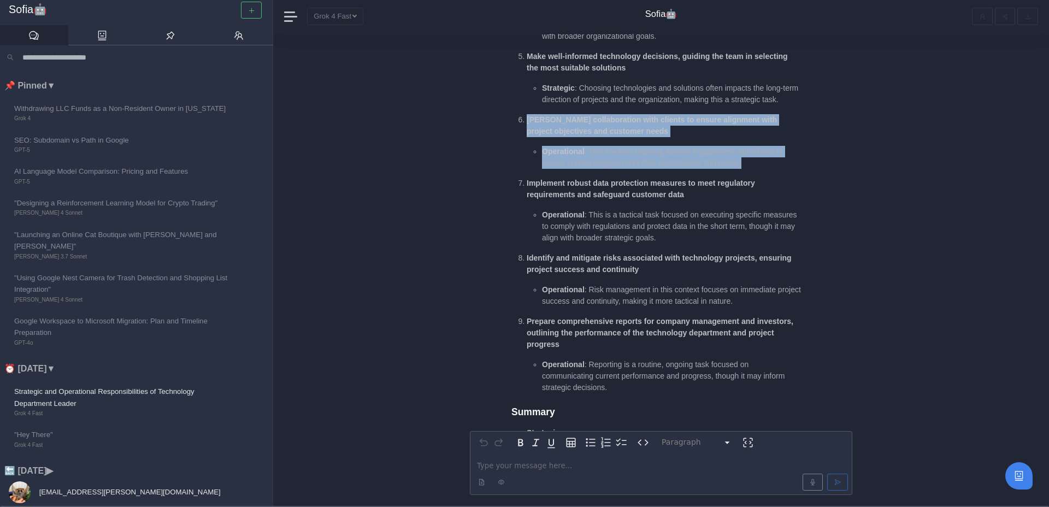
drag, startPoint x: 766, startPoint y: 166, endPoint x: 526, endPoint y: 118, distance: 245.1
click at [527, 118] on li "[PERSON_NAME] collaboration with clients to ensure alignment with project objec…" at bounding box center [664, 141] width 274 height 55
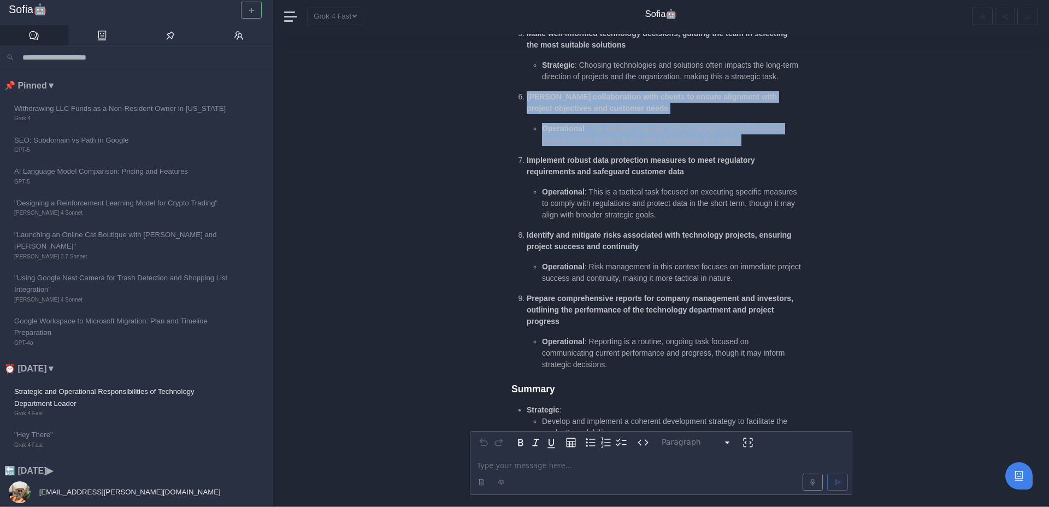
scroll to position [-191, 0]
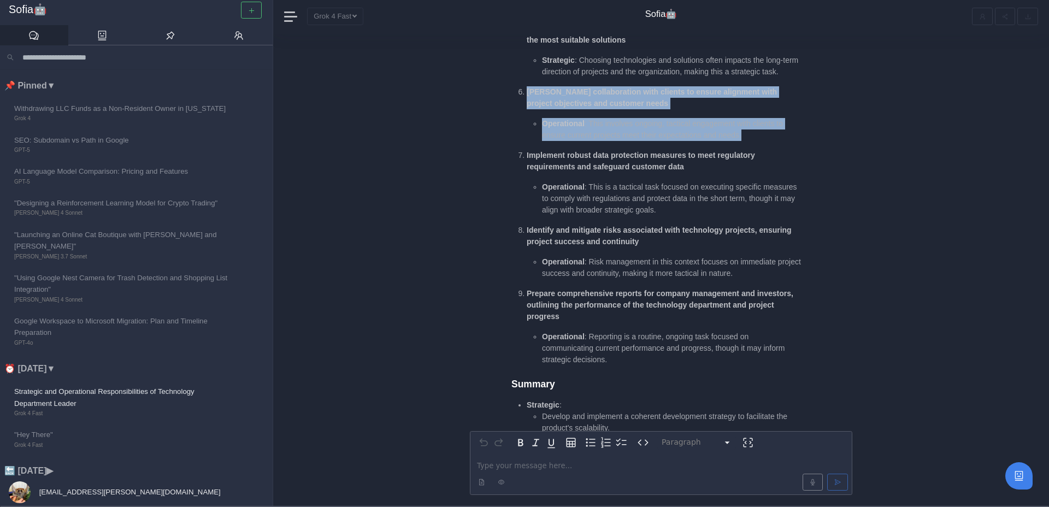
click at [526, 118] on ol "Develop and implement a coherent development strategy to facilitate the product…" at bounding box center [656, 67] width 290 height 596
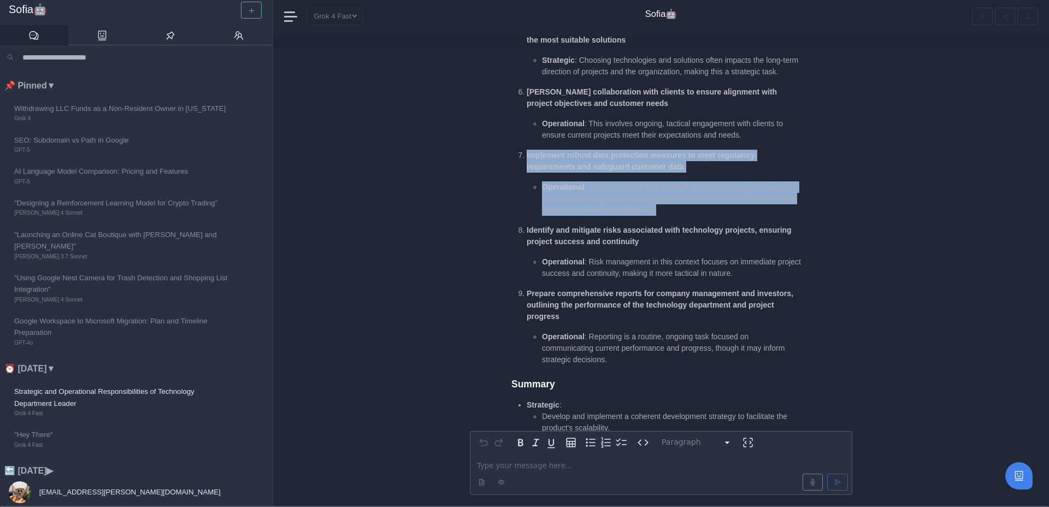
drag, startPoint x: 525, startPoint y: 155, endPoint x: 729, endPoint y: 218, distance: 213.3
click at [729, 218] on ol "Develop and implement a coherent development strategy to facilitate the product…" at bounding box center [656, 67] width 290 height 596
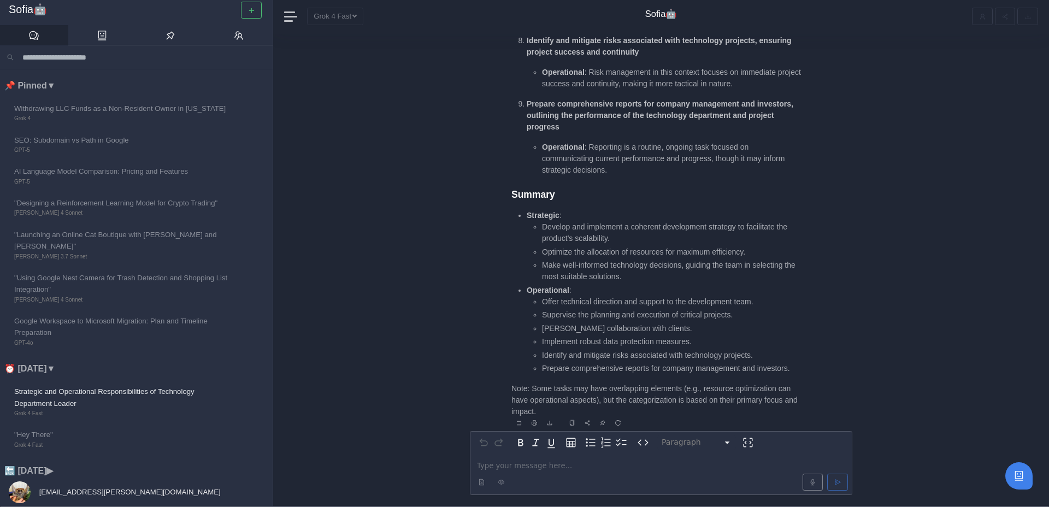
scroll to position [0, 0]
drag, startPoint x: 545, startPoint y: 364, endPoint x: 798, endPoint y: 368, distance: 253.0
click at [798, 368] on li "Prepare comprehensive reports for company management and investors." at bounding box center [671, 366] width 259 height 11
drag, startPoint x: 799, startPoint y: 368, endPoint x: 508, endPoint y: 359, distance: 291.4
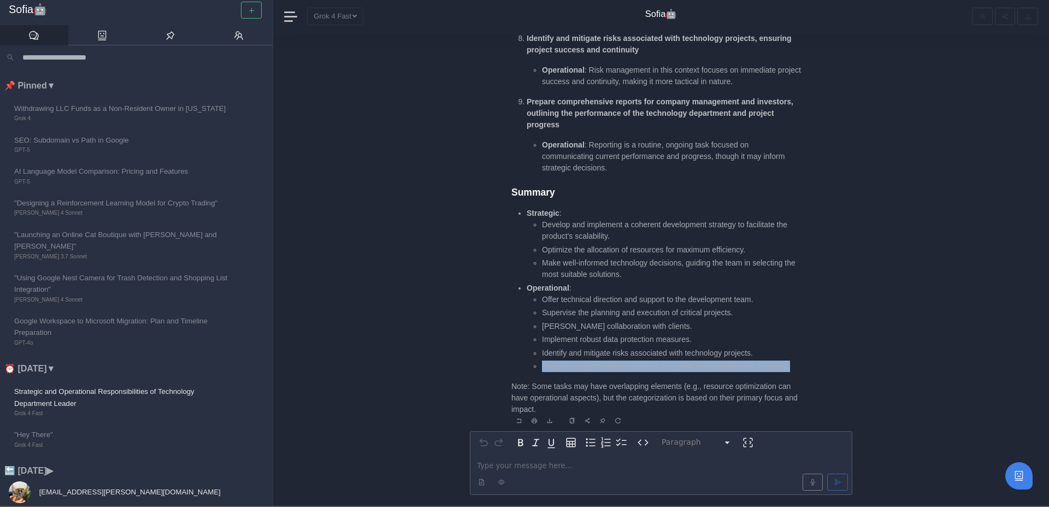
click at [768, 354] on li "Identify and mitigate risks associated with technology projects." at bounding box center [671, 352] width 259 height 11
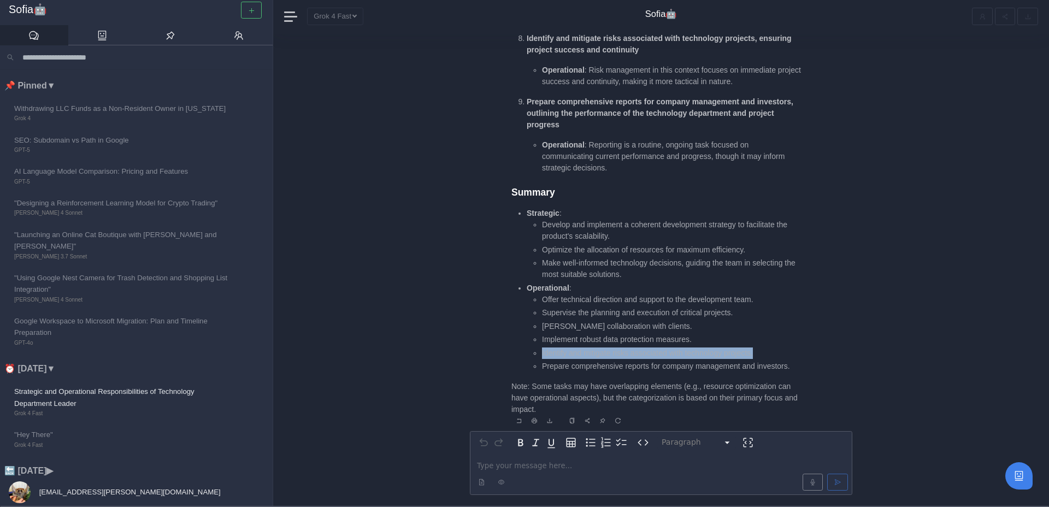
drag, startPoint x: 771, startPoint y: 353, endPoint x: 539, endPoint y: 352, distance: 231.7
click at [539, 352] on ul "Offer technical direction and support to the development team. Supervise the pl…" at bounding box center [664, 333] width 274 height 79
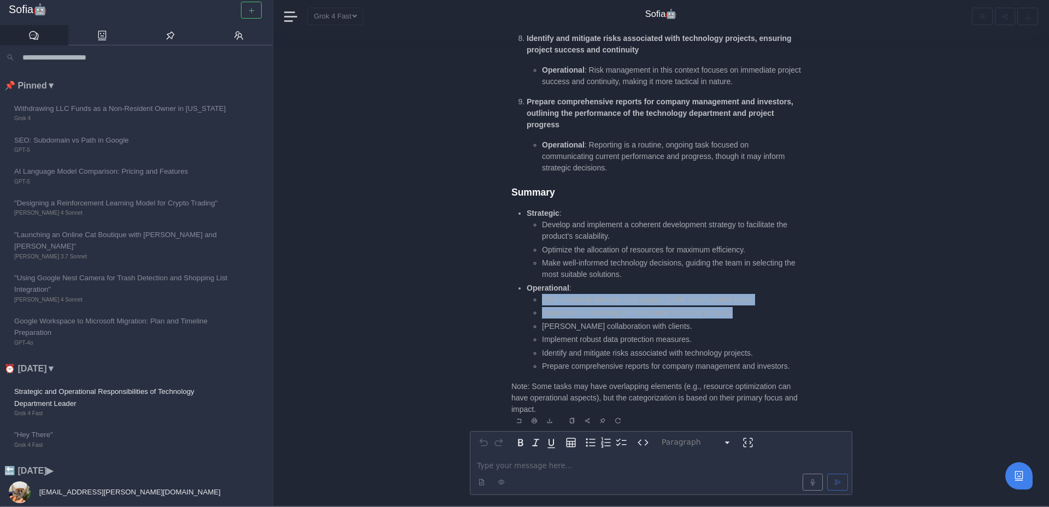
drag, startPoint x: 743, startPoint y: 313, endPoint x: 543, endPoint y: 298, distance: 200.0
click at [543, 298] on ul "Offer technical direction and support to the development team. Supervise the pl…" at bounding box center [664, 333] width 274 height 79
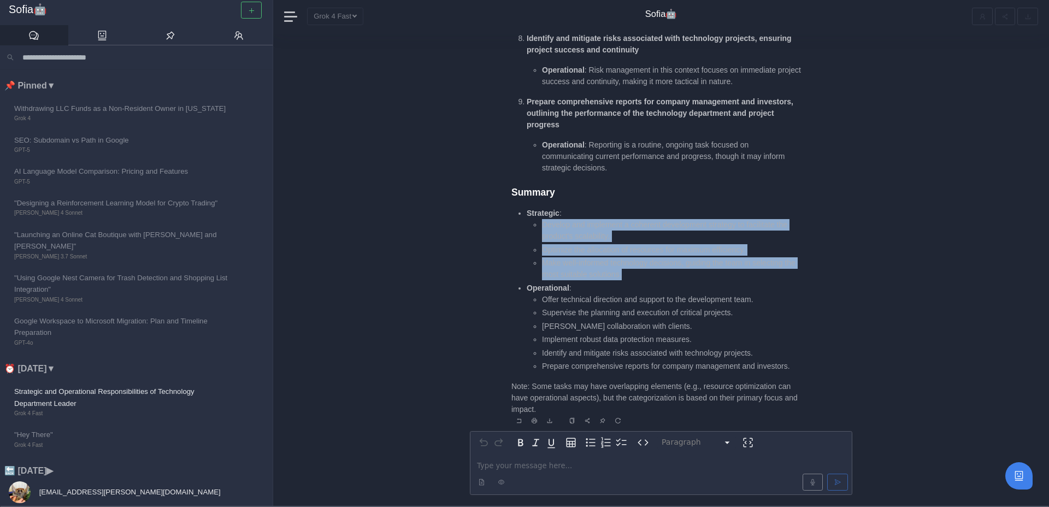
drag, startPoint x: 643, startPoint y: 273, endPoint x: 543, endPoint y: 227, distance: 110.0
click at [543, 227] on ul "Develop and implement a coherent development strategy to facilitate the product…" at bounding box center [664, 249] width 274 height 61
click at [543, 227] on li "Develop and implement a coherent development strategy to facilitate the product…" at bounding box center [671, 230] width 259 height 23
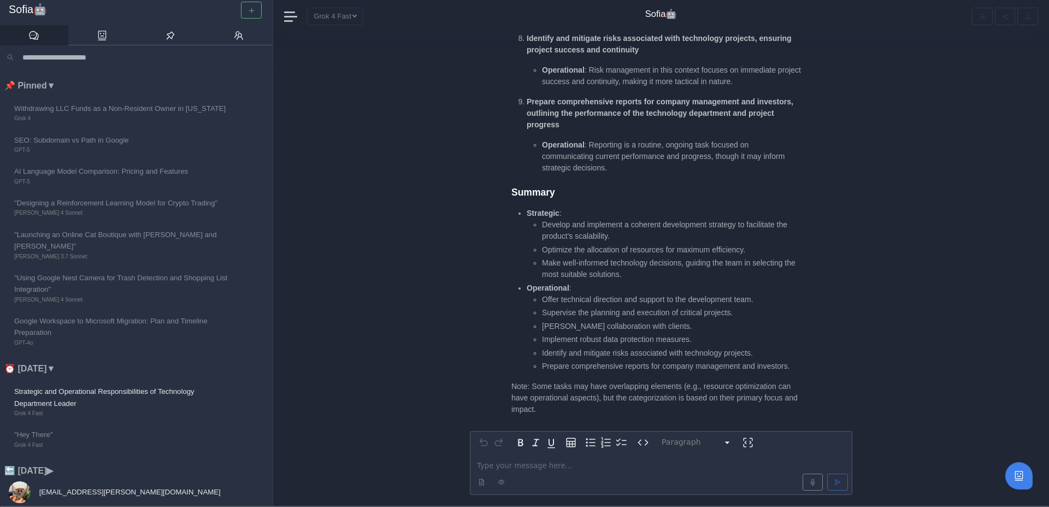
click at [509, 468] on p "editable markdown" at bounding box center [661, 465] width 368 height 11
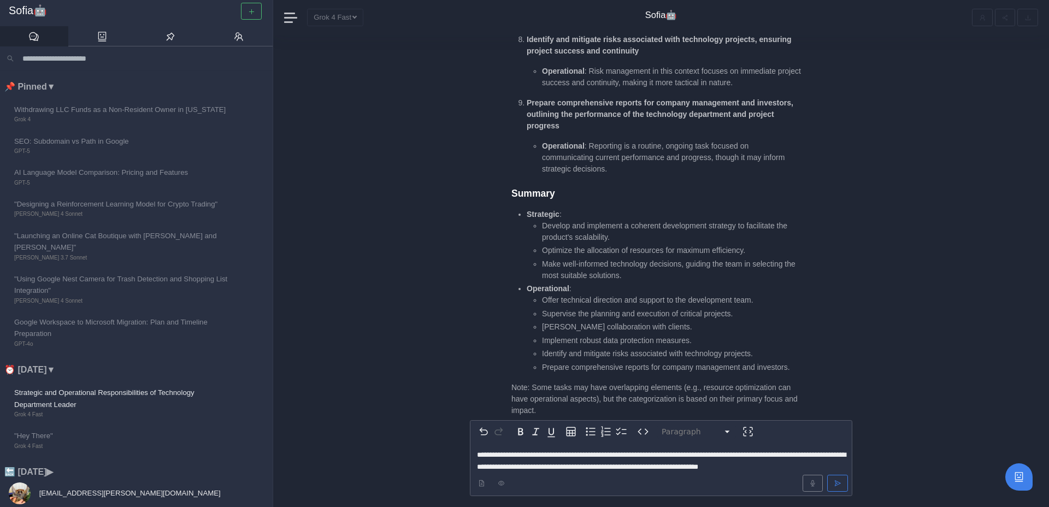
scroll to position [-23, 0]
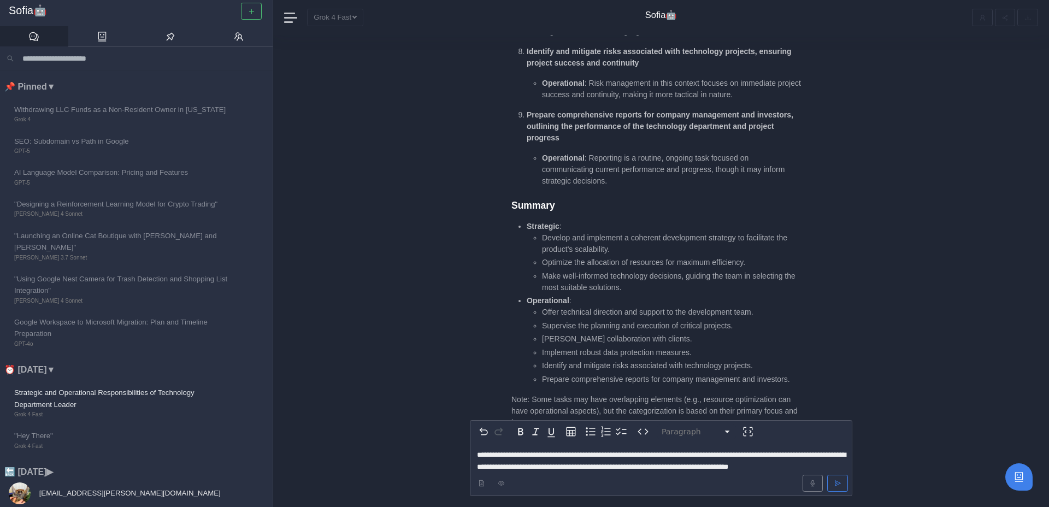
click at [747, 451] on span "**********" at bounding box center [661, 460] width 369 height 19
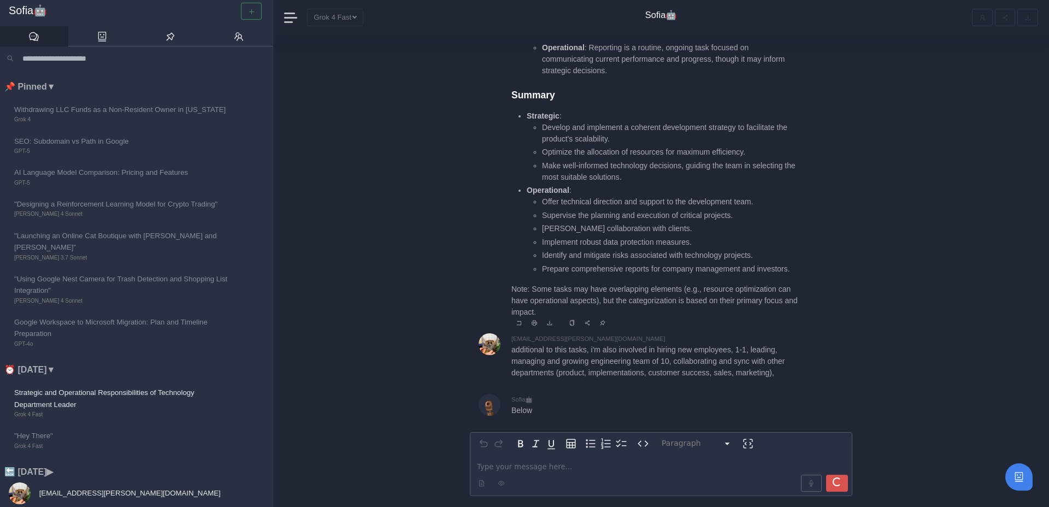
scroll to position [0, 0]
click at [593, 207] on li "Offer technical direction and support to the development team." at bounding box center [671, 201] width 259 height 11
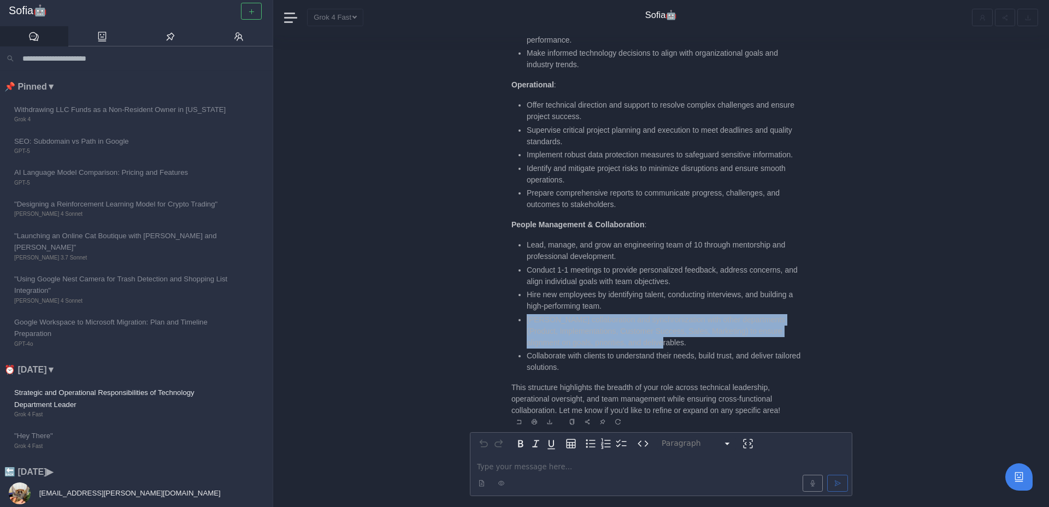
drag, startPoint x: 528, startPoint y: 320, endPoint x: 668, endPoint y: 340, distance: 141.9
click at [668, 340] on li "[PERSON_NAME] collaboration and synchronization with other departments (Product…" at bounding box center [664, 331] width 274 height 34
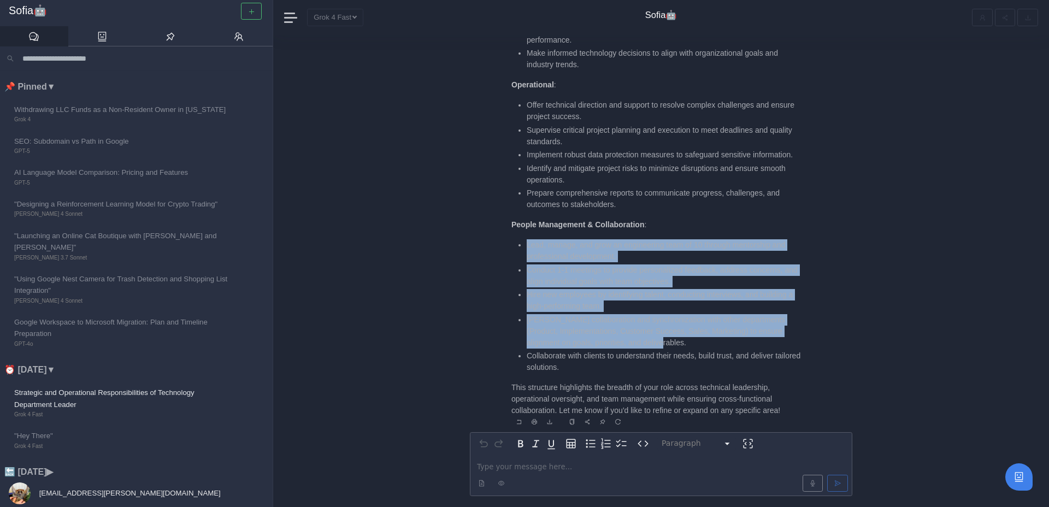
drag, startPoint x: 670, startPoint y: 340, endPoint x: 526, endPoint y: 243, distance: 173.7
click at [526, 243] on ul "Lead, manage, and grow an engineering team of 10 through mentorship and profess…" at bounding box center [656, 306] width 290 height 134
click at [527, 243] on li "Lead, manage, and grow an engineering team of 10 through mentorship and profess…" at bounding box center [664, 250] width 274 height 23
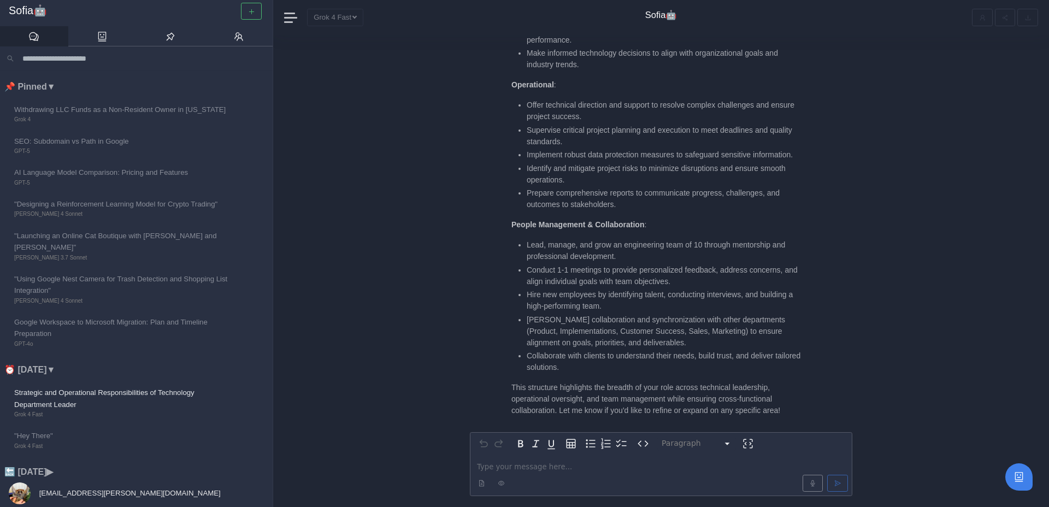
click at [510, 460] on div "editable markdown" at bounding box center [660, 475] width 381 height 41
click at [541, 468] on span "**********" at bounding box center [533, 466] width 112 height 7
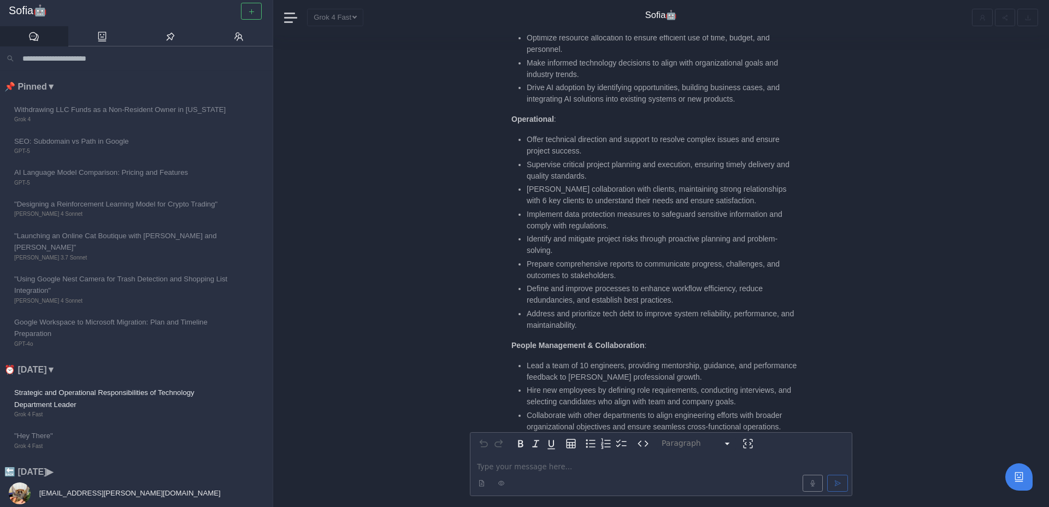
scroll to position [-173, 0]
drag, startPoint x: 636, startPoint y: 282, endPoint x: 515, endPoint y: 265, distance: 122.0
click at [515, 265] on ul "Offer technical direction and support to resolve complex issues and ensure proj…" at bounding box center [656, 234] width 290 height 197
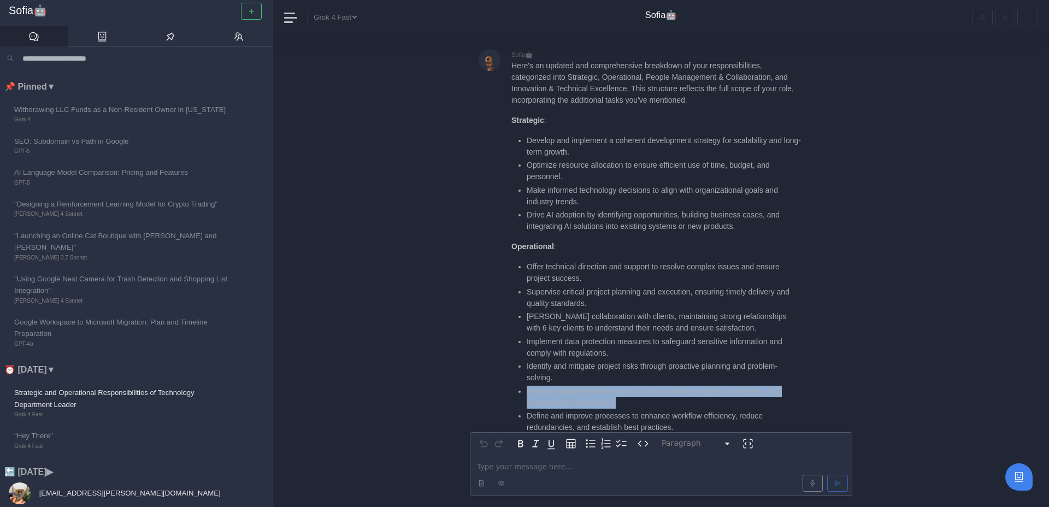
scroll to position [-298, 0]
click at [228, 21] on div "Sofia🤖" at bounding box center [136, 13] width 273 height 26
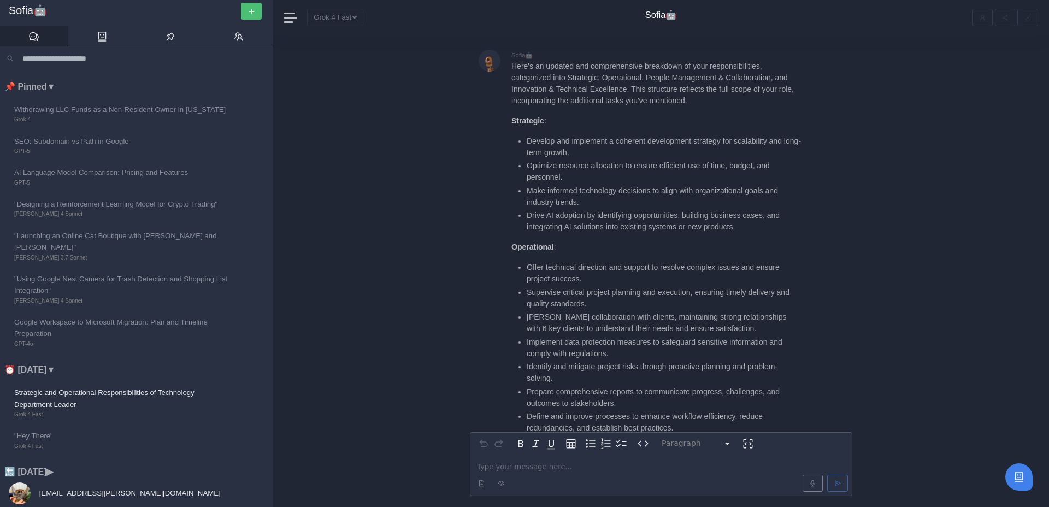
click at [244, 14] on button "button" at bounding box center [251, 11] width 21 height 17
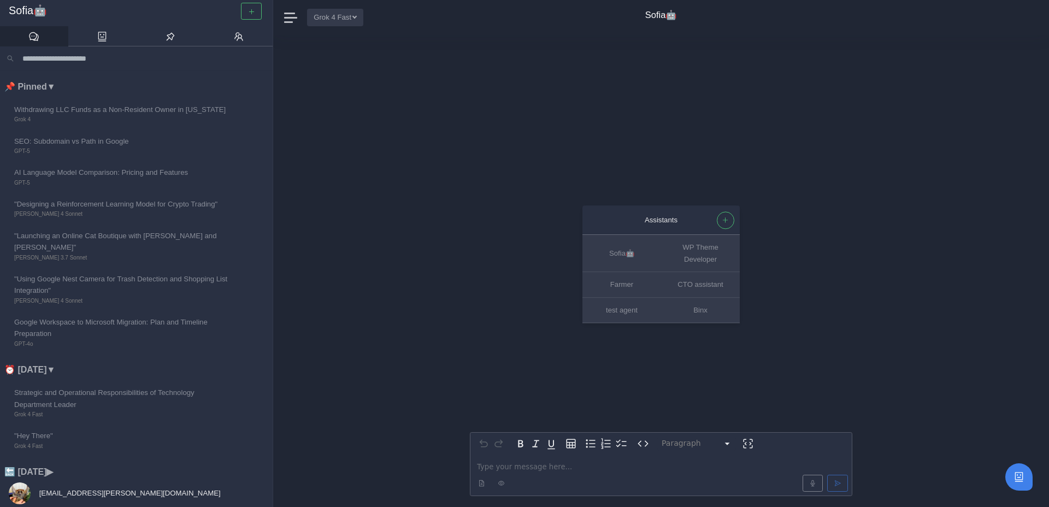
click at [356, 14] on button "Grok 4 Fast" at bounding box center [335, 17] width 56 height 17
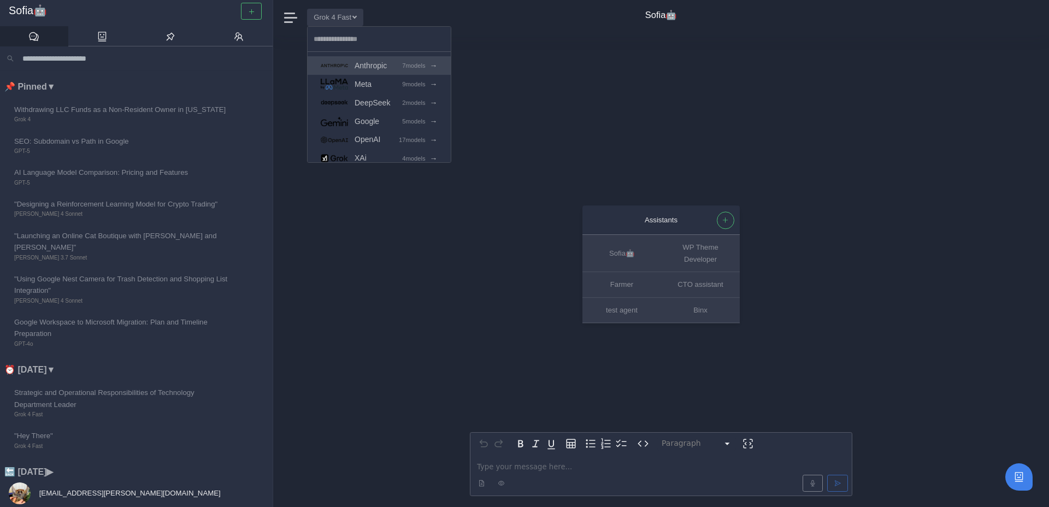
click at [384, 65] on span "Anthropic" at bounding box center [371, 66] width 32 height 13
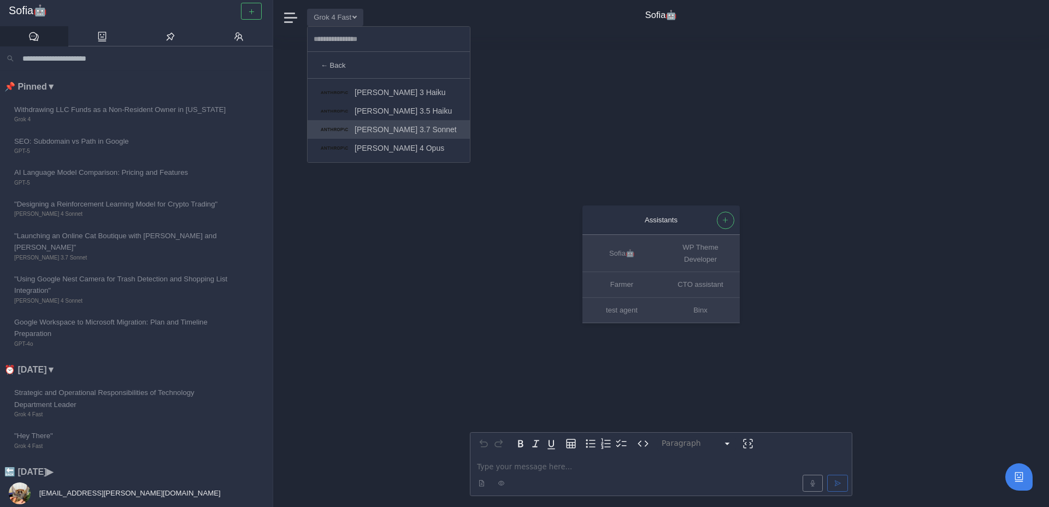
scroll to position [55, 0]
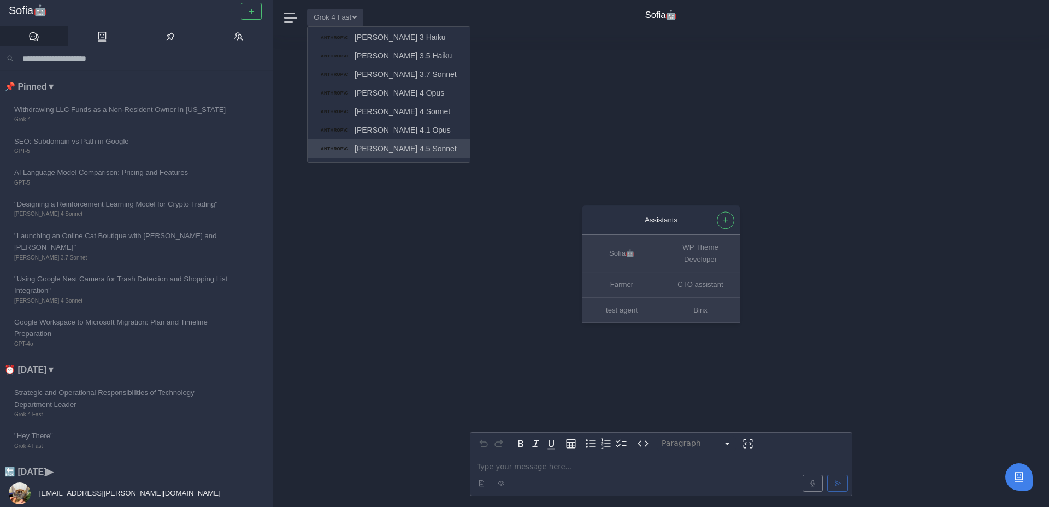
click at [384, 150] on span "[PERSON_NAME] 4.5 Sonnet" at bounding box center [406, 149] width 102 height 13
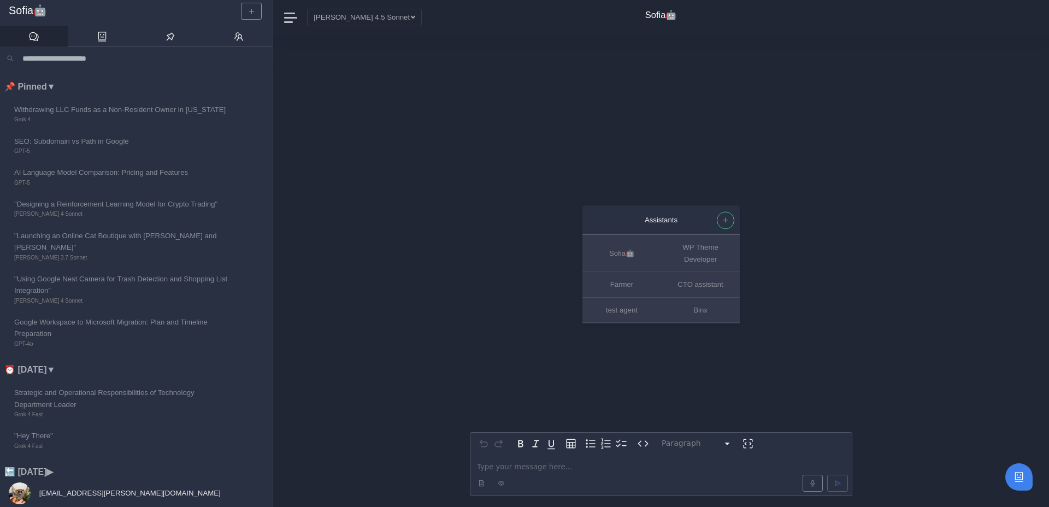
click at [521, 466] on p "editable markdown" at bounding box center [661, 466] width 368 height 11
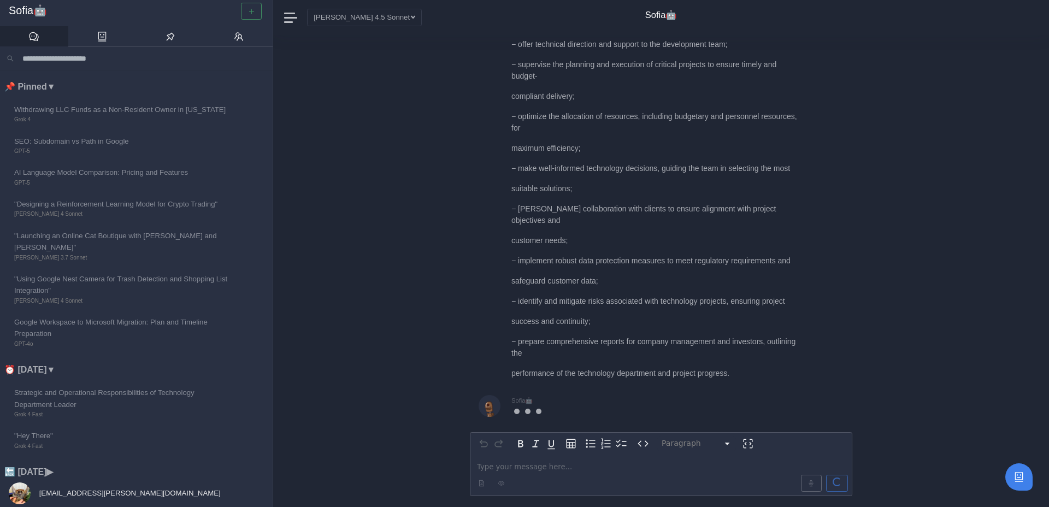
scroll to position [0, 0]
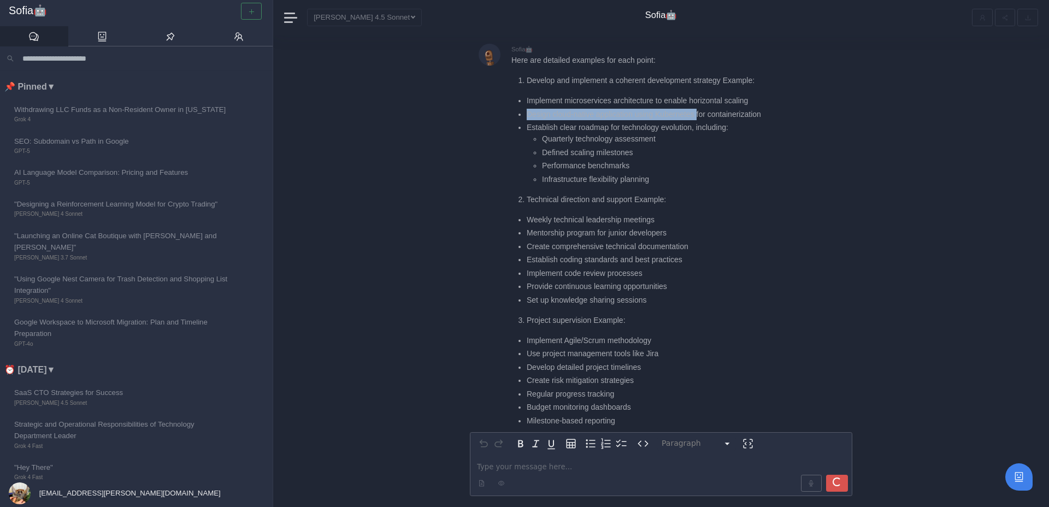
drag, startPoint x: 525, startPoint y: 114, endPoint x: 703, endPoint y: 110, distance: 178.2
click at [703, 110] on ul "Implement microservices architecture to enable horizontal scaling Design cloud-…" at bounding box center [656, 140] width 290 height 90
click at [569, 129] on li "Establish clear roadmap for technology evolution, including: Quarterly technolo…" at bounding box center [664, 153] width 274 height 63
drag, startPoint x: 539, startPoint y: 140, endPoint x: 663, endPoint y: 144, distance: 124.1
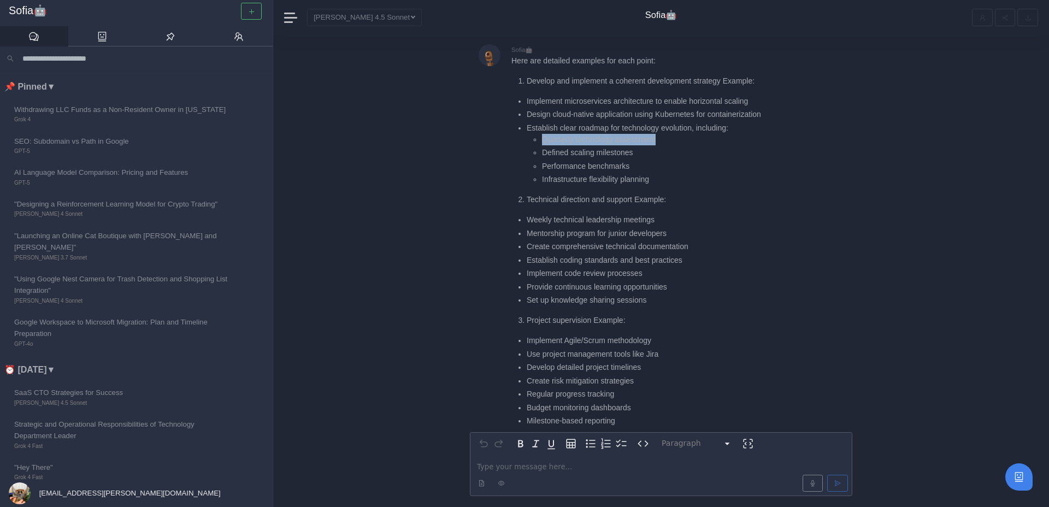
click at [663, 144] on ul "Quarterly technology assessment Defined scaling milestones Performance benchmar…" at bounding box center [664, 160] width 274 height 52
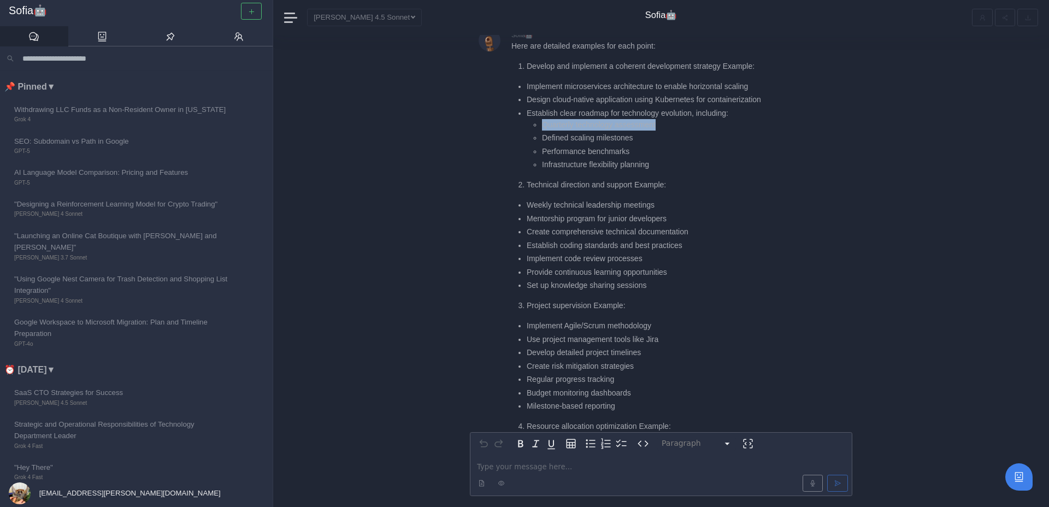
scroll to position [-771, 0]
click at [656, 146] on li "Performance benchmarks" at bounding box center [671, 150] width 259 height 11
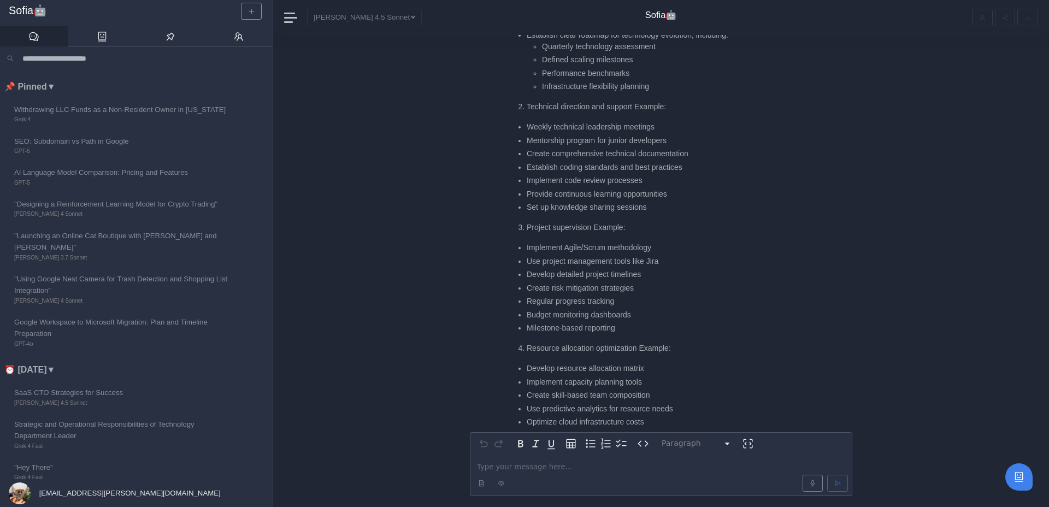
scroll to position [-692, 0]
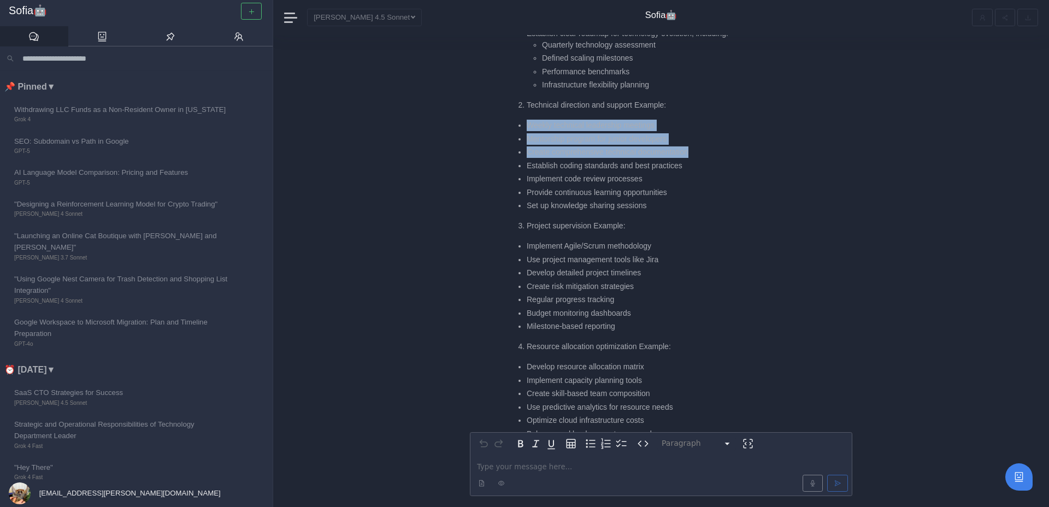
drag, startPoint x: 530, startPoint y: 125, endPoint x: 698, endPoint y: 149, distance: 169.4
click at [698, 149] on ul "Weekly technical leadership meetings Mentorship program for junior developers C…" at bounding box center [656, 166] width 290 height 92
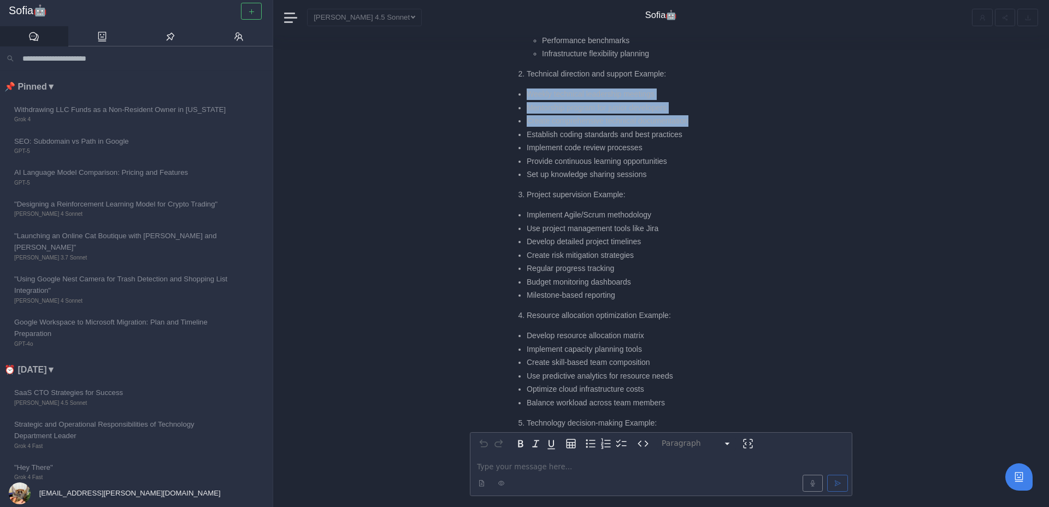
scroll to position [-651, 0]
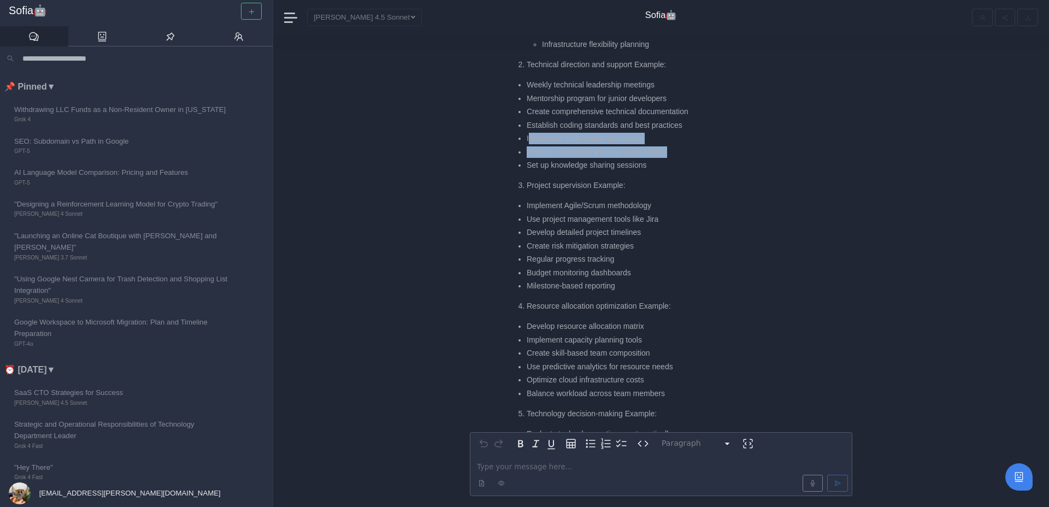
drag, startPoint x: 528, startPoint y: 139, endPoint x: 679, endPoint y: 150, distance: 151.2
click at [679, 150] on ul "Weekly technical leadership meetings Mentorship program for junior developers C…" at bounding box center [656, 125] width 290 height 92
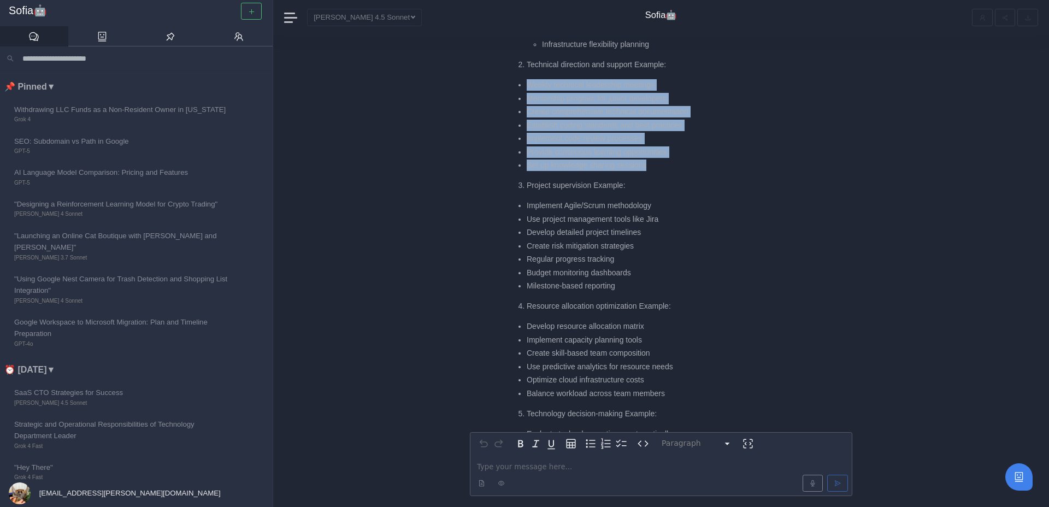
drag, startPoint x: 669, startPoint y: 165, endPoint x: 529, endPoint y: 82, distance: 162.7
click at [529, 82] on ul "Weekly technical leadership meetings Mentorship program for junior developers C…" at bounding box center [656, 125] width 290 height 92
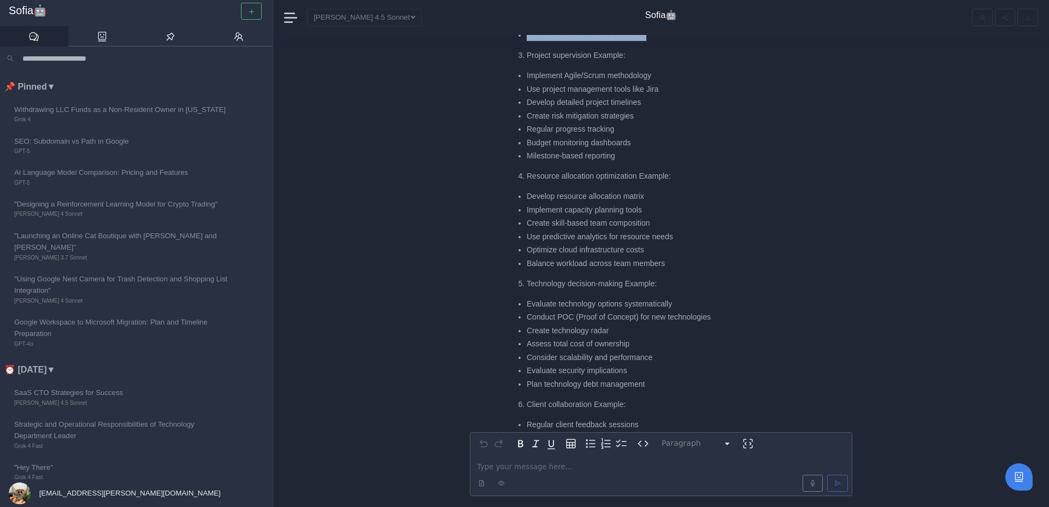
scroll to position [-519, 0]
drag, startPoint x: 528, startPoint y: 100, endPoint x: 651, endPoint y: 102, distance: 122.9
click at [651, 102] on li "Develop detailed project timelines" at bounding box center [664, 100] width 274 height 11
drag, startPoint x: 527, startPoint y: 114, endPoint x: 671, endPoint y: 114, distance: 144.2
click at [671, 114] on li "Create risk mitigation strategies" at bounding box center [664, 113] width 274 height 11
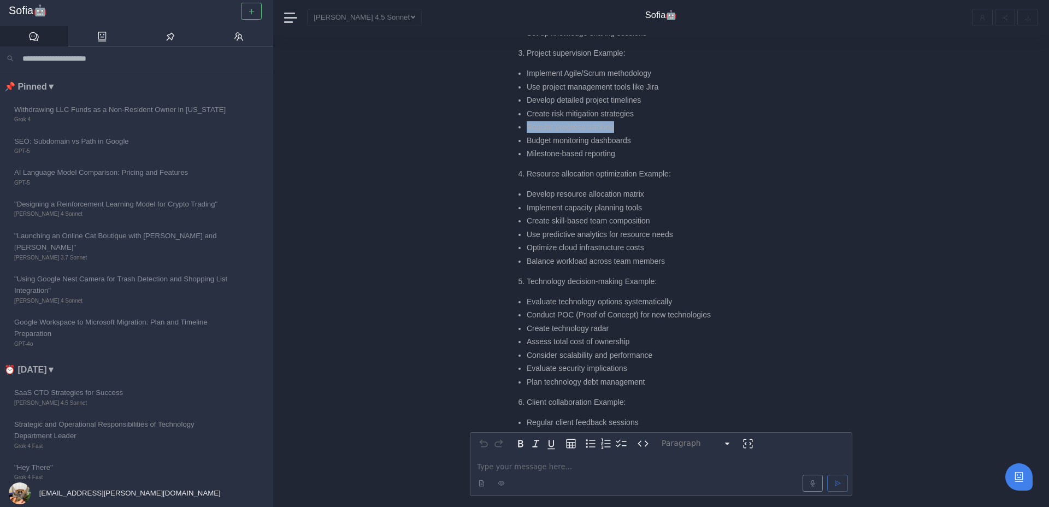
drag, startPoint x: 528, startPoint y: 125, endPoint x: 648, endPoint y: 126, distance: 120.2
click at [648, 126] on li "Regular progress tracking" at bounding box center [664, 126] width 274 height 11
drag, startPoint x: 526, startPoint y: 139, endPoint x: 657, endPoint y: 137, distance: 131.1
click at [658, 138] on li "Budget monitoring dashboards" at bounding box center [664, 140] width 274 height 11
drag, startPoint x: 529, startPoint y: 153, endPoint x: 638, endPoint y: 152, distance: 108.2
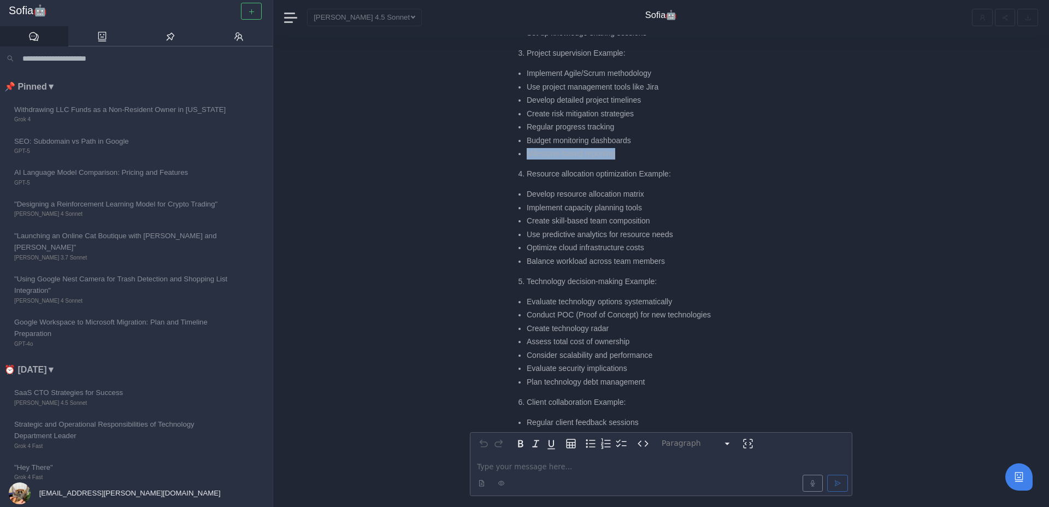
click at [638, 153] on li "Milestone-based reporting" at bounding box center [664, 153] width 274 height 11
click at [638, 152] on li "Milestone-based reporting" at bounding box center [664, 153] width 274 height 11
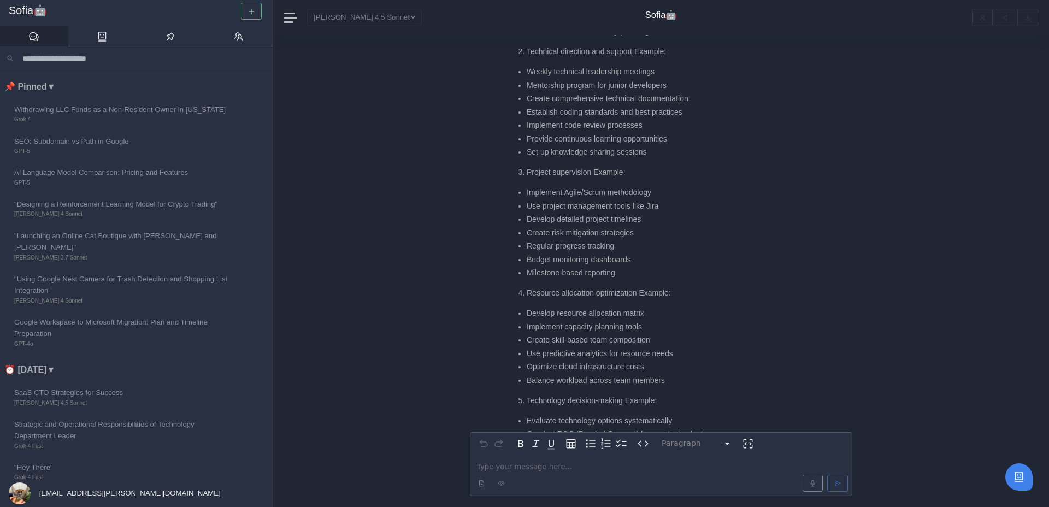
scroll to position [-638, 0]
